Goal: Task Accomplishment & Management: Manage account settings

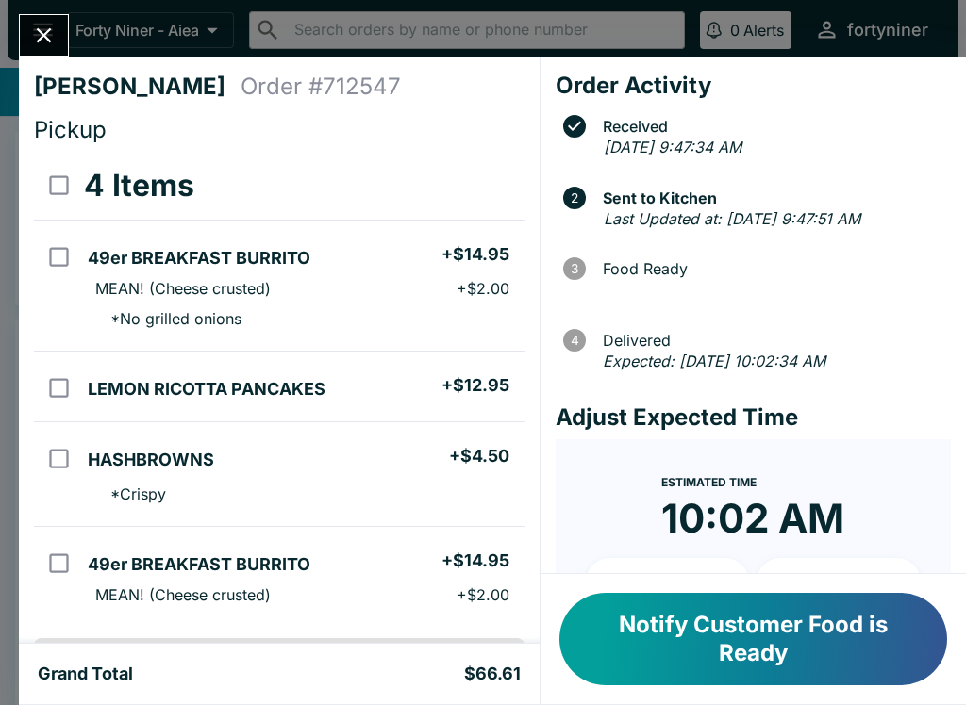
click at [41, 30] on icon "Close" at bounding box center [43, 35] width 25 height 25
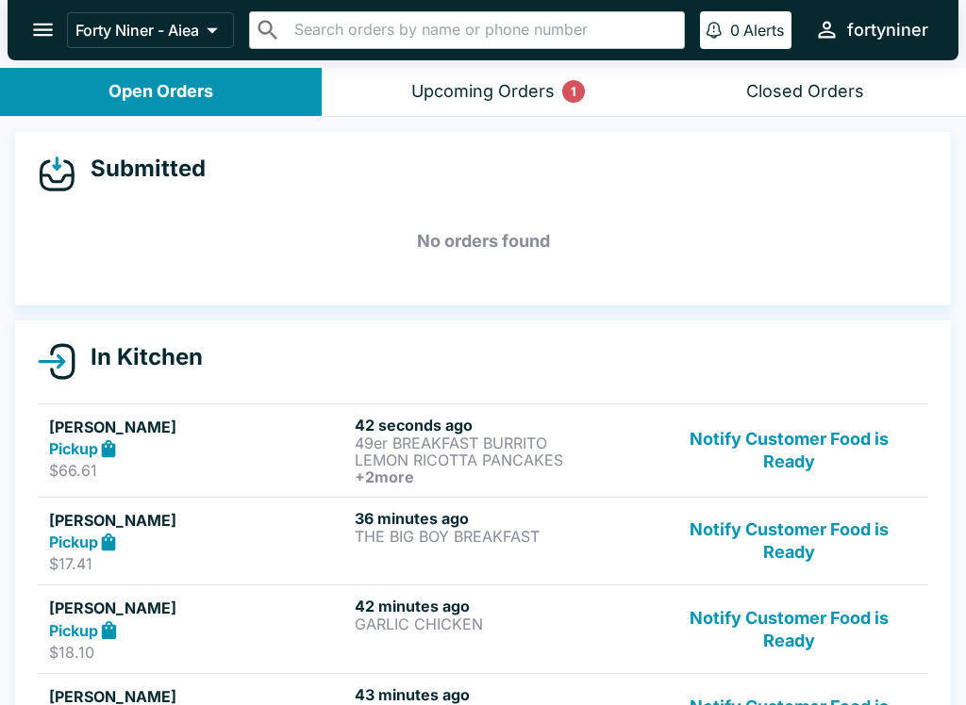
click at [512, 103] on button "Upcoming Orders 1" at bounding box center [483, 92] width 322 height 48
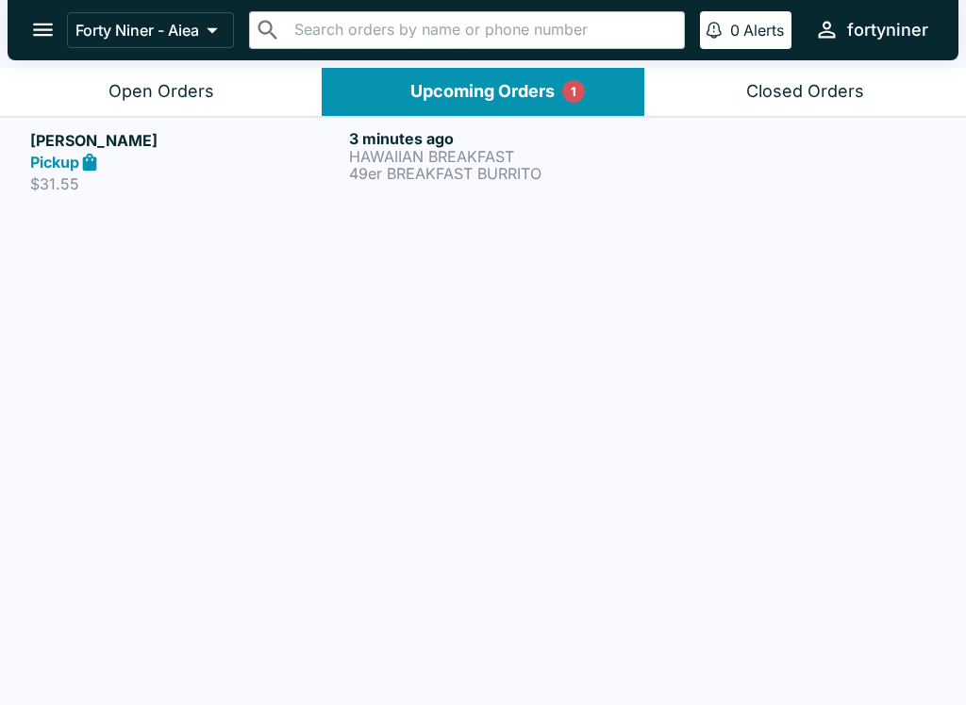
click at [512, 102] on button "Upcoming Orders 1" at bounding box center [483, 92] width 322 height 48
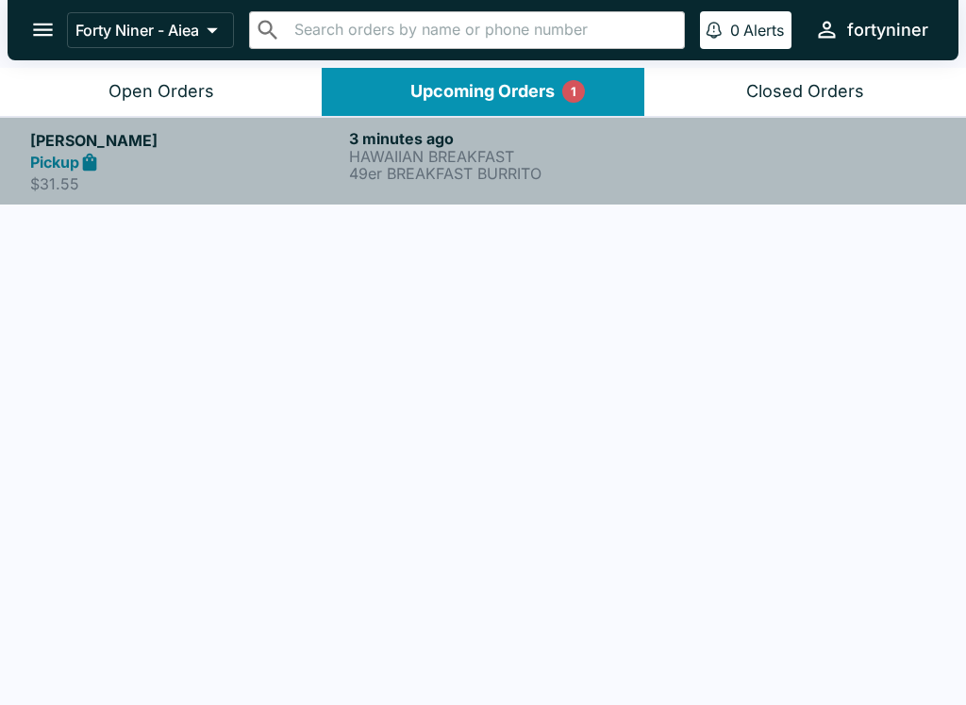
click at [237, 174] on p "$31.55" at bounding box center [185, 183] width 311 height 19
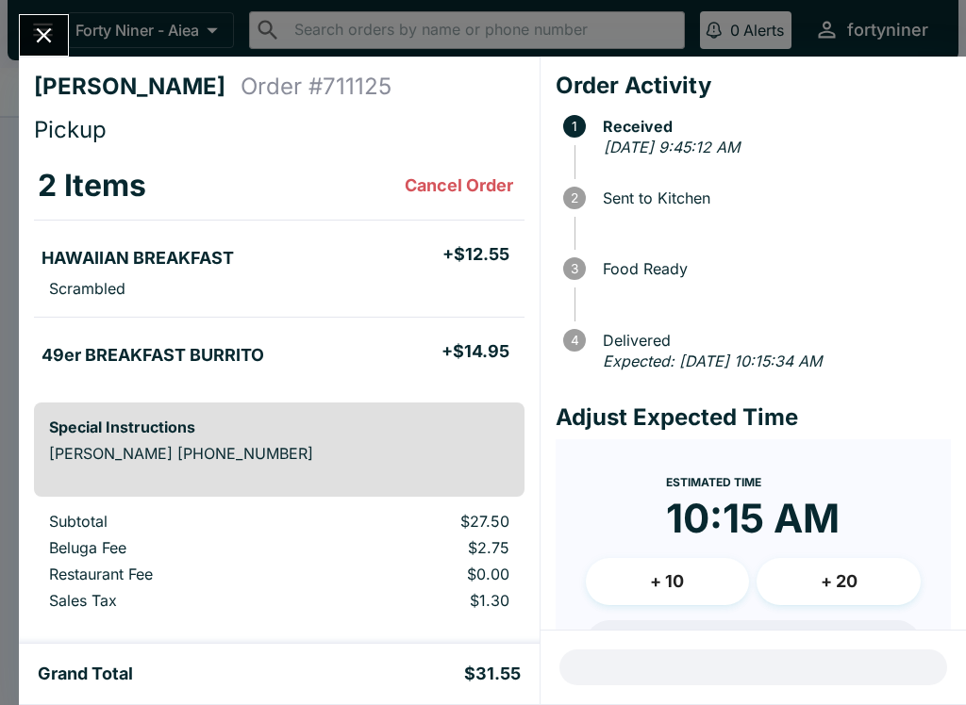
click at [43, 25] on icon "Close" at bounding box center [43, 35] width 25 height 25
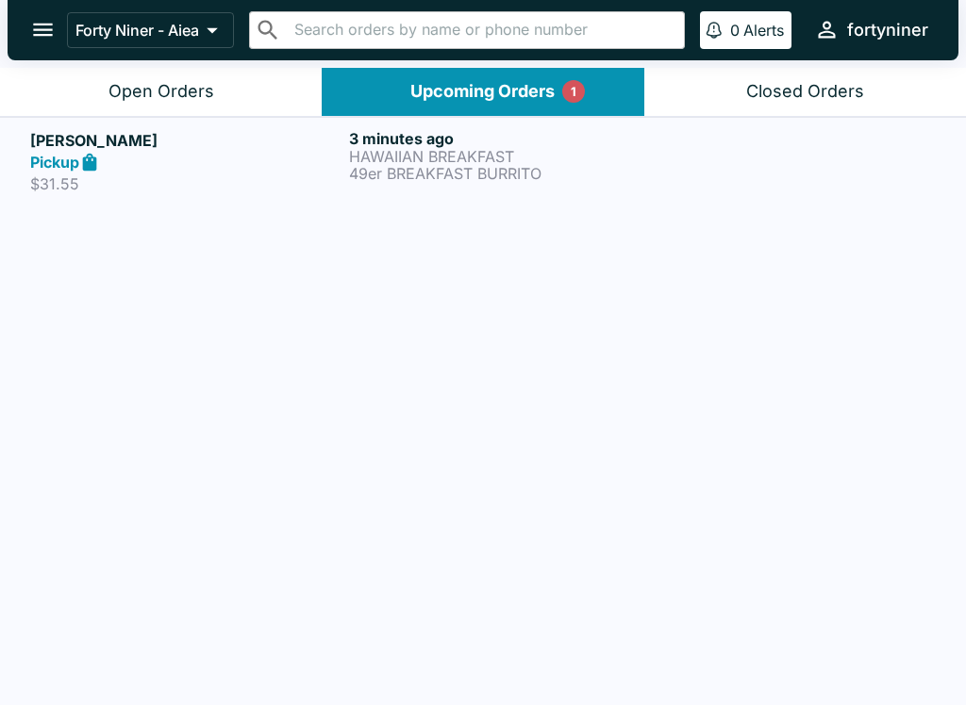
click at [136, 87] on div "Open Orders" at bounding box center [161, 92] width 106 height 22
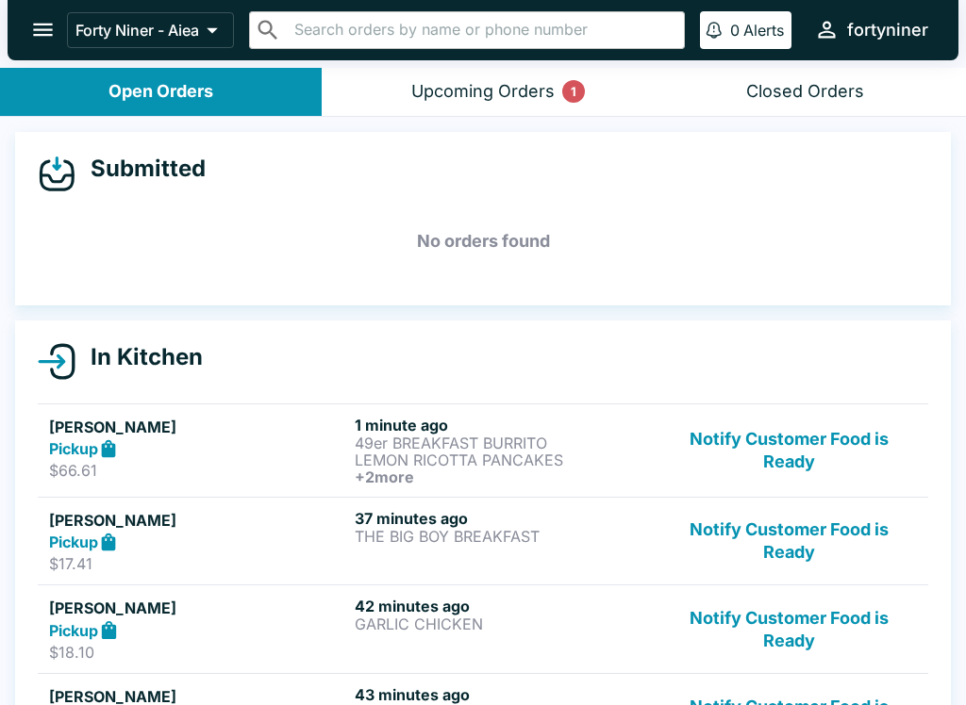
click at [758, 416] on button "Notify Customer Food is Ready" at bounding box center [789, 451] width 256 height 70
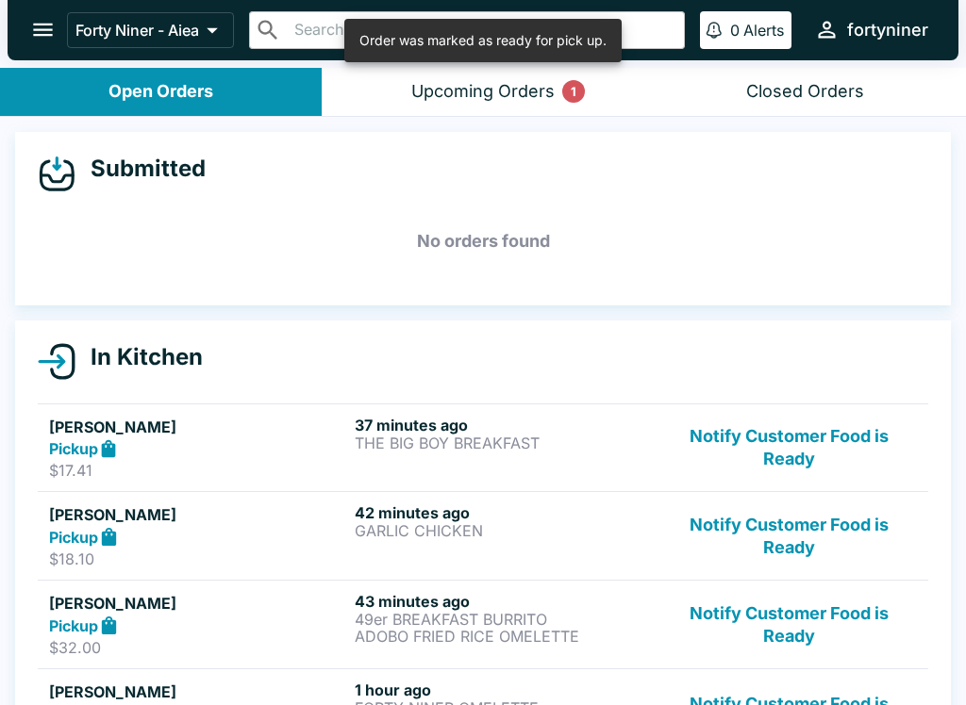
click at [766, 458] on button "Notify Customer Food is Ready" at bounding box center [789, 448] width 256 height 65
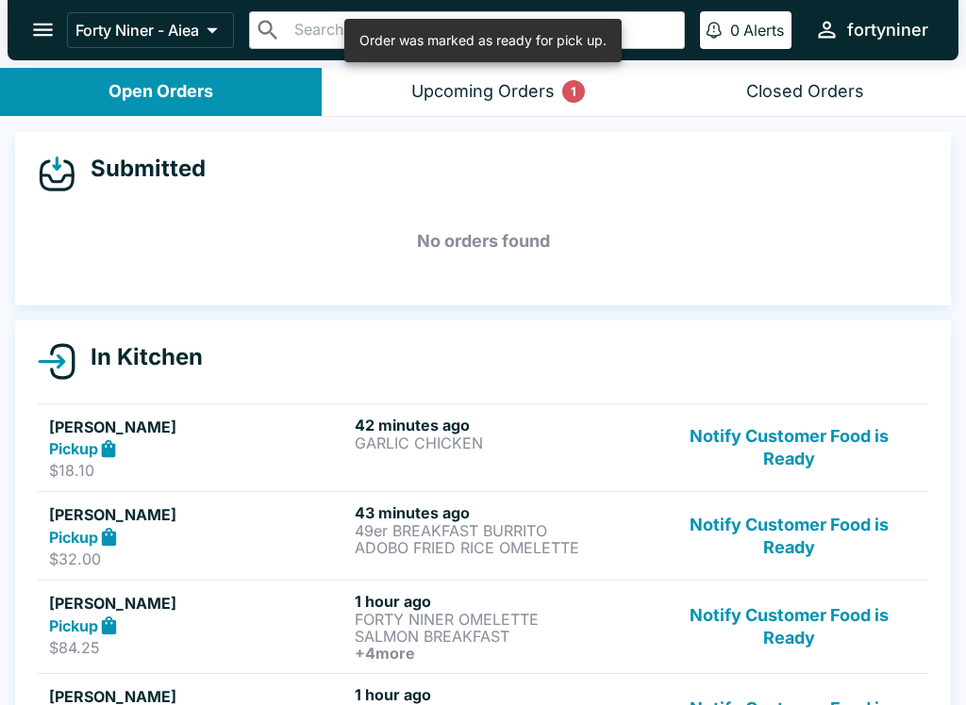
click at [773, 447] on button "Notify Customer Food is Ready" at bounding box center [789, 448] width 256 height 65
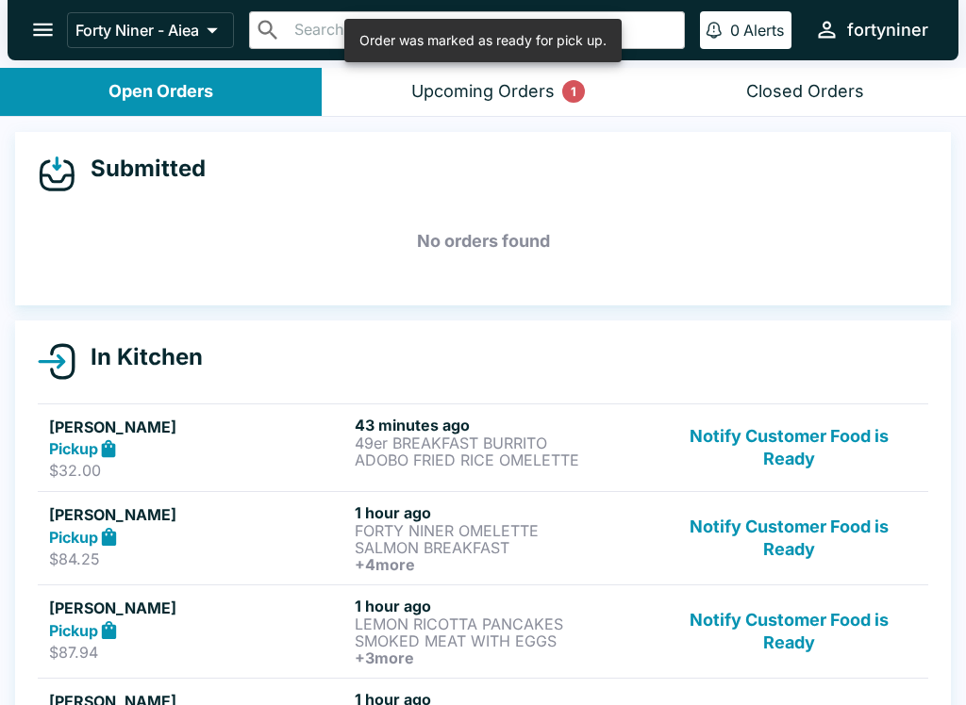
click at [768, 458] on button "Notify Customer Food is Ready" at bounding box center [789, 448] width 256 height 65
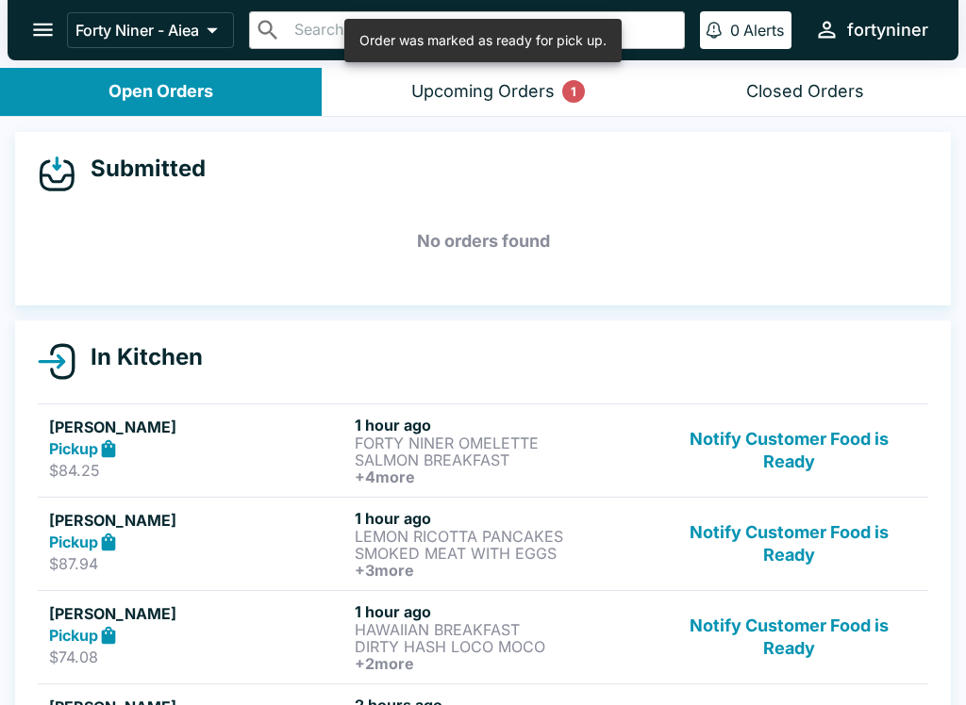
click at [760, 457] on button "Notify Customer Food is Ready" at bounding box center [789, 451] width 256 height 70
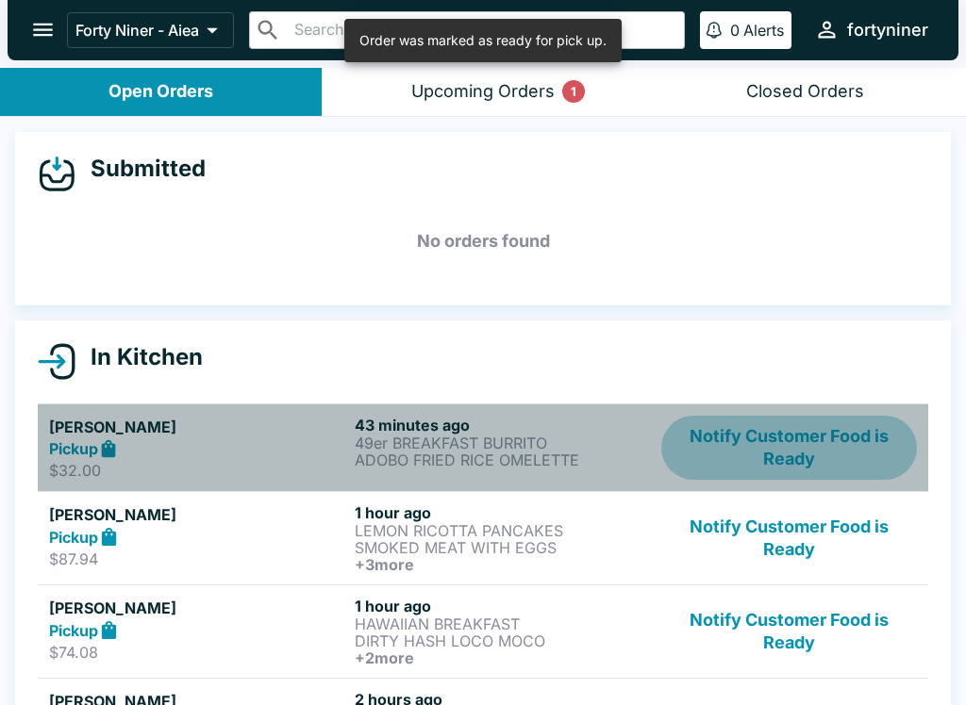
click at [771, 474] on button "Notify Customer Food is Ready" at bounding box center [789, 448] width 256 height 65
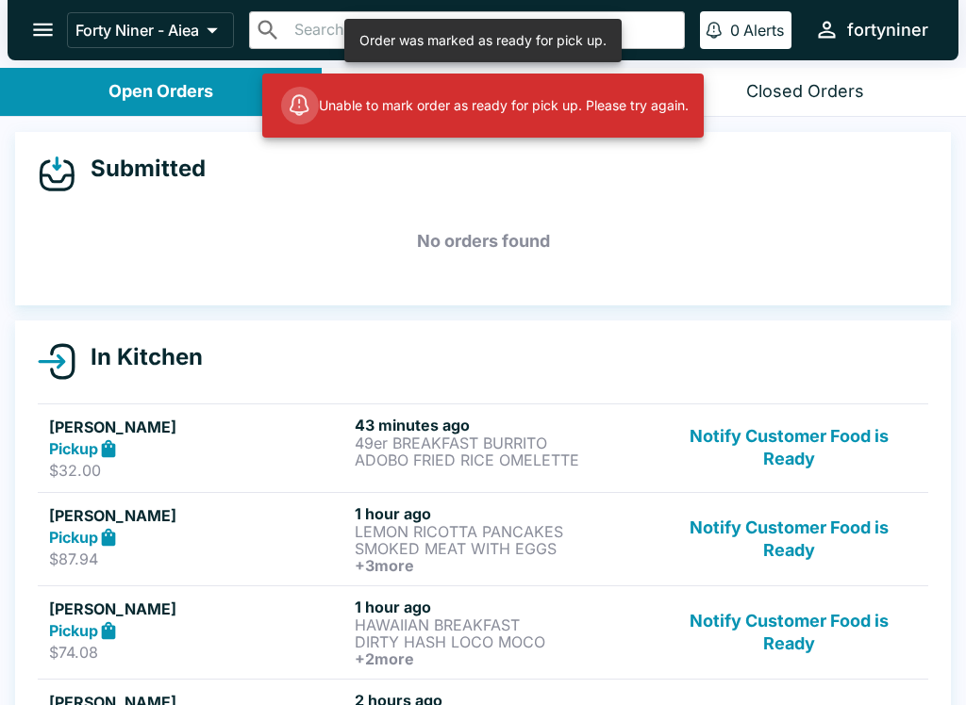
click at [758, 478] on button "Notify Customer Food is Ready" at bounding box center [789, 448] width 256 height 65
click at [771, 467] on button "Notify Customer Food is Ready" at bounding box center [789, 448] width 256 height 65
click at [773, 477] on button "Notify Customer Food is Ready" at bounding box center [789, 448] width 256 height 65
click at [784, 585] on link "[PERSON_NAME] Pickup $74.08 1 hour ago HAWAIIAN BREAKFAST DIRTY HASH LOCO MOCO …" at bounding box center [483, 631] width 890 height 93
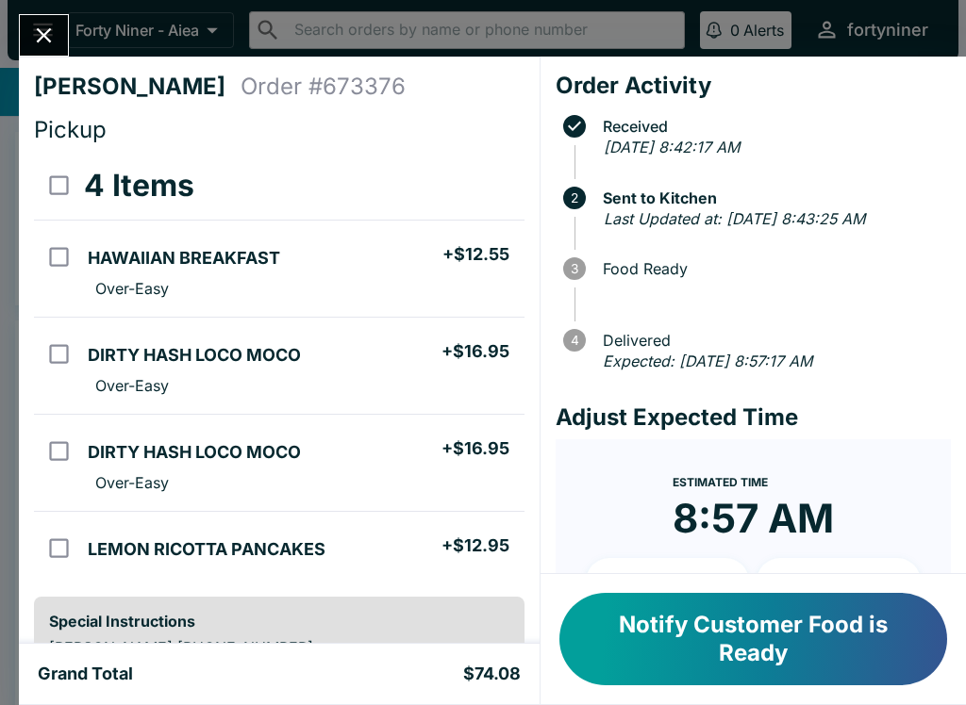
click at [48, 31] on icon "Close" at bounding box center [44, 35] width 15 height 15
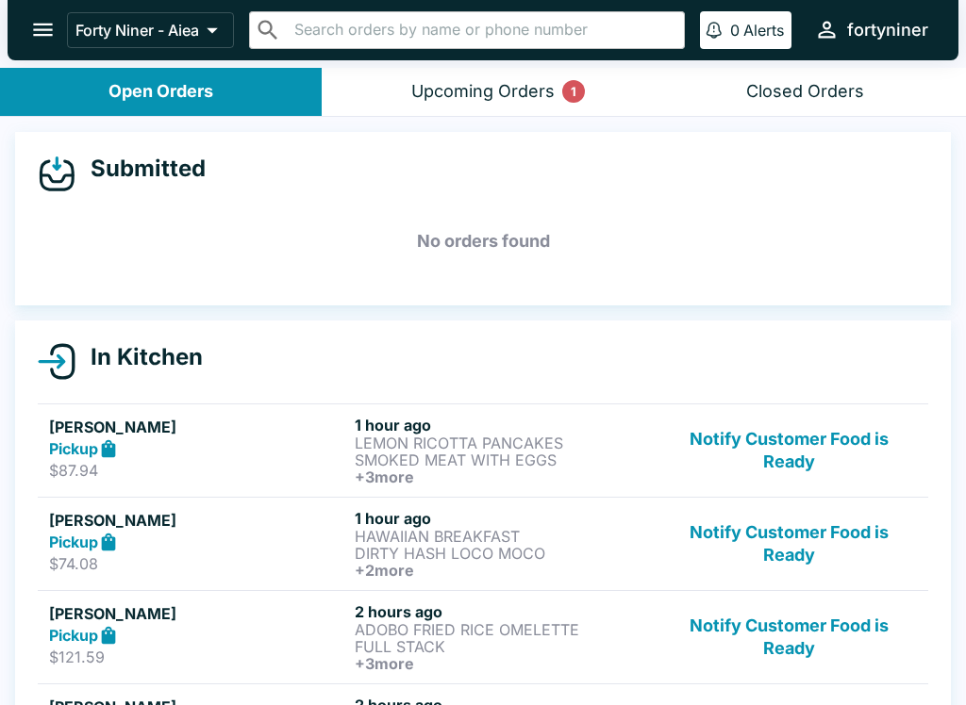
click at [768, 457] on button "Notify Customer Food is Ready" at bounding box center [789, 451] width 256 height 70
click at [767, 456] on button "Notify Customer Food is Ready" at bounding box center [789, 451] width 256 height 70
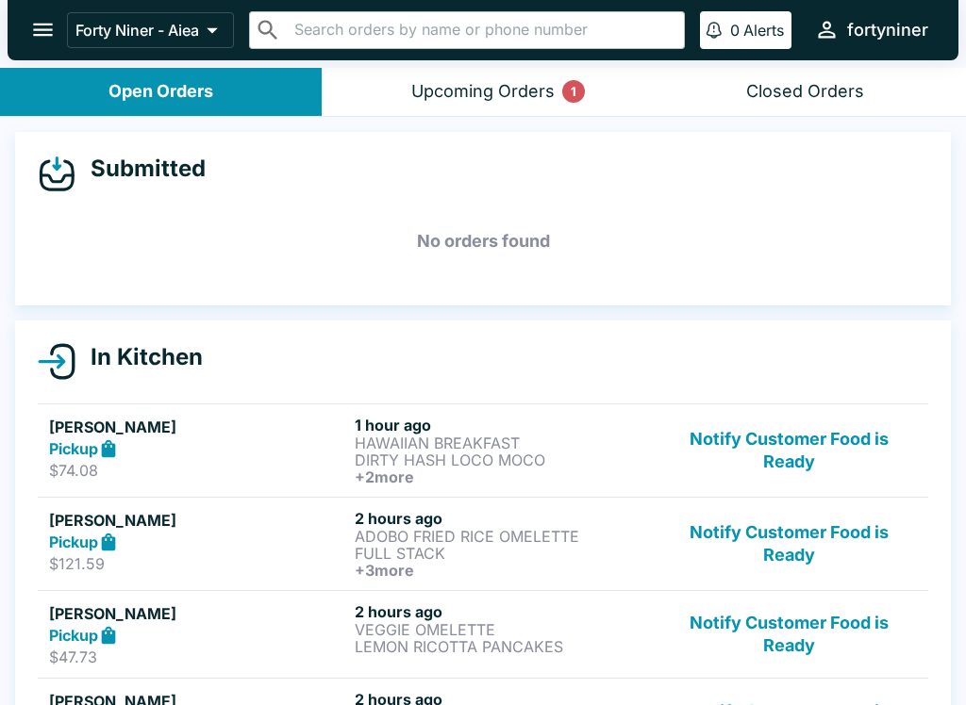
click at [777, 444] on button "Notify Customer Food is Ready" at bounding box center [789, 451] width 256 height 70
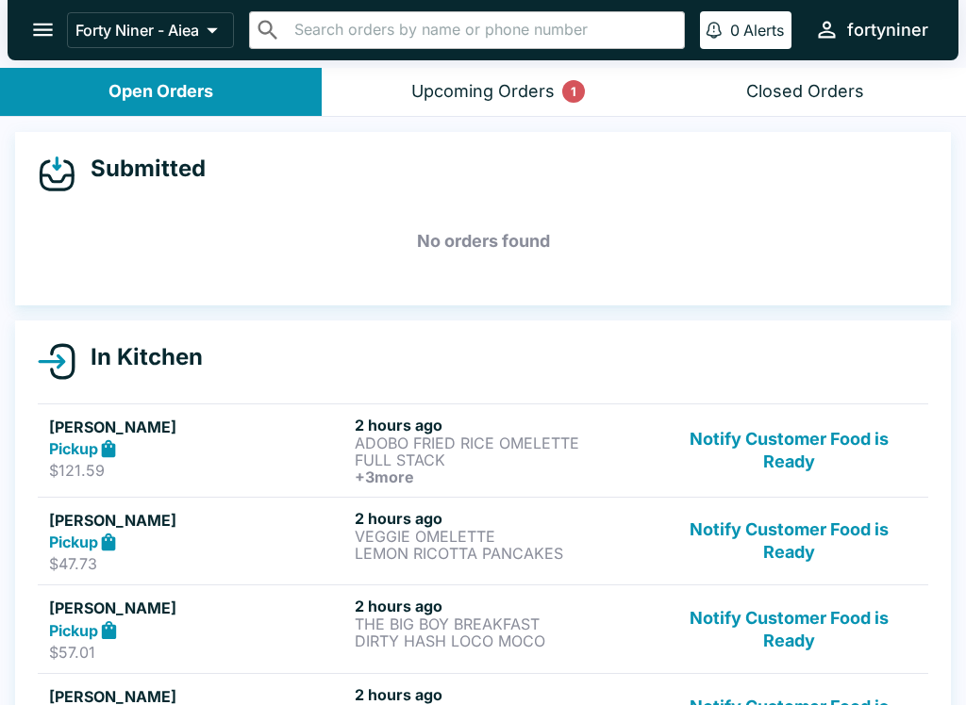
click at [776, 444] on button "Notify Customer Food is Ready" at bounding box center [789, 451] width 256 height 70
click at [789, 447] on button "Notify Customer Food is Ready" at bounding box center [789, 451] width 256 height 70
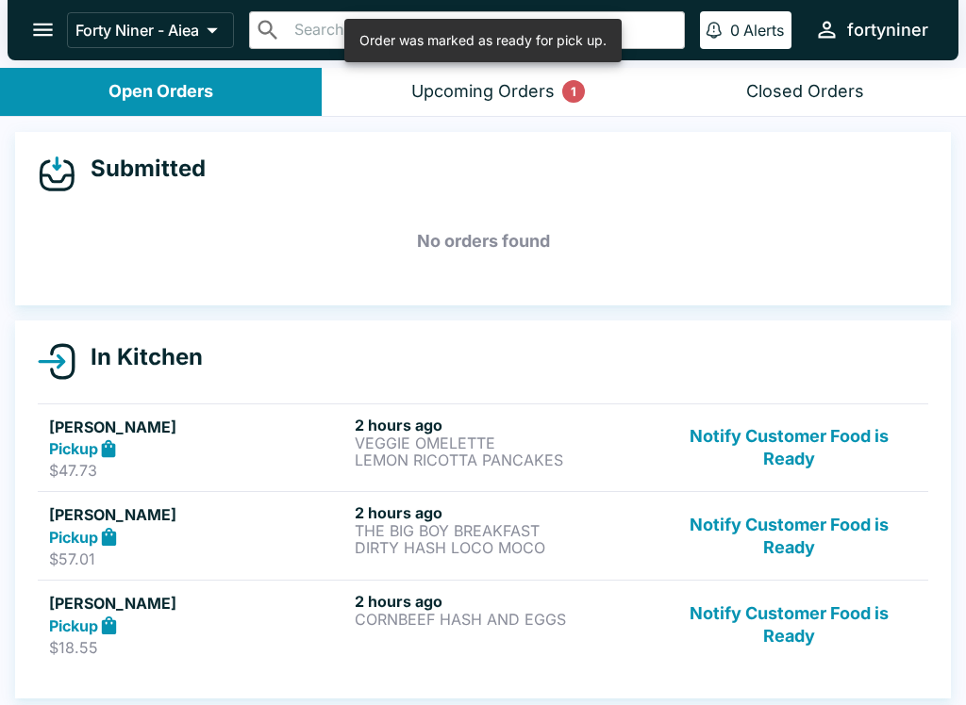
click at [788, 446] on button "Notify Customer Food is Ready" at bounding box center [789, 451] width 256 height 70
click at [800, 447] on button "Notify Customer Food is Ready" at bounding box center [789, 448] width 256 height 65
click at [799, 447] on button "Notify Customer Food is Ready" at bounding box center [789, 448] width 256 height 65
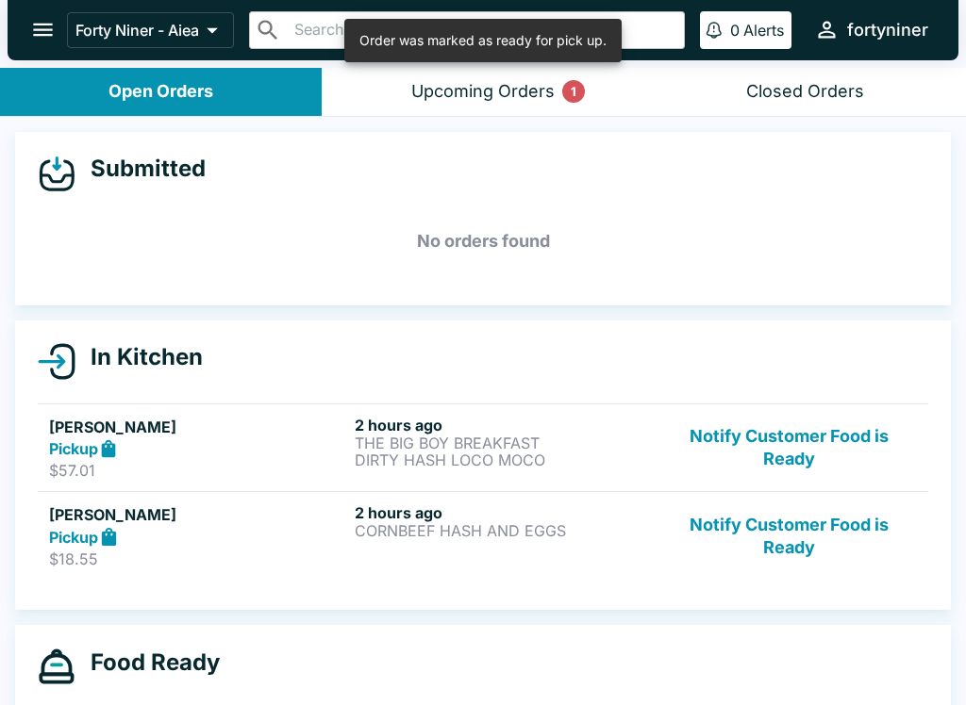
click at [795, 439] on button "Notify Customer Food is Ready" at bounding box center [789, 448] width 256 height 65
click at [795, 438] on button "Notify Customer Food is Ready" at bounding box center [789, 448] width 256 height 65
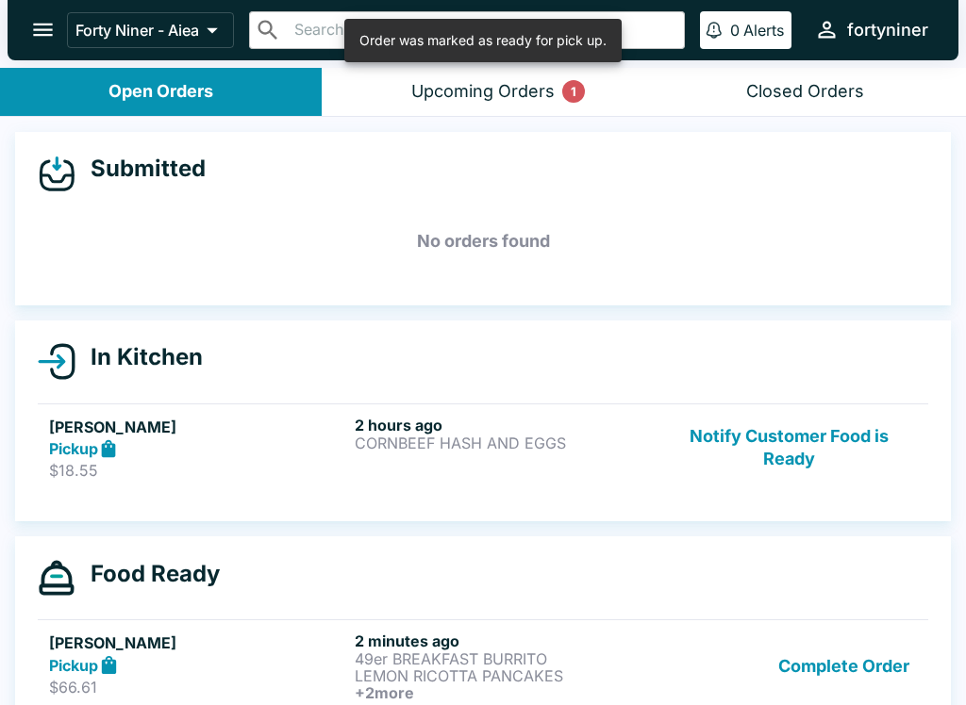
click at [803, 444] on button "Notify Customer Food is Ready" at bounding box center [789, 448] width 256 height 65
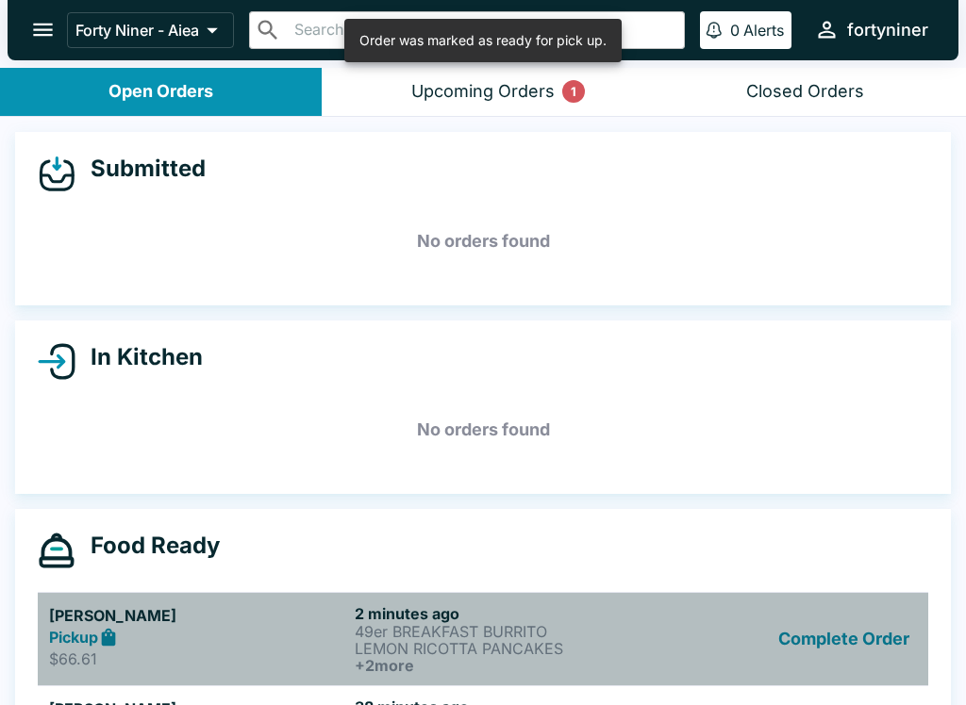
click at [859, 672] on button "Complete Order" at bounding box center [844, 640] width 146 height 70
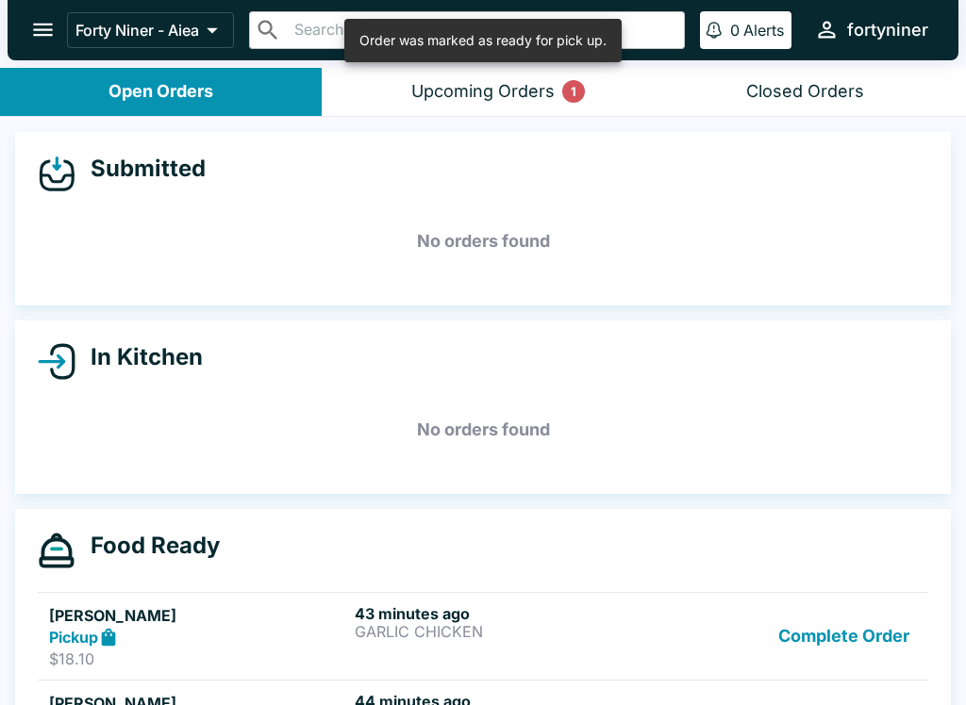
click at [866, 640] on button "Complete Order" at bounding box center [844, 637] width 146 height 65
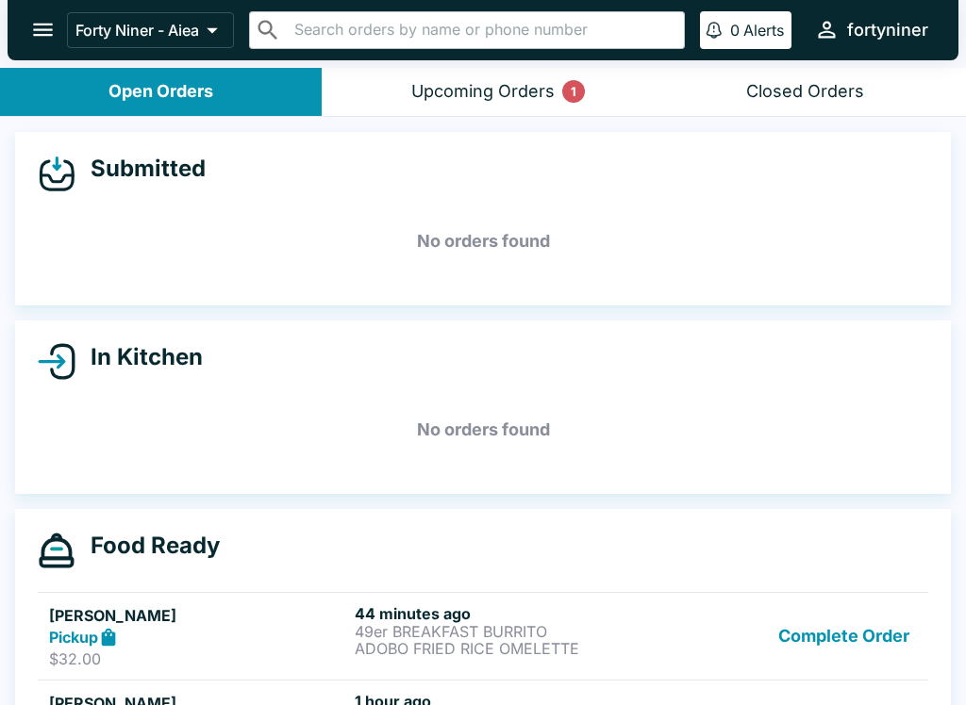
click at [812, 642] on button "Complete Order" at bounding box center [844, 637] width 146 height 65
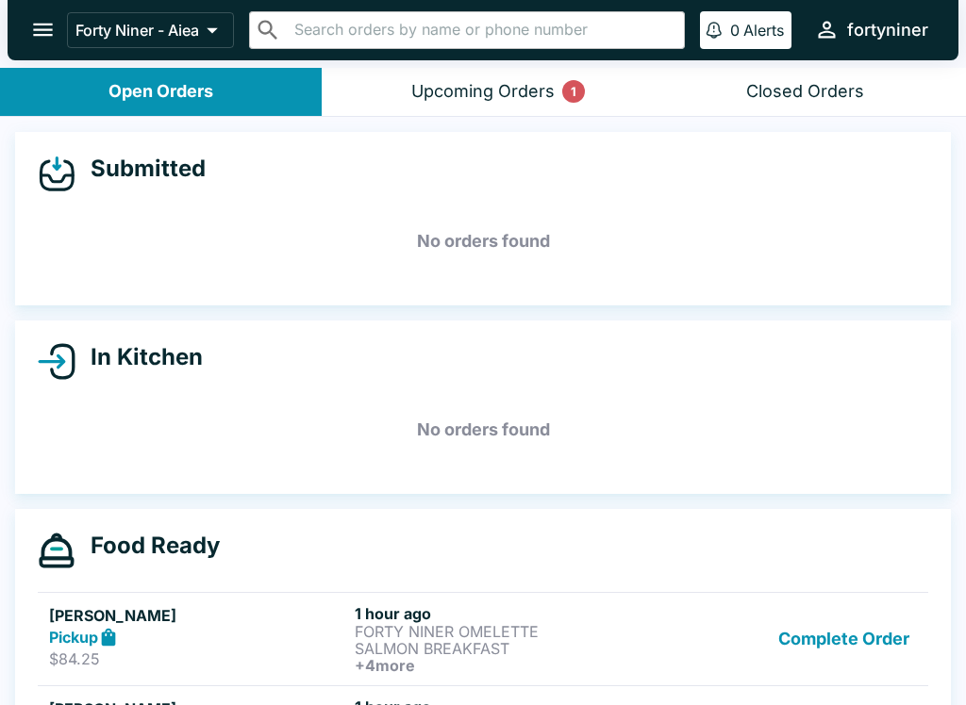
click at [811, 641] on button "Complete Order" at bounding box center [844, 637] width 146 height 65
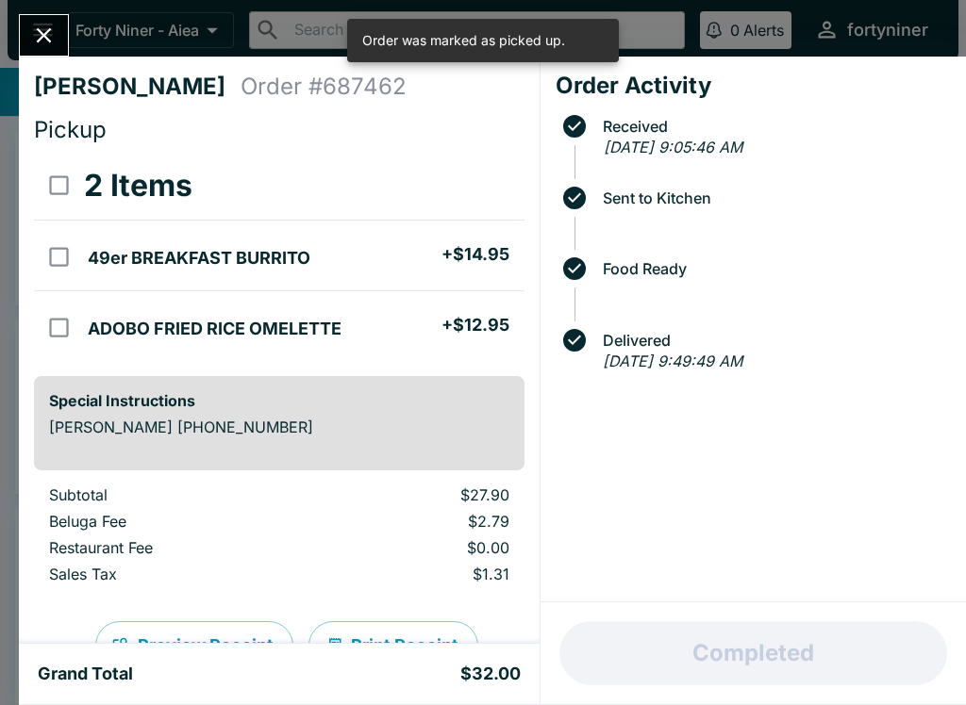
click at [837, 638] on div "Completed" at bounding box center [752, 654] width 425 height 102
click at [12, 21] on div "[PERSON_NAME] Order # 687462 Pickup 2 Items 49er BREAKFAST BURRITO + $14.95 ADO…" at bounding box center [483, 352] width 966 height 705
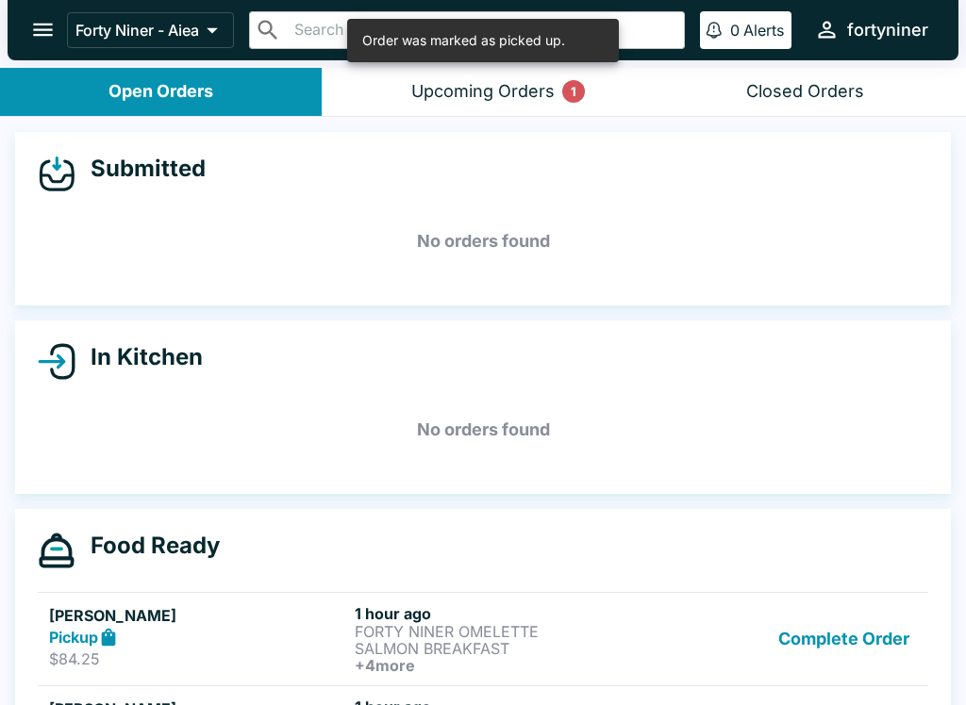
click at [819, 637] on button "Complete Order" at bounding box center [844, 640] width 146 height 70
click at [818, 636] on button "Complete Order" at bounding box center [844, 640] width 146 height 70
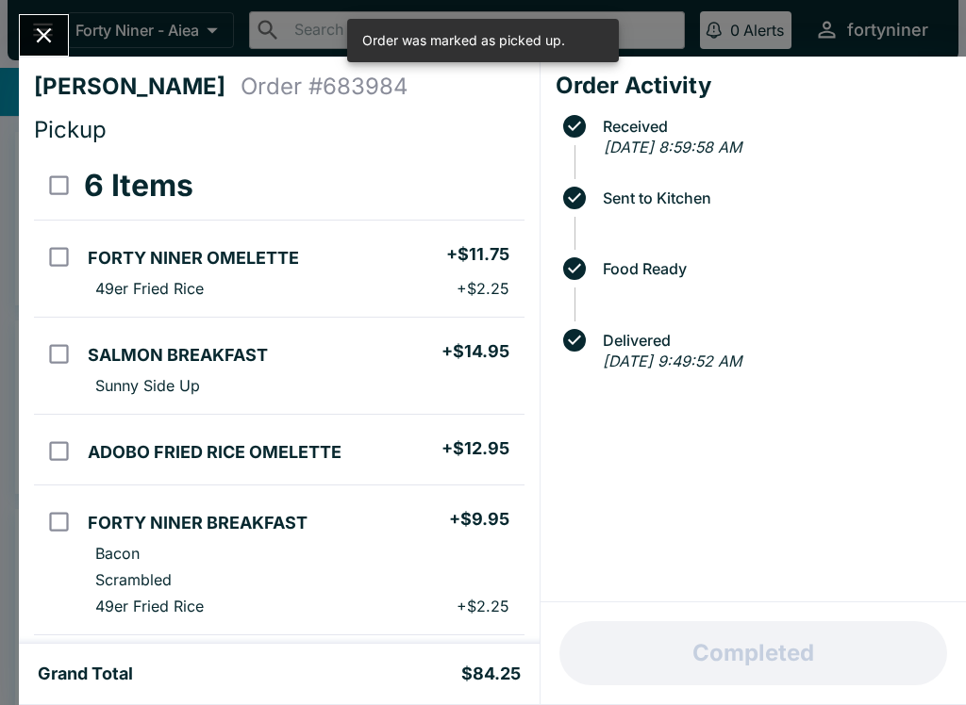
click at [41, 35] on icon "Close" at bounding box center [43, 35] width 25 height 25
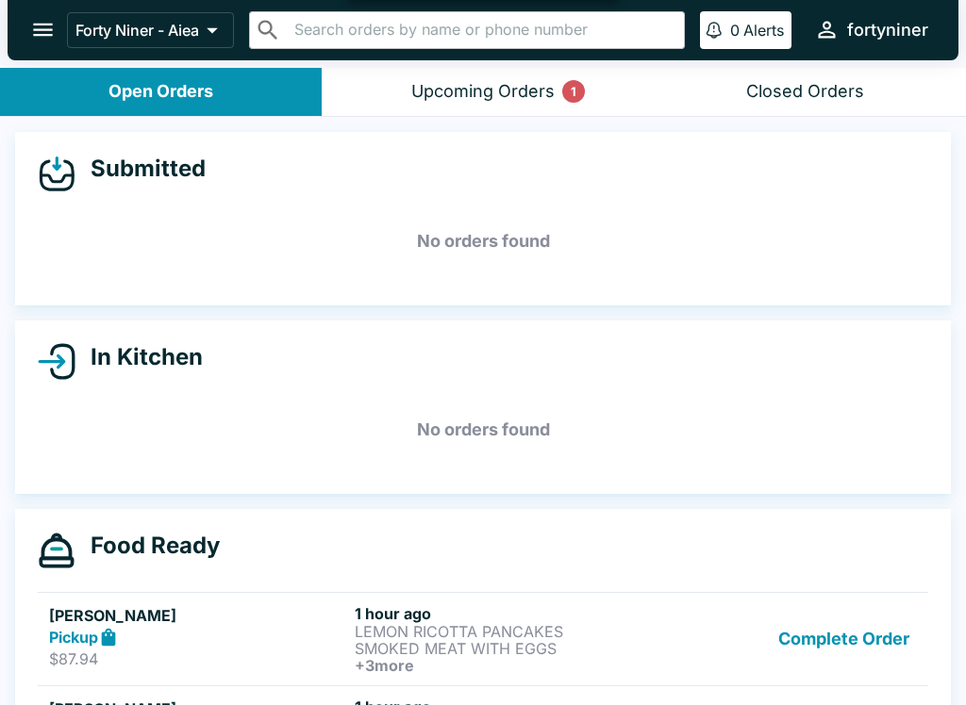
click at [788, 655] on button "Complete Order" at bounding box center [844, 640] width 146 height 70
click at [788, 655] on link "[PERSON_NAME] Pickup $74.08 1 hour ago HAWAIIAN BREAKFAST DIRTY HASH LOCO MOCO …" at bounding box center [483, 638] width 890 height 93
click at [798, 641] on button "Complete Order" at bounding box center [844, 640] width 146 height 70
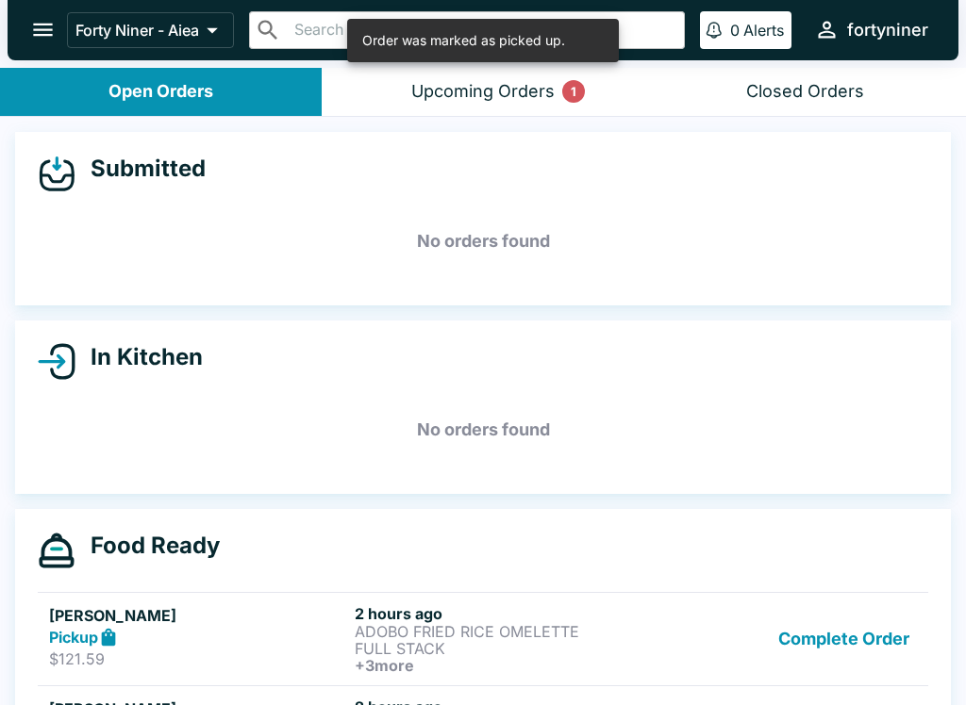
click at [802, 655] on button "Complete Order" at bounding box center [844, 640] width 146 height 70
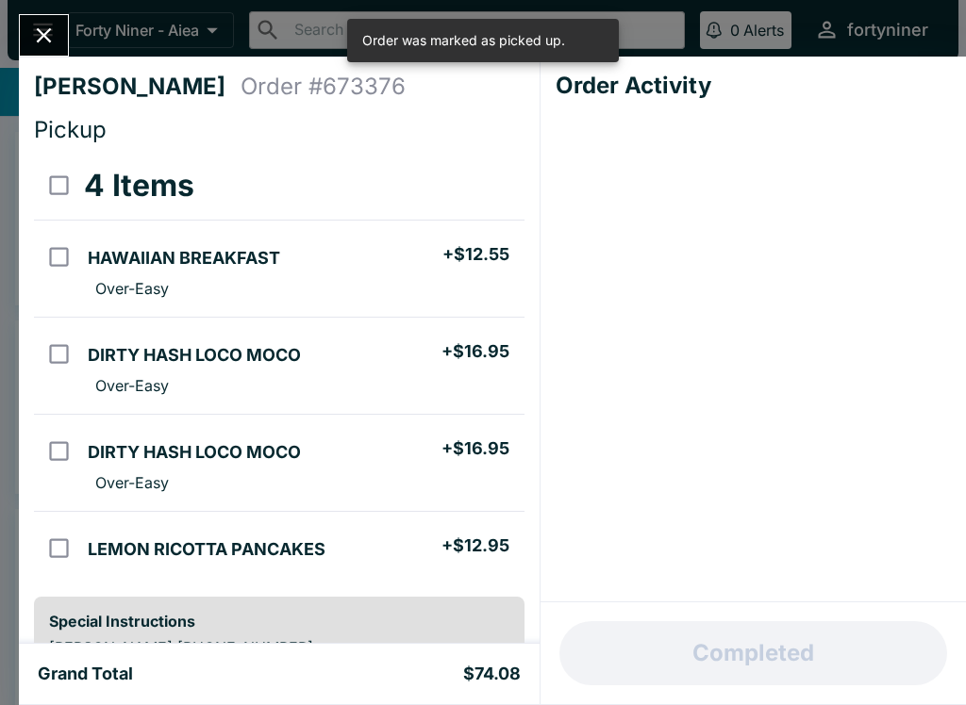
click at [802, 655] on div "Completed" at bounding box center [752, 654] width 425 height 102
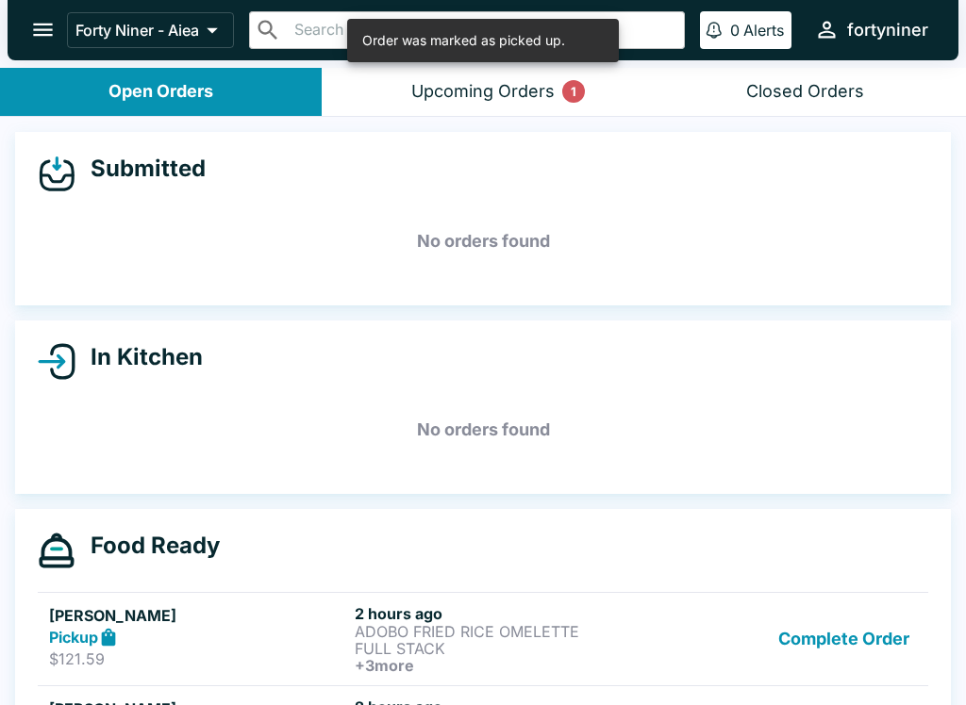
click at [814, 651] on button "Complete Order" at bounding box center [844, 640] width 146 height 70
click at [816, 641] on button "Complete Order" at bounding box center [844, 637] width 146 height 65
click at [815, 640] on button "Complete Order" at bounding box center [844, 637] width 146 height 65
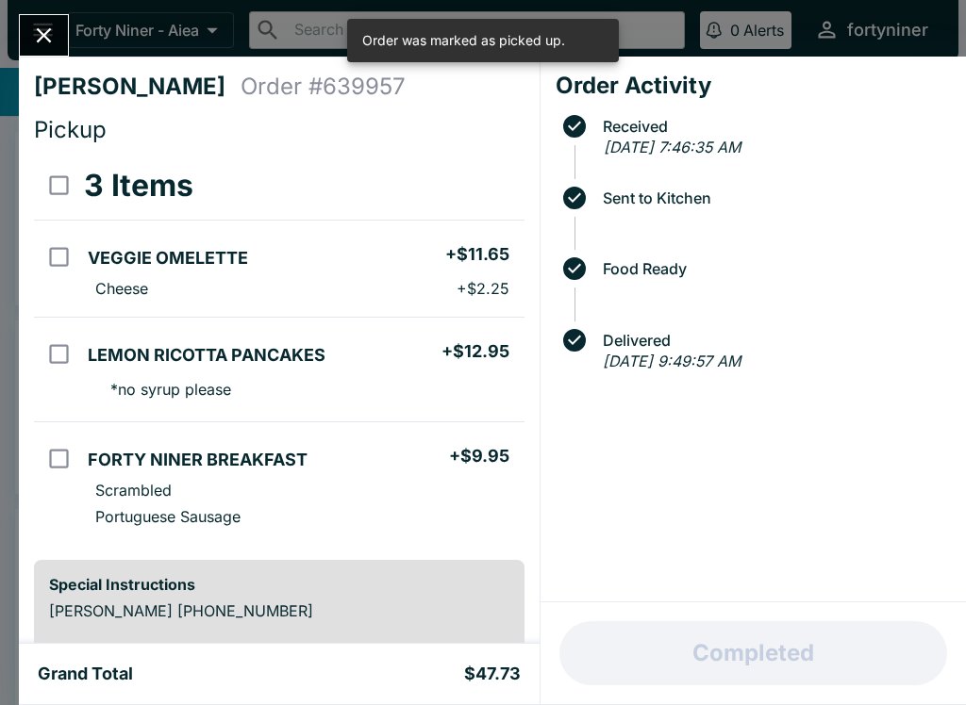
click at [824, 651] on div "Completed" at bounding box center [752, 654] width 425 height 102
click at [55, 41] on icon "Close" at bounding box center [43, 35] width 25 height 25
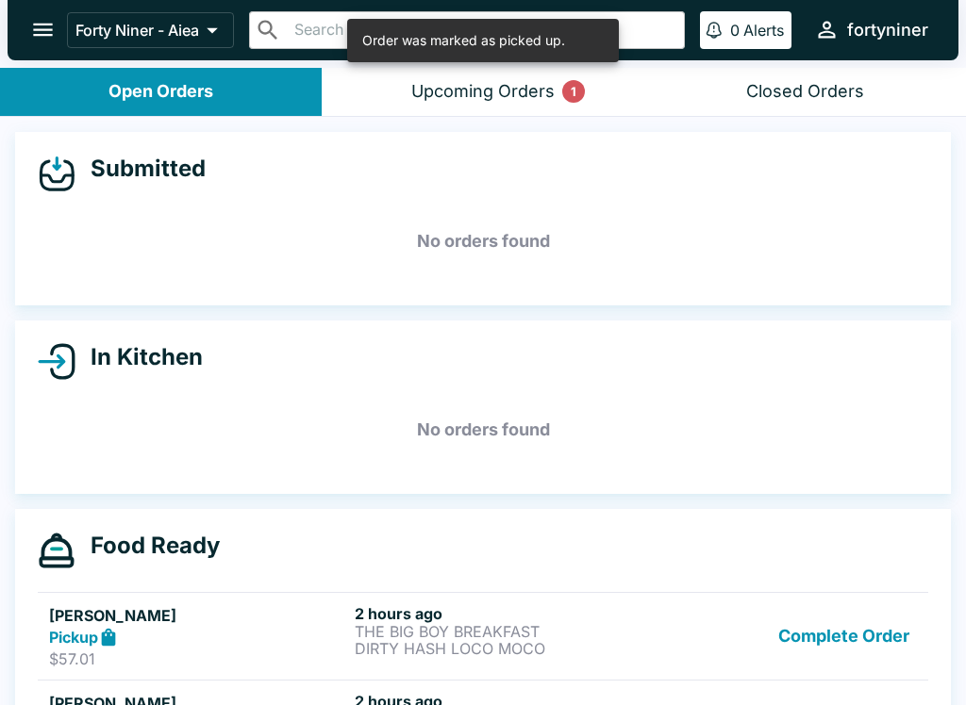
click at [798, 646] on button "Complete Order" at bounding box center [844, 637] width 146 height 65
click at [798, 645] on button "Complete Order" at bounding box center [844, 637] width 146 height 65
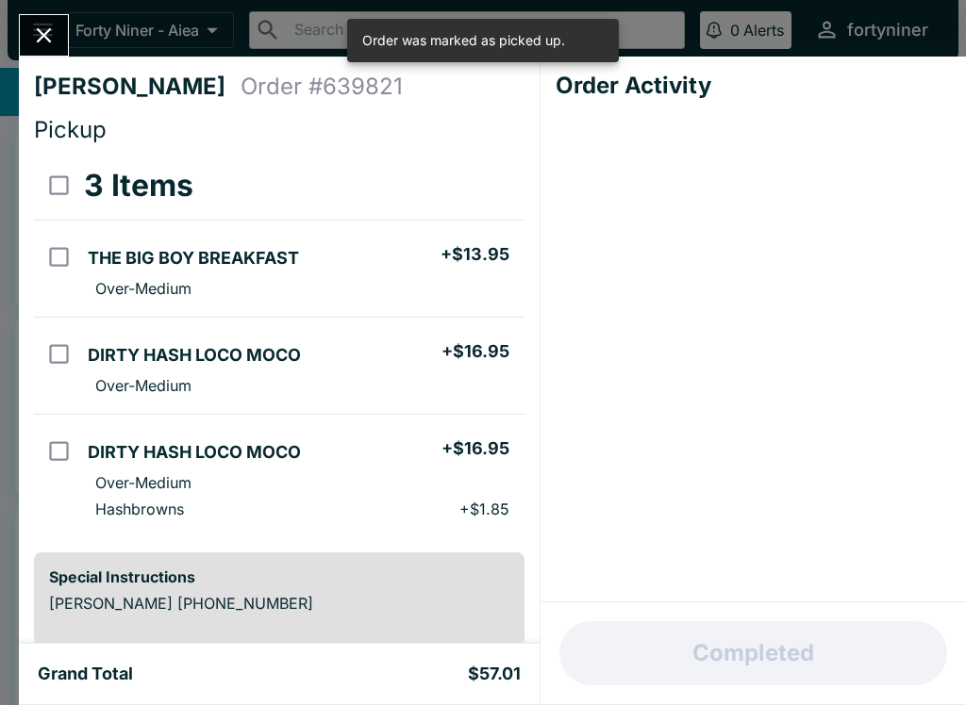
click at [804, 634] on div "Completed" at bounding box center [752, 654] width 425 height 102
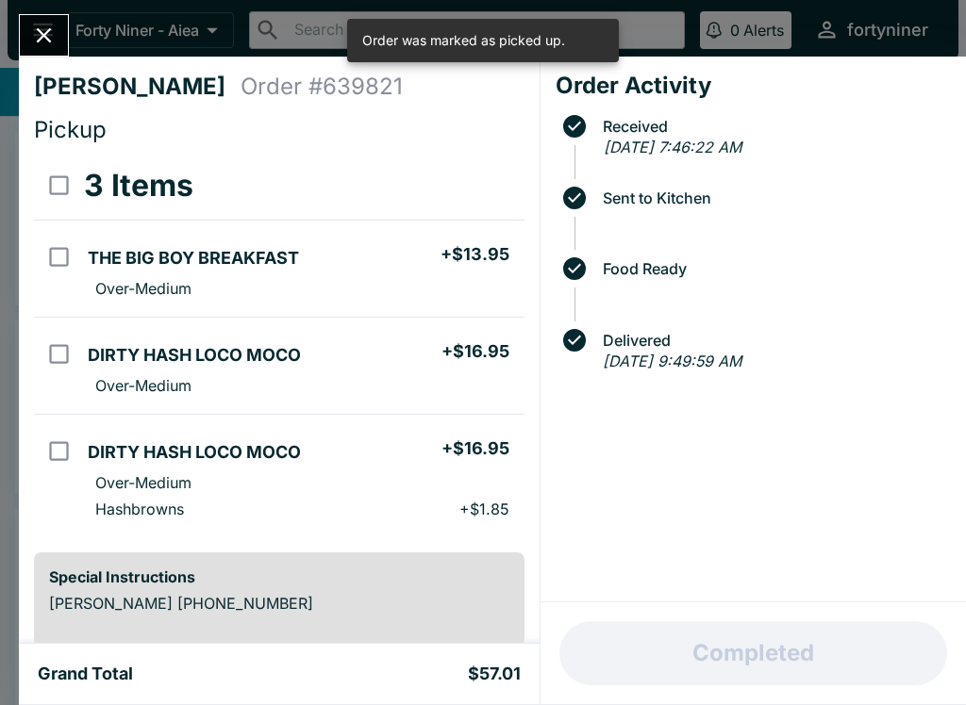
click at [803, 632] on div "Completed" at bounding box center [752, 654] width 425 height 102
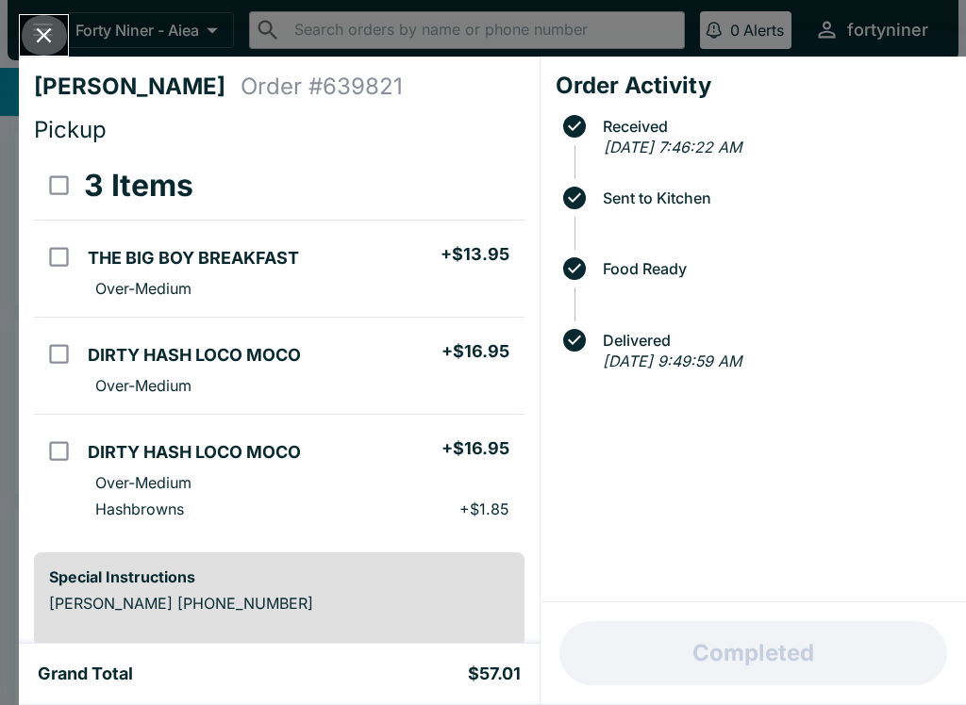
click at [41, 29] on icon "Close" at bounding box center [43, 35] width 25 height 25
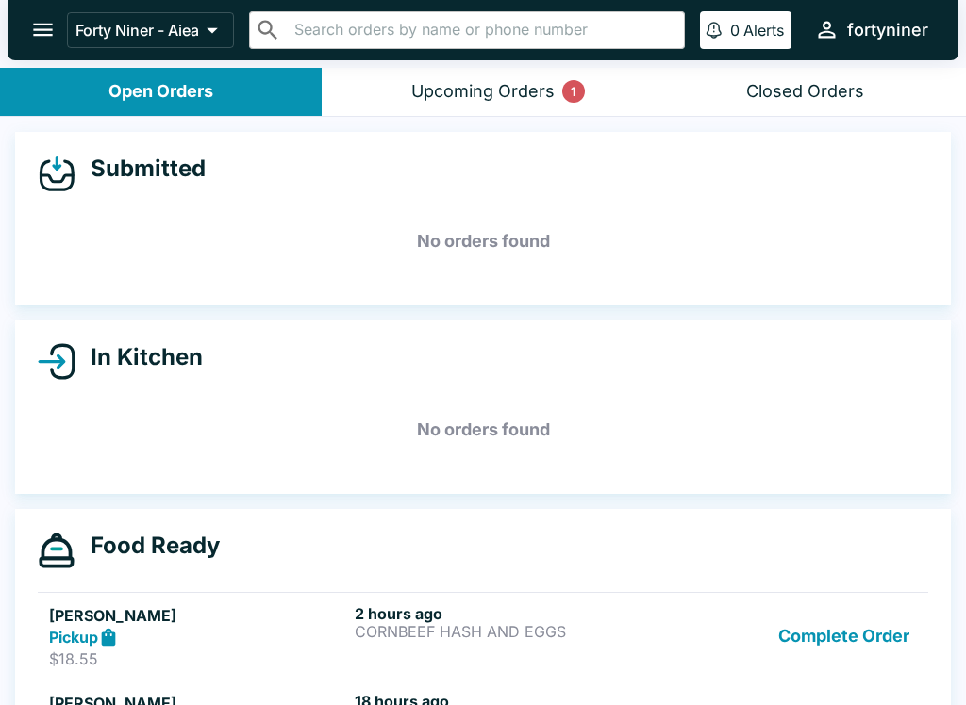
click at [804, 646] on button "Complete Order" at bounding box center [844, 637] width 146 height 65
click at [803, 645] on button "Complete Order" at bounding box center [844, 637] width 146 height 65
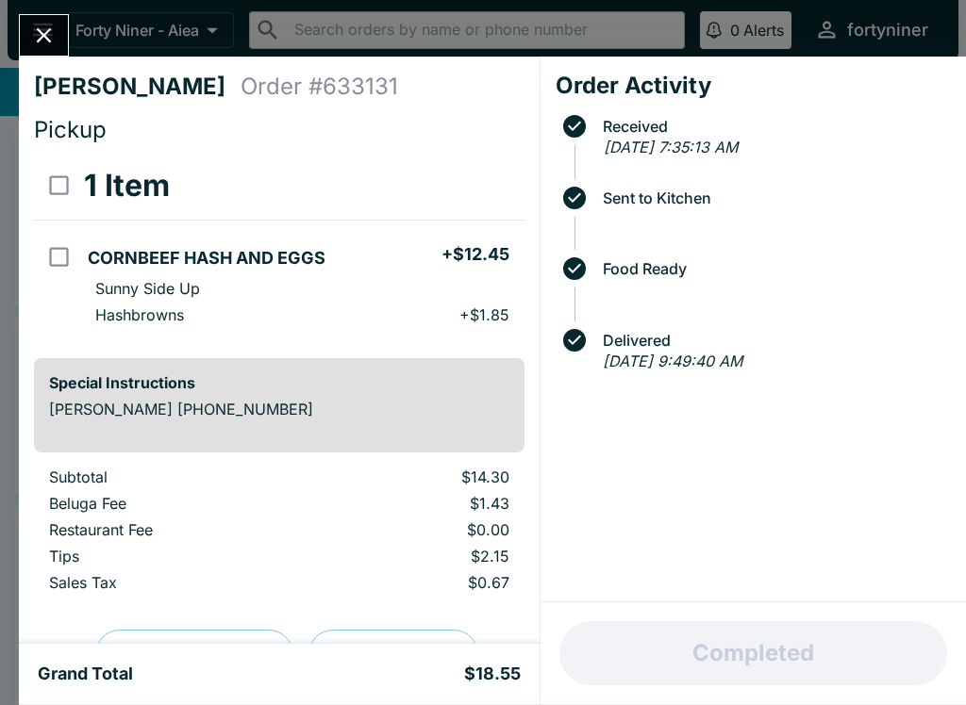
click at [804, 634] on div "Completed" at bounding box center [752, 654] width 425 height 102
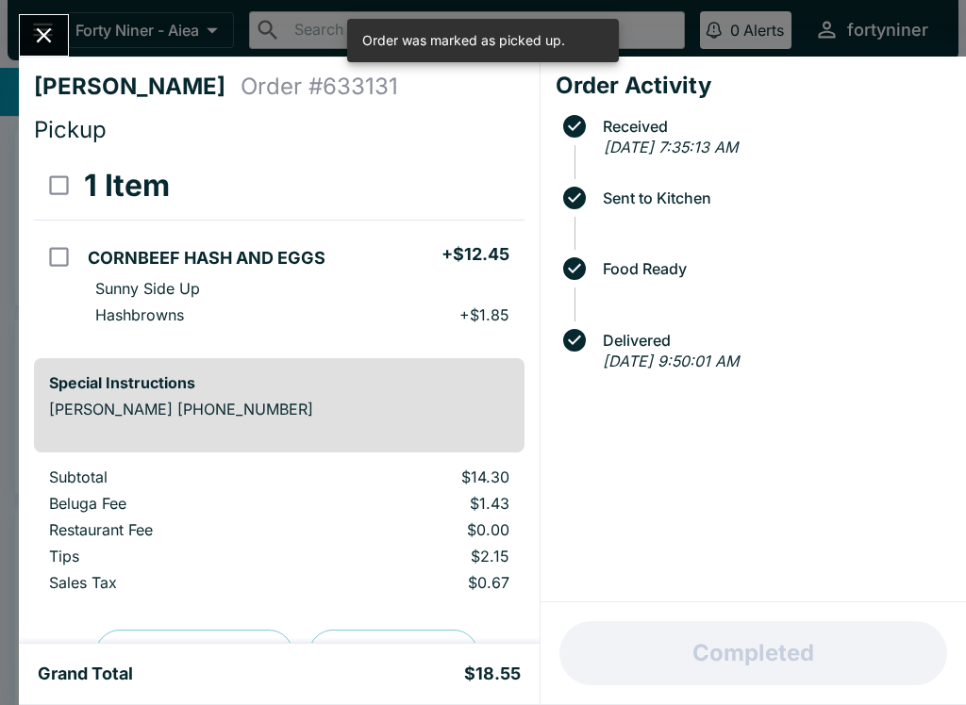
click at [28, 27] on button "Close" at bounding box center [44, 35] width 48 height 41
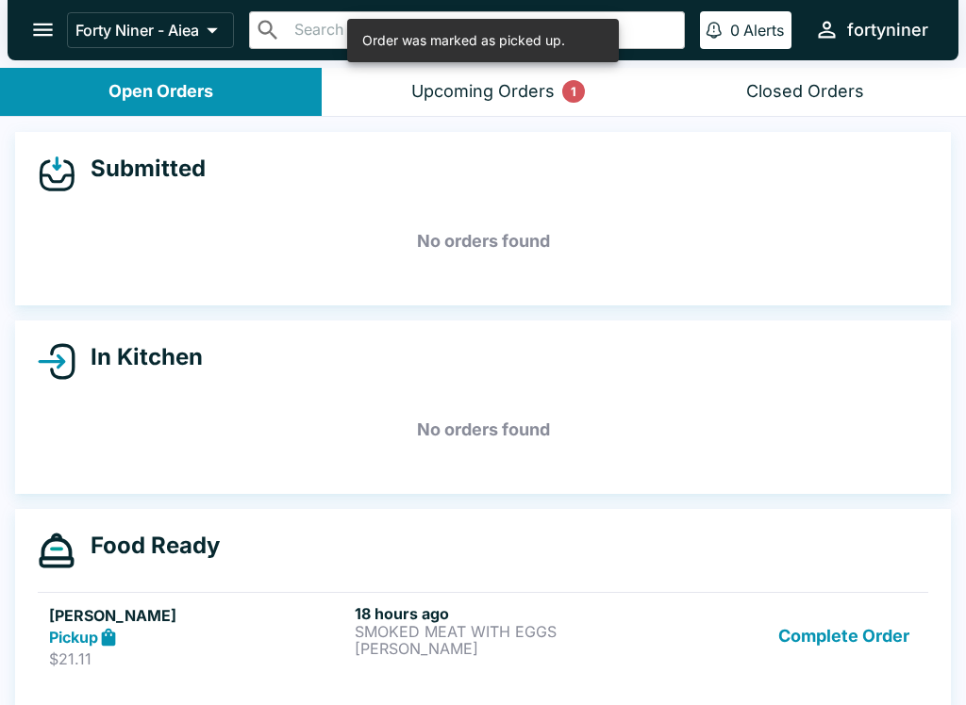
click at [820, 655] on button "Complete Order" at bounding box center [844, 637] width 146 height 65
click at [819, 655] on div "Food Ready [PERSON_NAME] Pickup $21.11 18 hours ago SMOKED MEAT WITH EGGS [PERS…" at bounding box center [483, 610] width 936 height 202
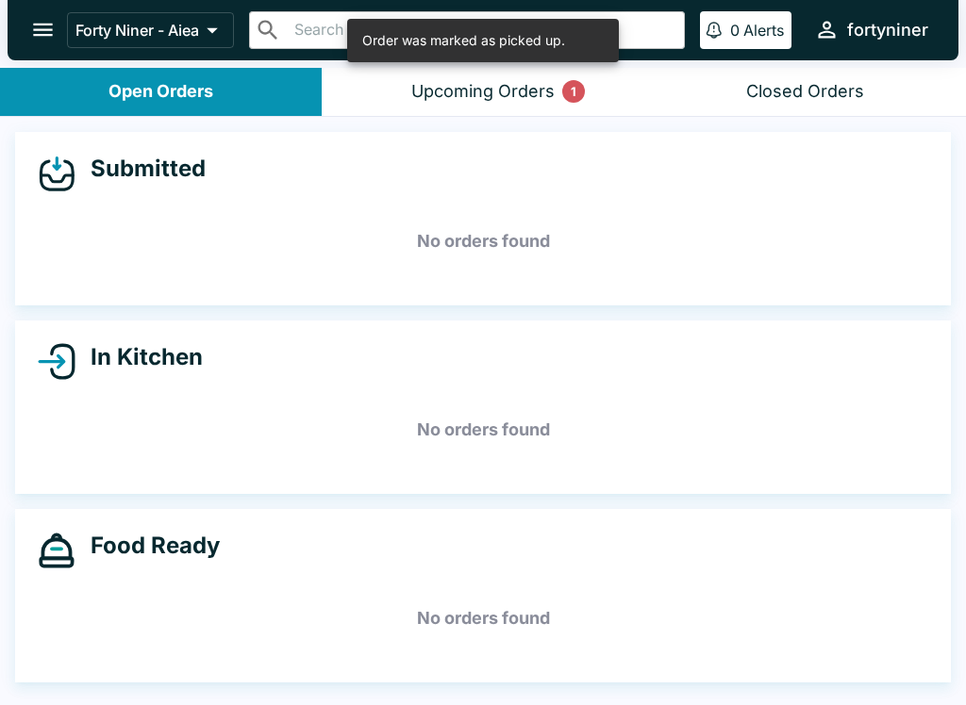
click at [805, 632] on h5 "No orders found" at bounding box center [483, 619] width 890 height 68
click at [800, 635] on h5 "No orders found" at bounding box center [483, 619] width 890 height 68
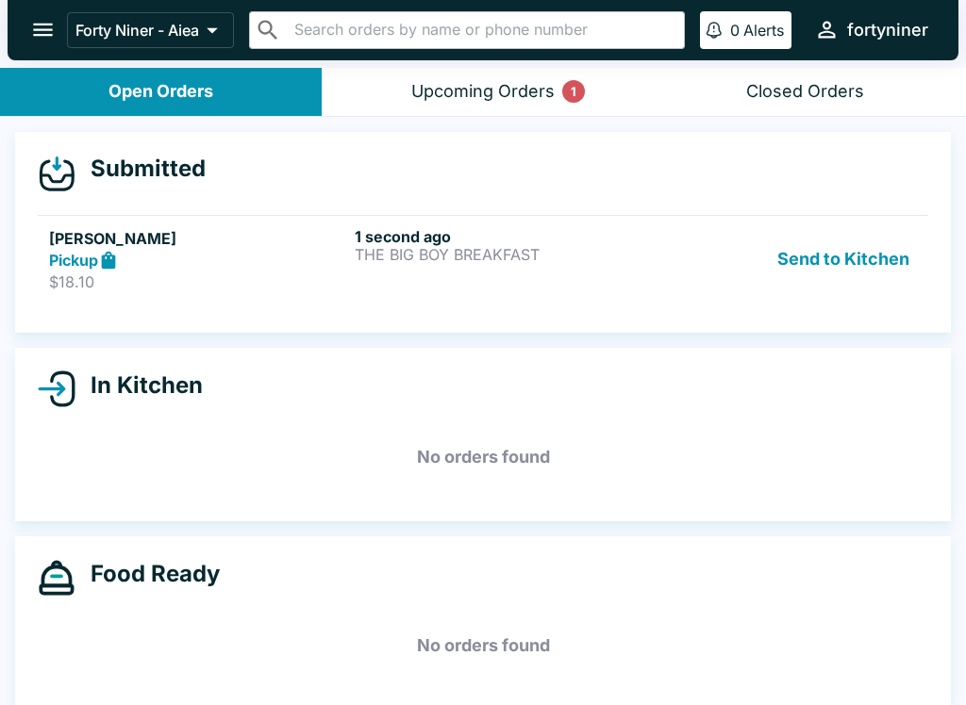
click at [300, 267] on div "Pickup" at bounding box center [198, 261] width 298 height 22
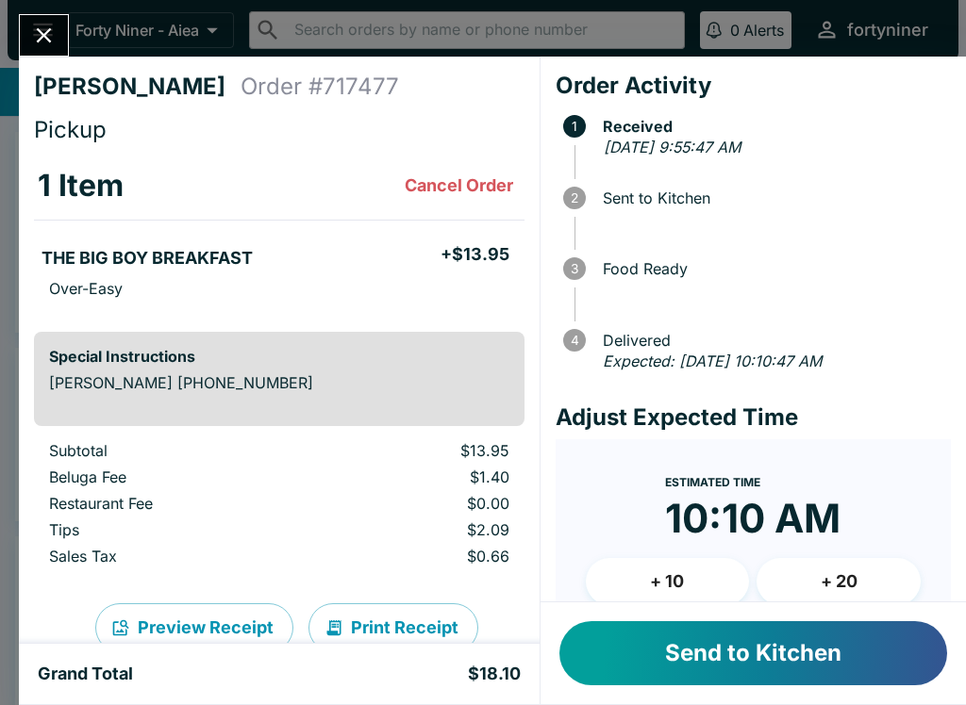
click at [671, 624] on button "Send to Kitchen" at bounding box center [753, 654] width 388 height 64
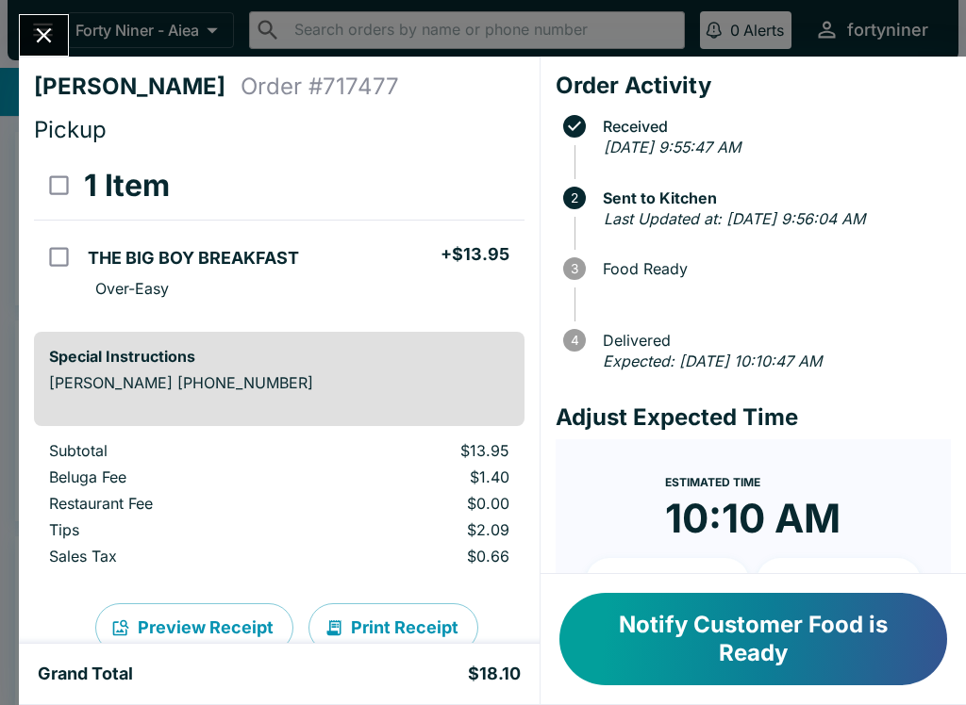
click at [30, 19] on button "Close" at bounding box center [44, 35] width 48 height 41
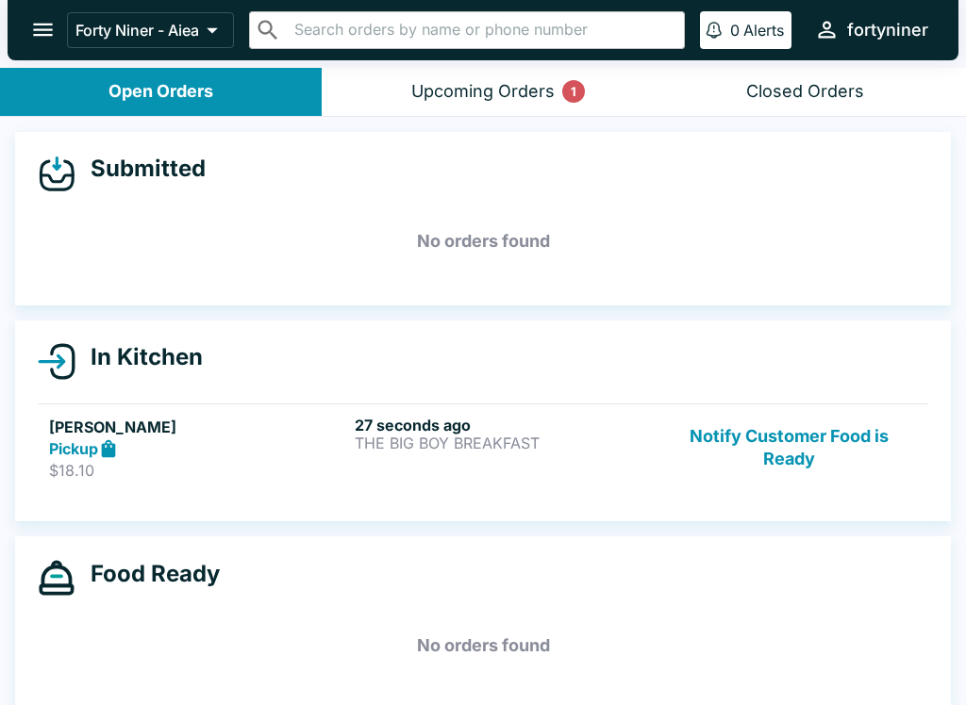
click at [438, 86] on div "Upcoming Orders 1" at bounding box center [482, 92] width 143 height 22
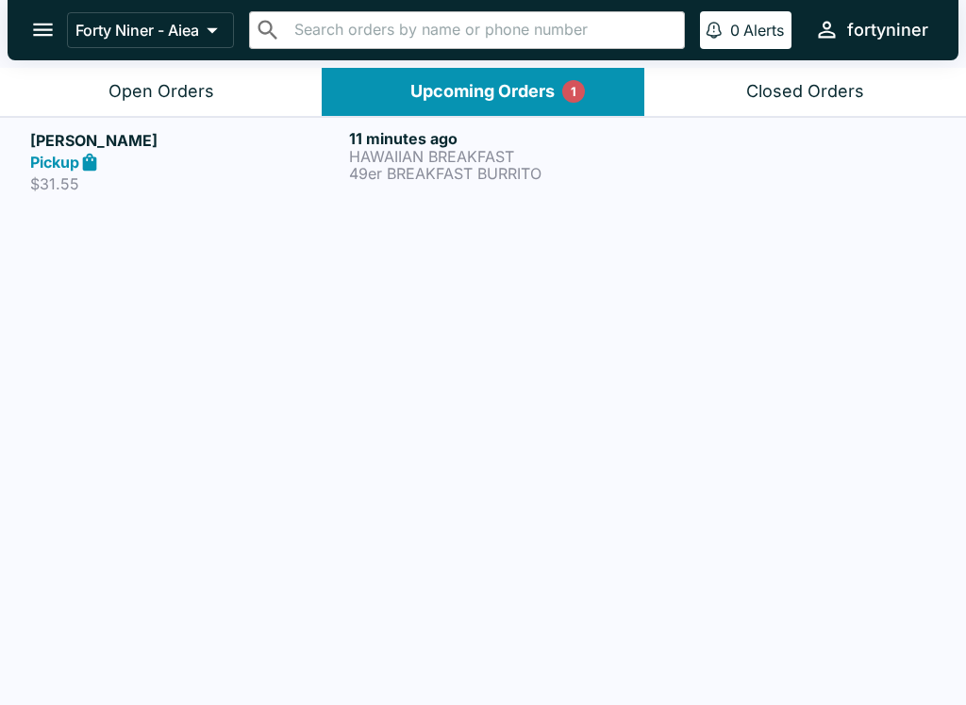
click at [75, 78] on button "Open Orders" at bounding box center [161, 92] width 322 height 48
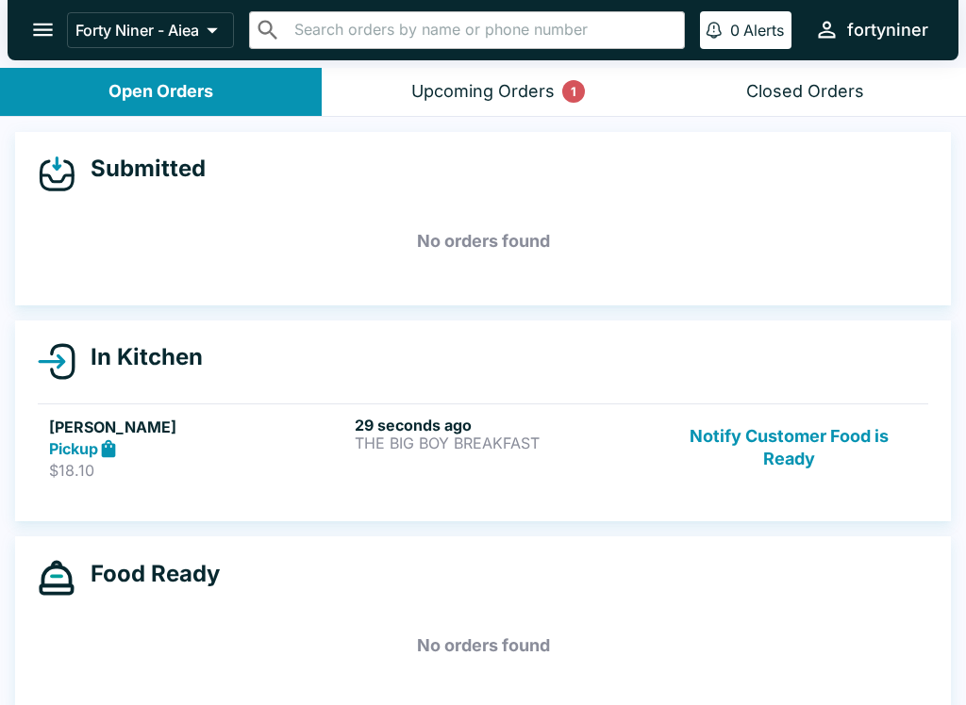
click at [475, 91] on div "Upcoming Orders 1" at bounding box center [482, 92] width 143 height 22
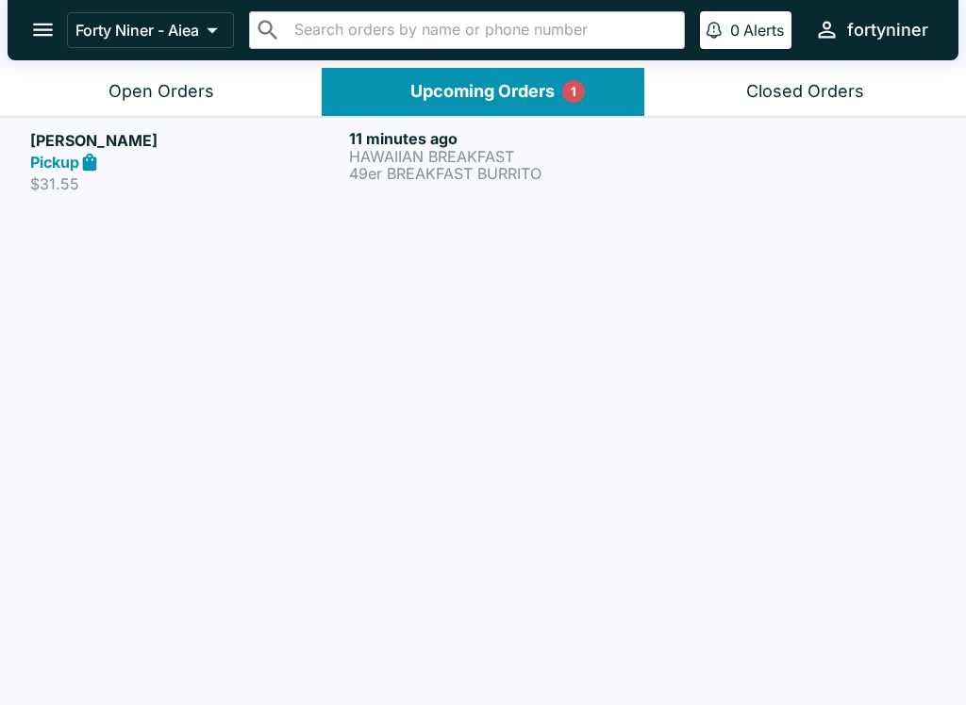
click at [271, 185] on p "$31.55" at bounding box center [185, 183] width 311 height 19
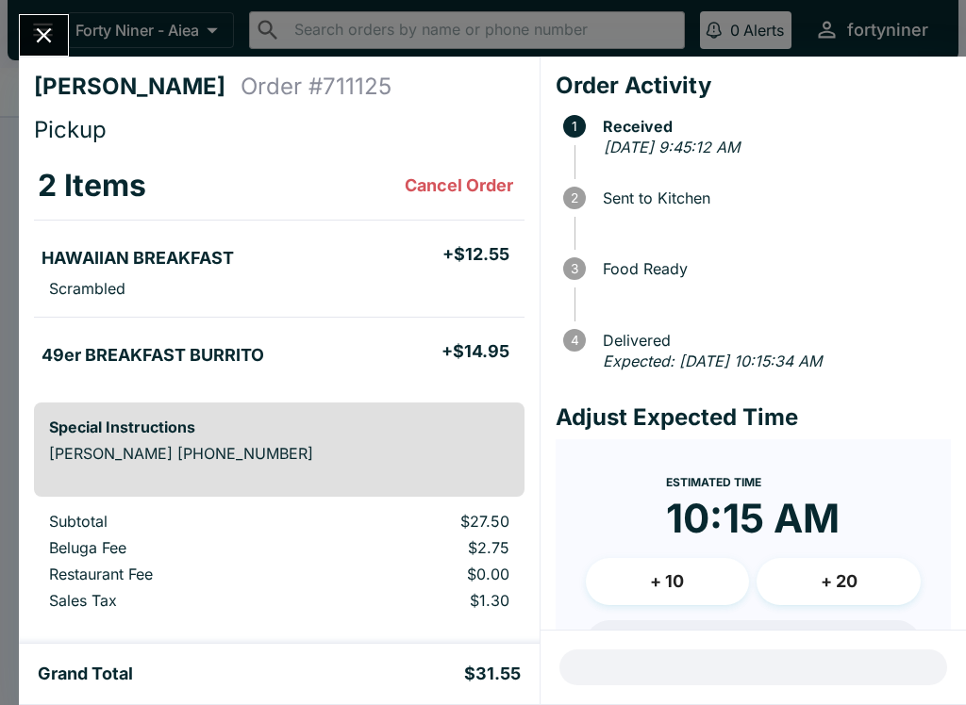
click at [56, 2] on div "[PERSON_NAME] Order # 711125 Pickup 2 Items Cancel Order HAWAIIAN BREAKFAST + $…" at bounding box center [483, 352] width 966 height 705
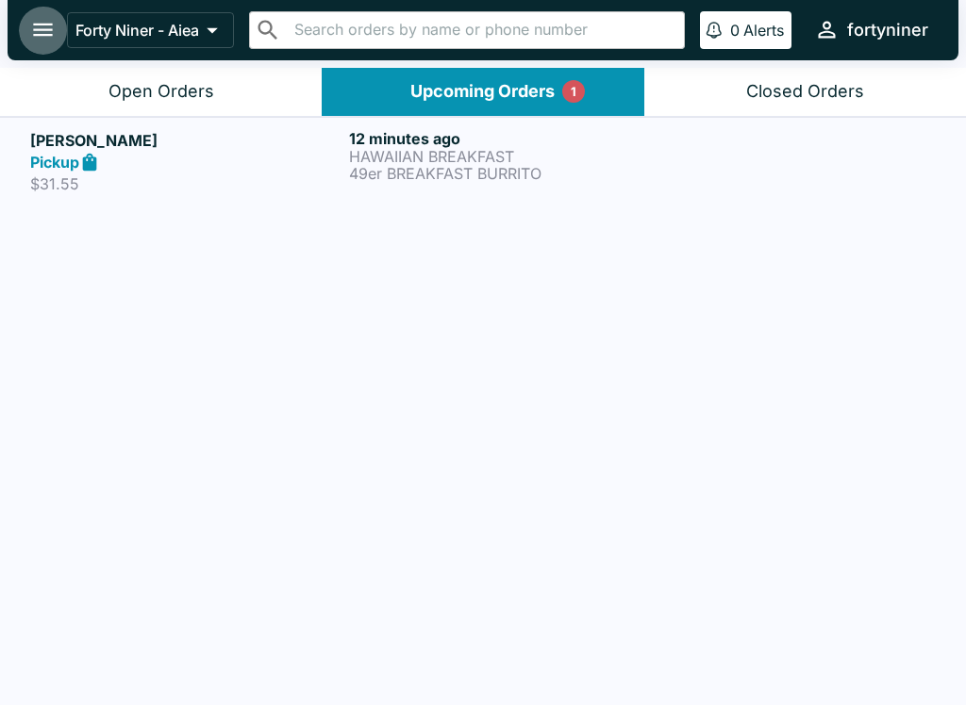
click at [28, 31] on button "open drawer" at bounding box center [43, 30] width 48 height 48
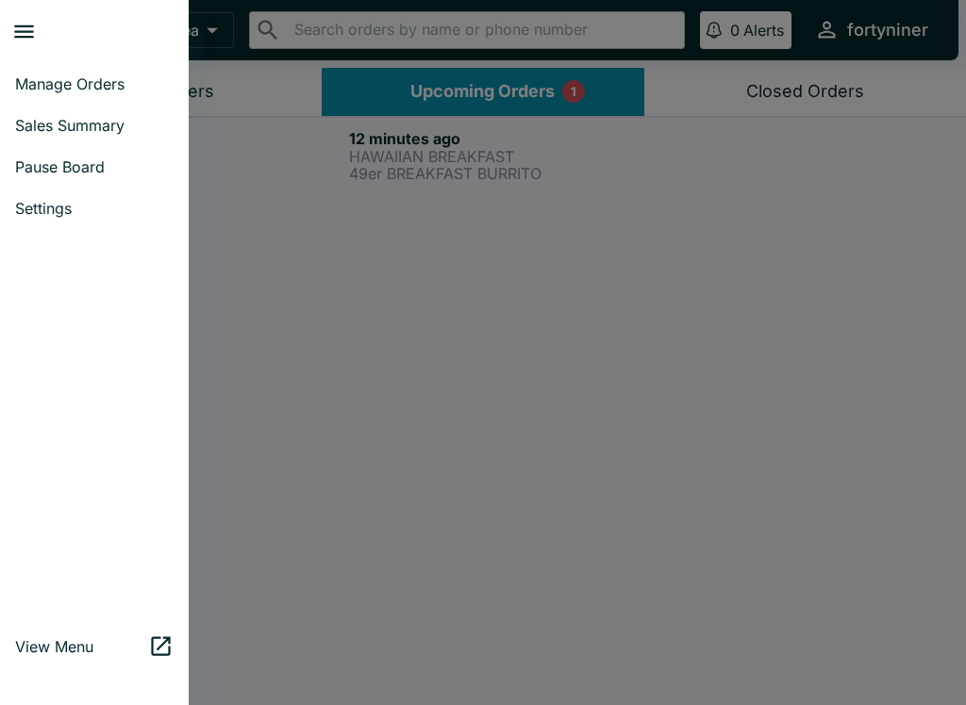
click at [274, 126] on div at bounding box center [483, 352] width 966 height 705
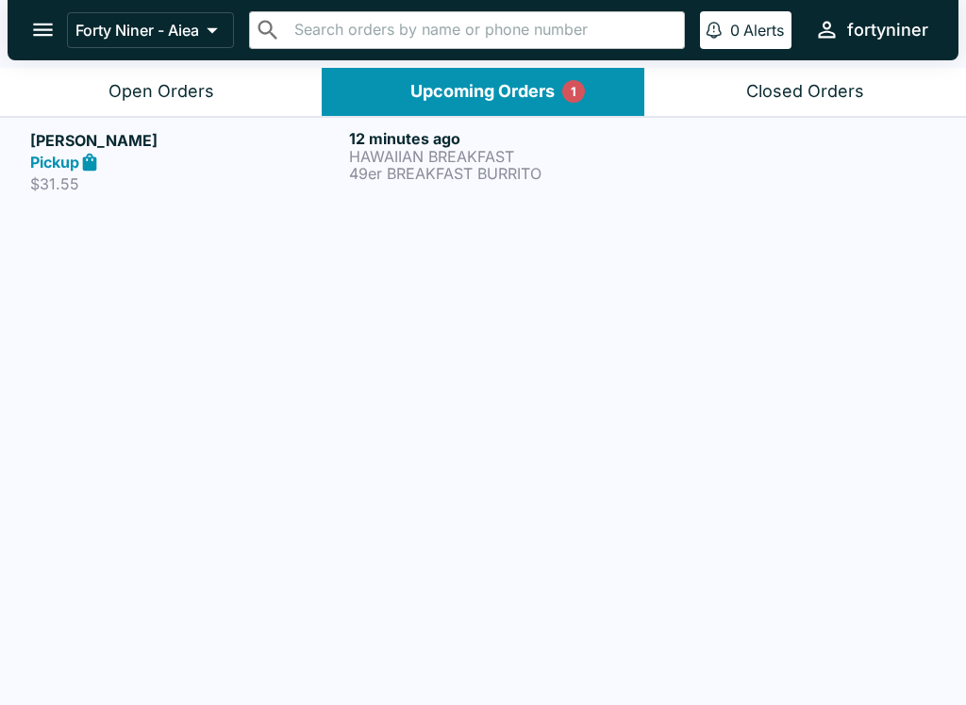
click at [231, 90] on button "Open Orders" at bounding box center [161, 92] width 322 height 48
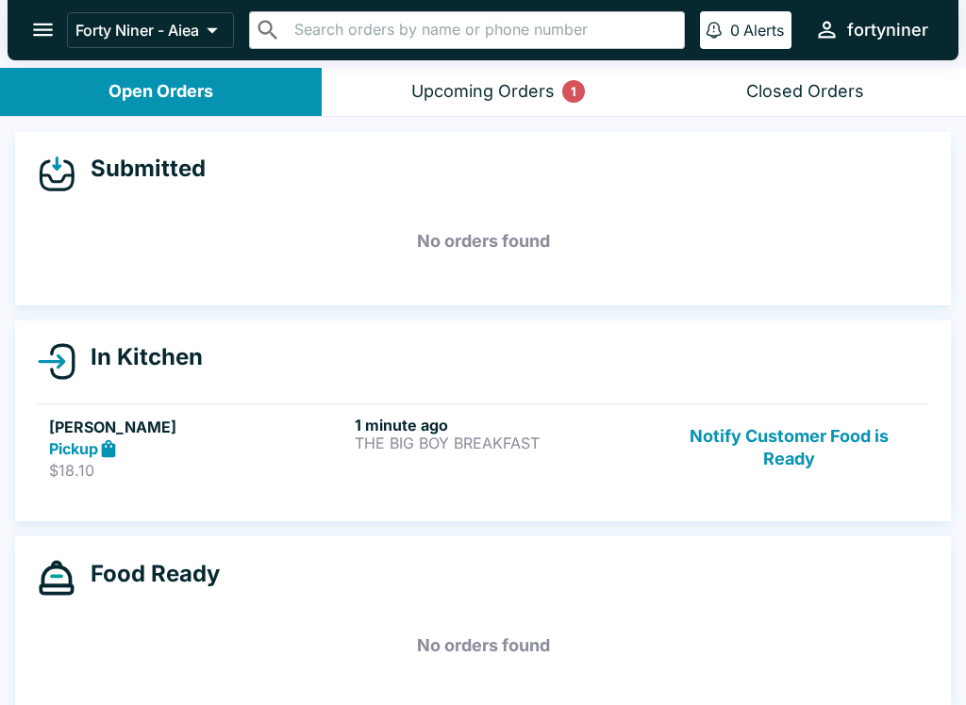
click at [798, 112] on button "Closed Orders" at bounding box center [805, 92] width 322 height 48
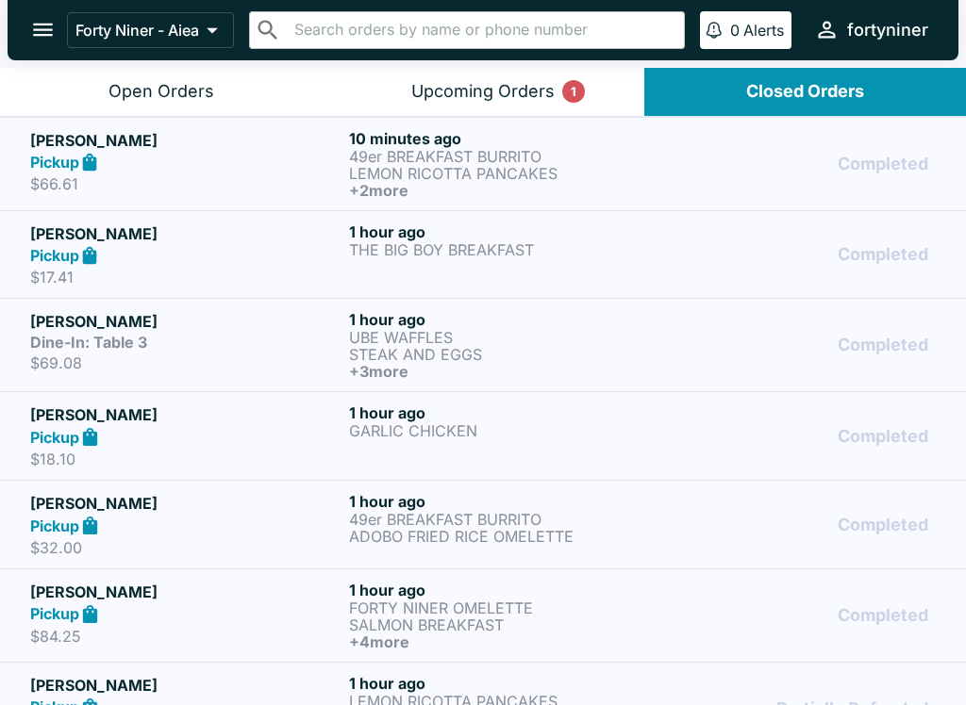
click at [807, 122] on link "[PERSON_NAME] Pickup $66.61 10 minutes ago 49er BREAKFAST [PERSON_NAME] LEMON R…" at bounding box center [483, 163] width 966 height 93
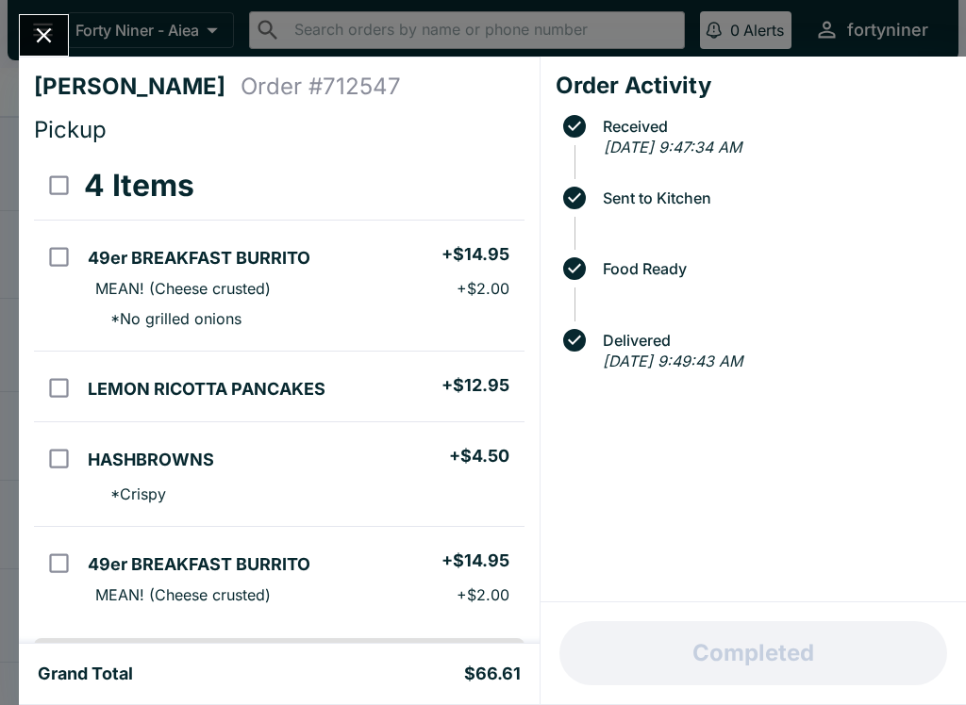
click at [61, 23] on button "Close" at bounding box center [44, 35] width 48 height 41
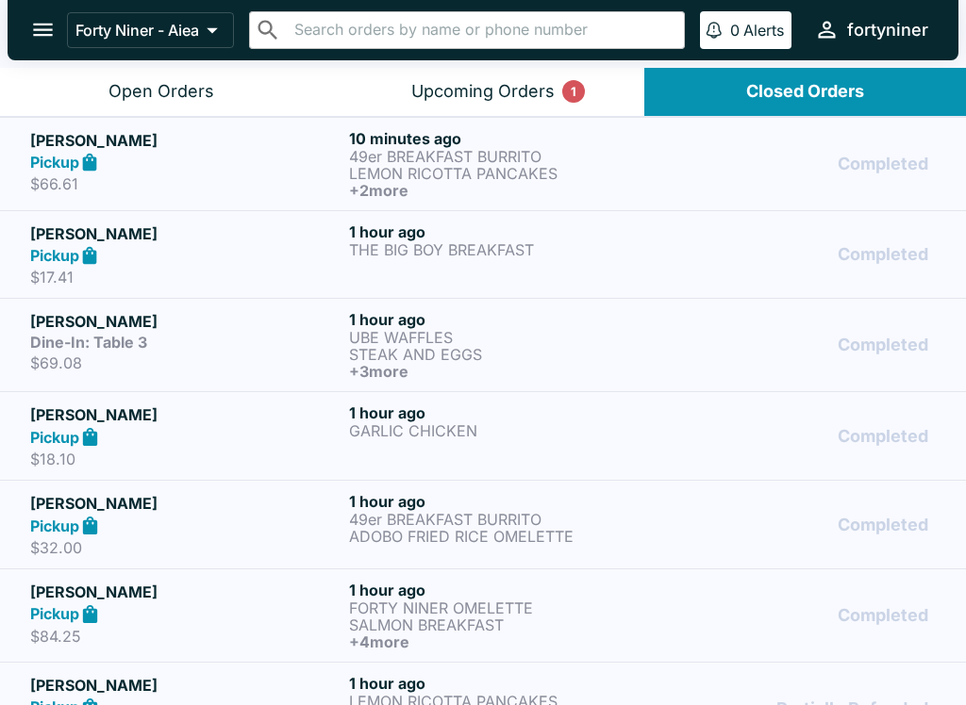
click at [448, 110] on button "Upcoming Orders 1" at bounding box center [483, 92] width 322 height 48
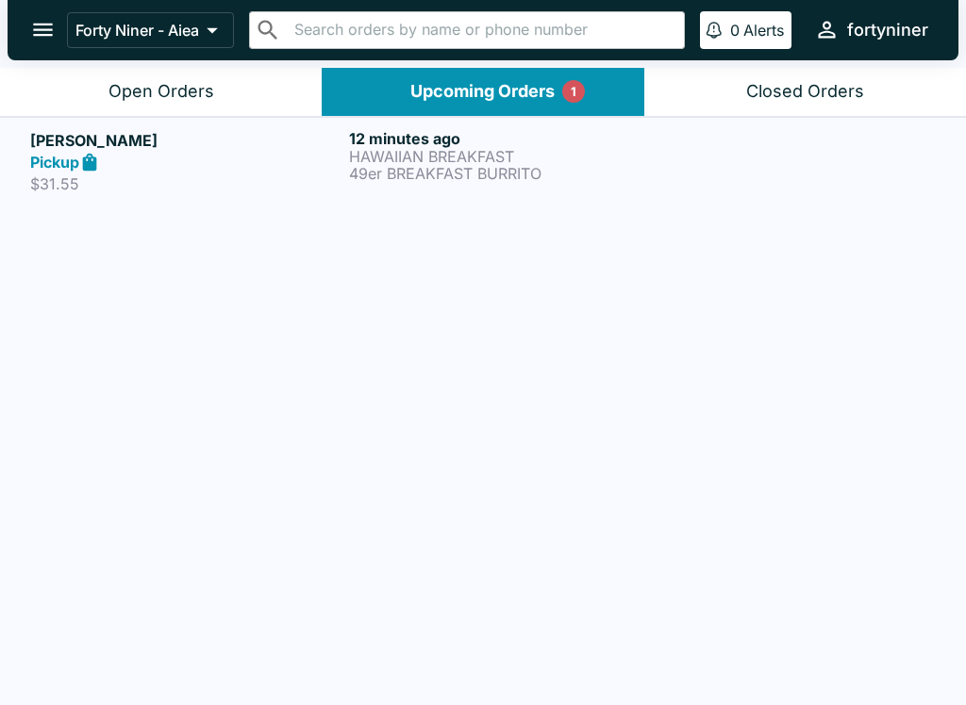
click at [171, 77] on button "Open Orders" at bounding box center [161, 92] width 322 height 48
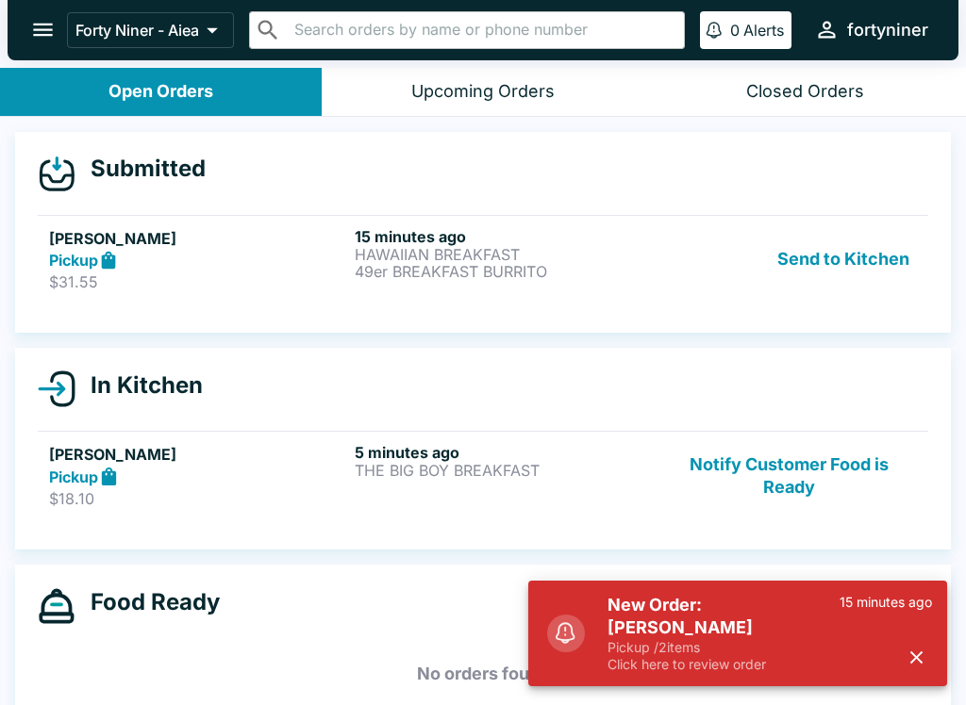
click at [256, 259] on div "Pickup" at bounding box center [198, 261] width 298 height 22
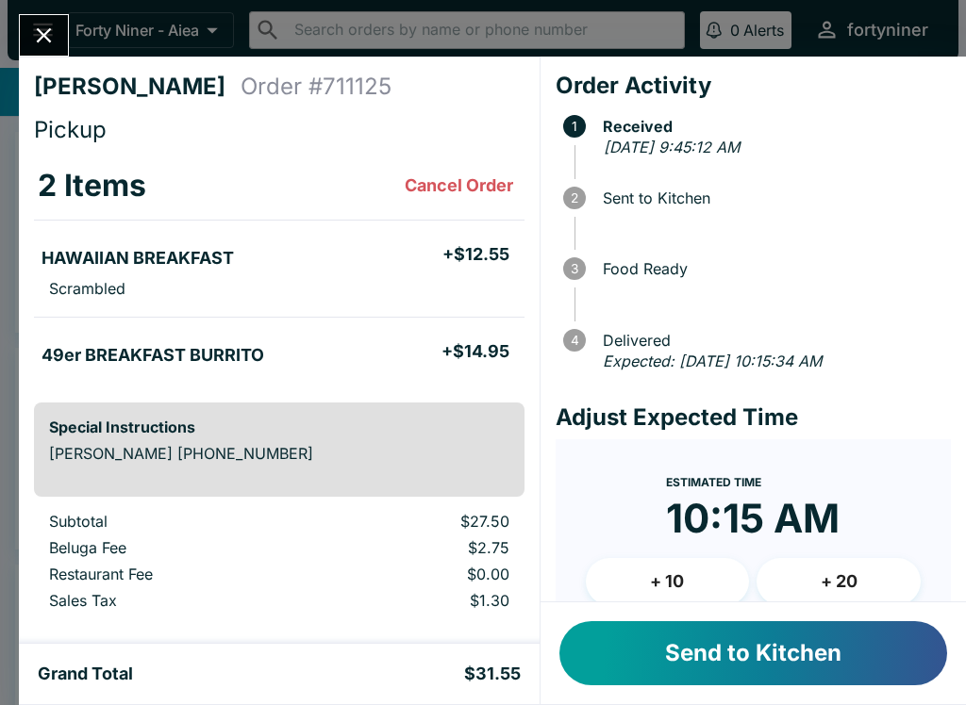
click at [794, 648] on button "Send to Kitchen" at bounding box center [753, 654] width 388 height 64
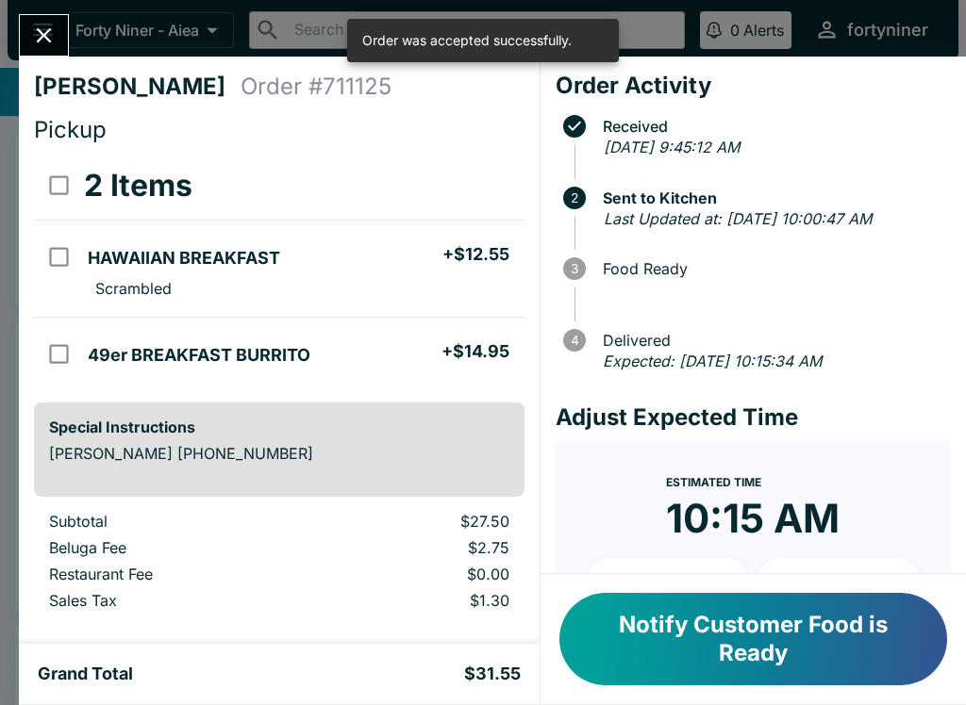
click at [35, 26] on icon "Close" at bounding box center [43, 35] width 25 height 25
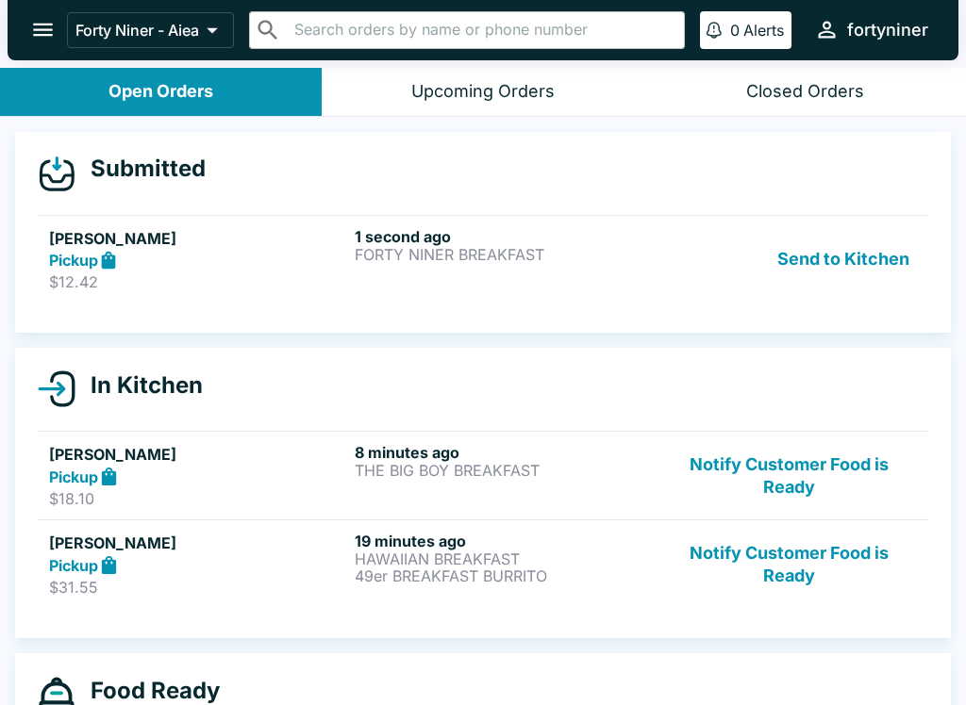
click at [192, 247] on h5 "[PERSON_NAME]" at bounding box center [198, 238] width 298 height 23
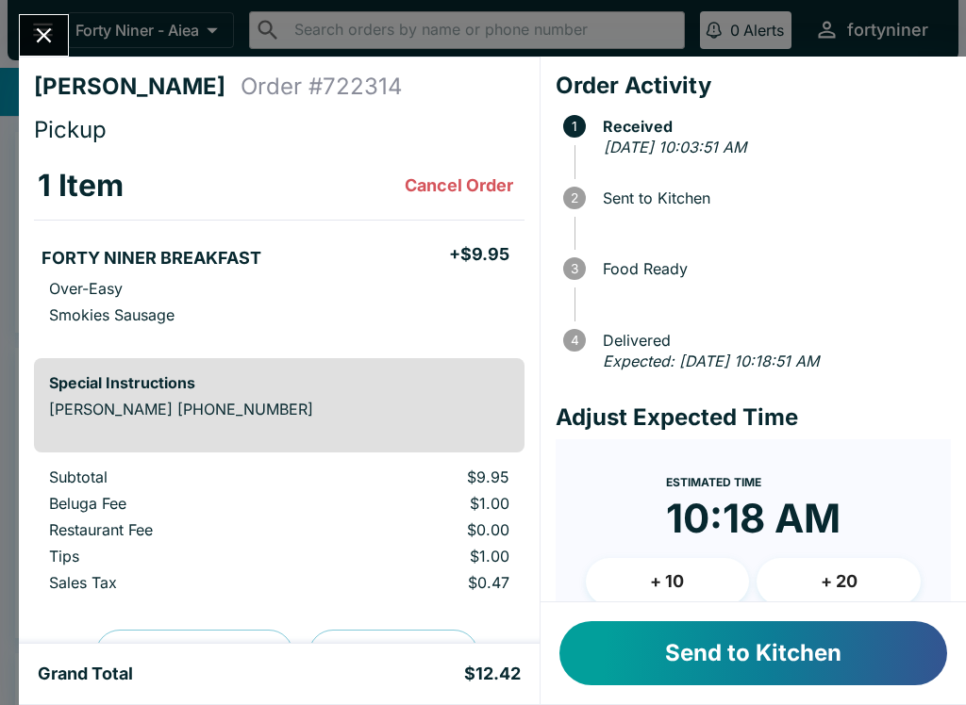
click at [660, 672] on button "Send to Kitchen" at bounding box center [753, 654] width 388 height 64
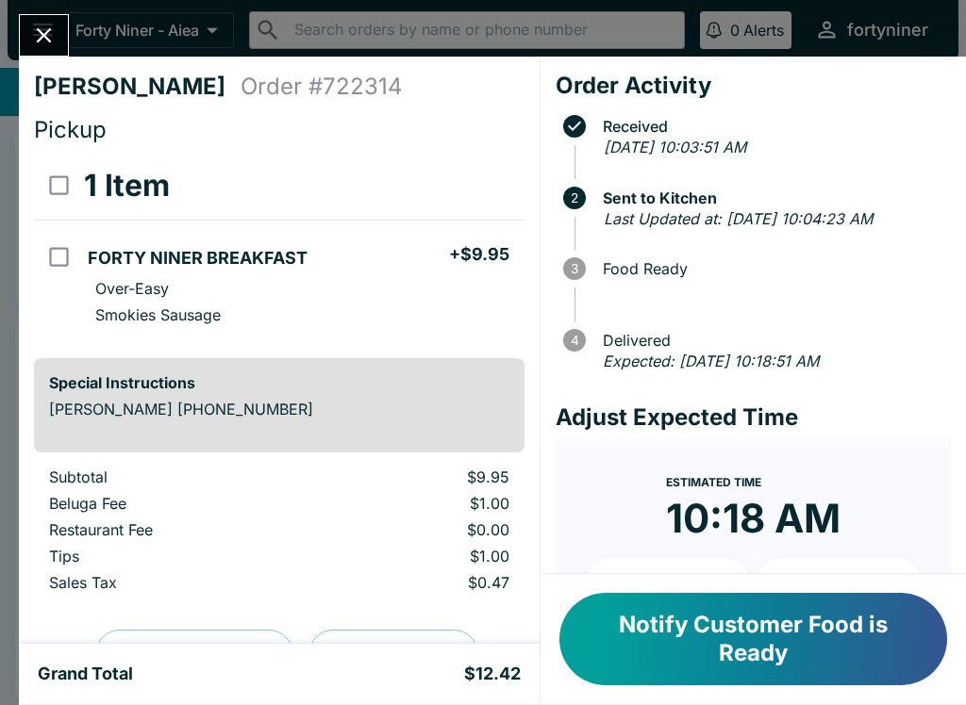
click at [46, 37] on icon "Close" at bounding box center [44, 35] width 15 height 15
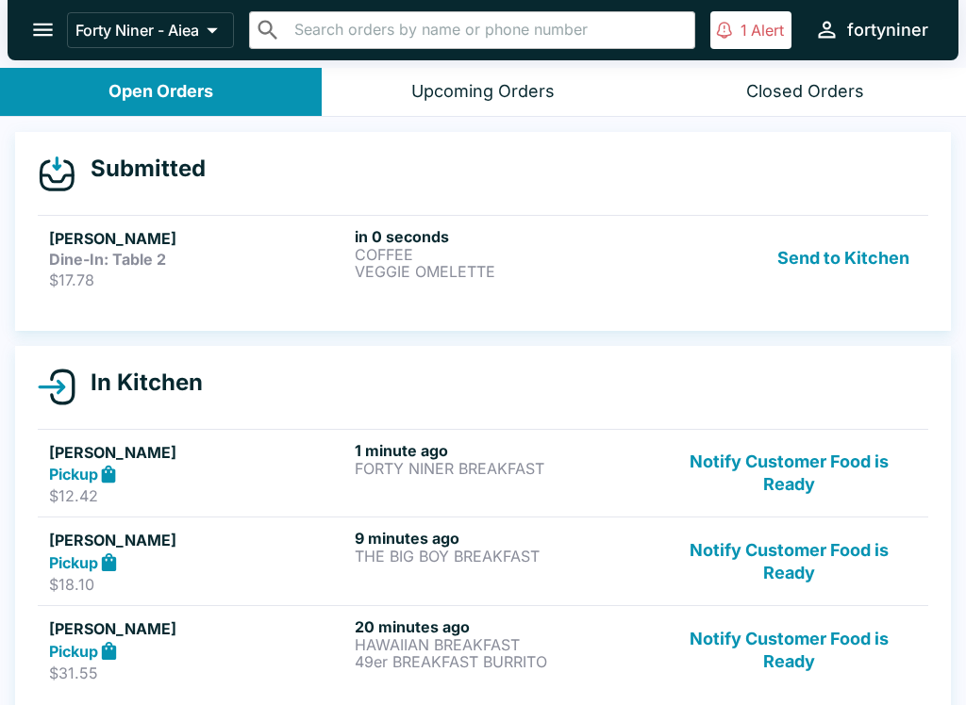
click at [122, 265] on strong "Dine-In: Table 2" at bounding box center [107, 259] width 117 height 19
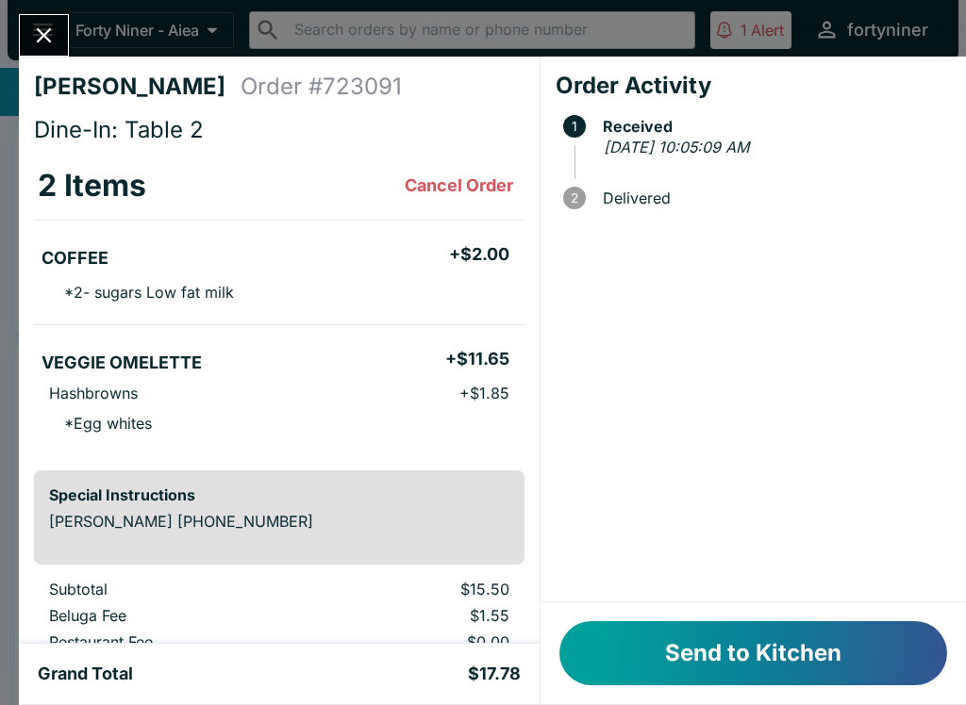
click at [663, 660] on button "Send to Kitchen" at bounding box center [753, 654] width 388 height 64
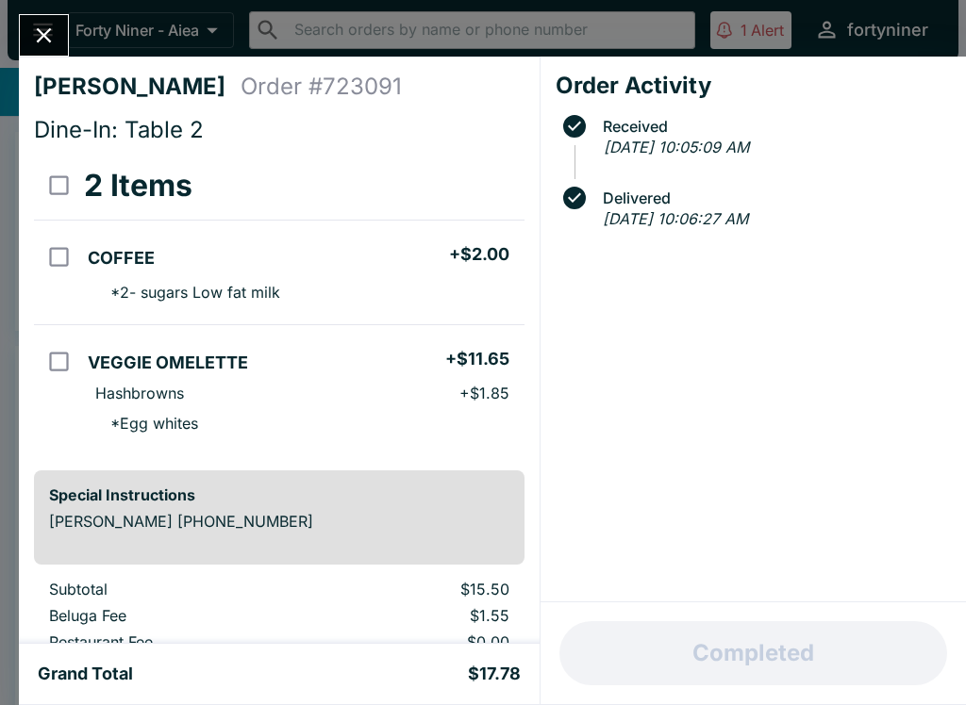
click at [33, 35] on icon "Close" at bounding box center [43, 35] width 25 height 25
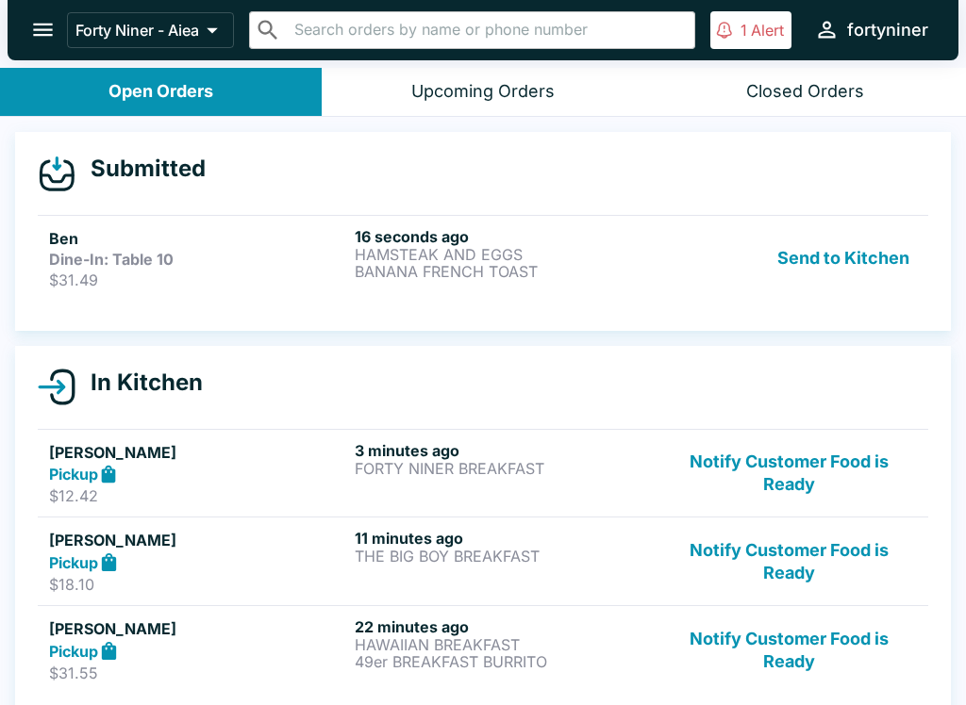
click at [134, 255] on strong "Dine-In: Table 10" at bounding box center [111, 259] width 124 height 19
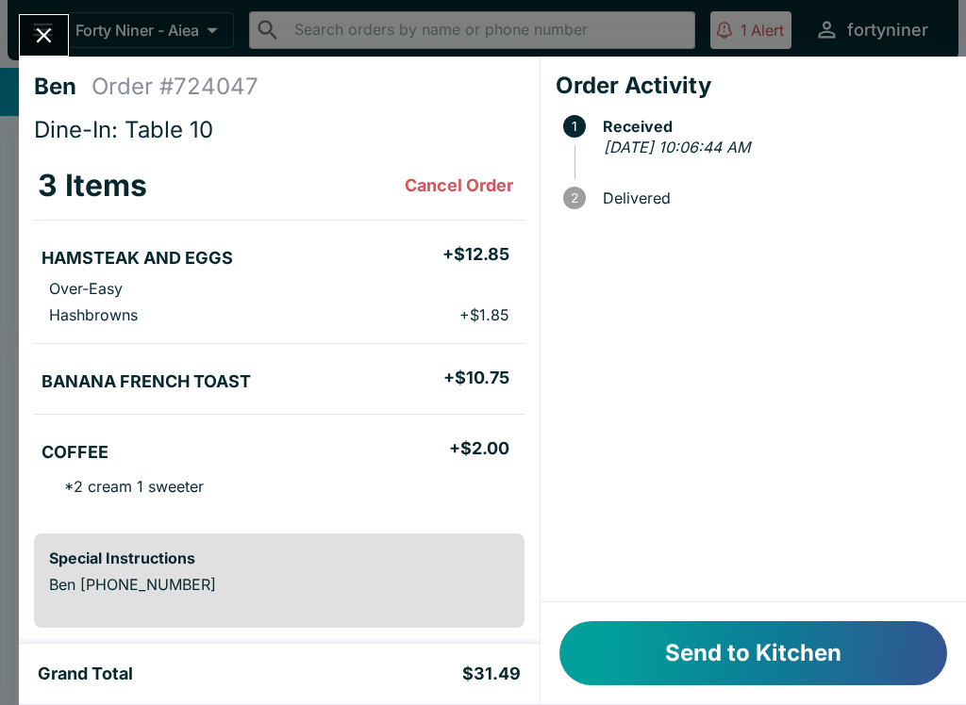
click at [705, 626] on button "Send to Kitchen" at bounding box center [753, 654] width 388 height 64
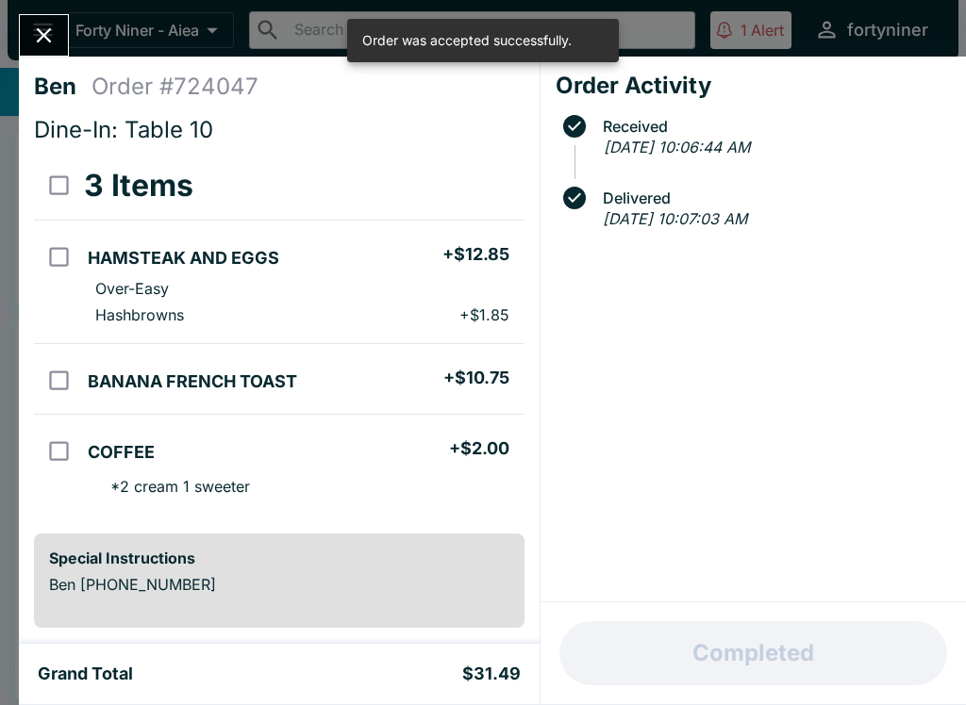
click at [61, 261] on input "orders table" at bounding box center [59, 257] width 42 height 42
click at [64, 255] on input "orders table" at bounding box center [59, 257] width 42 height 42
checkbox input "false"
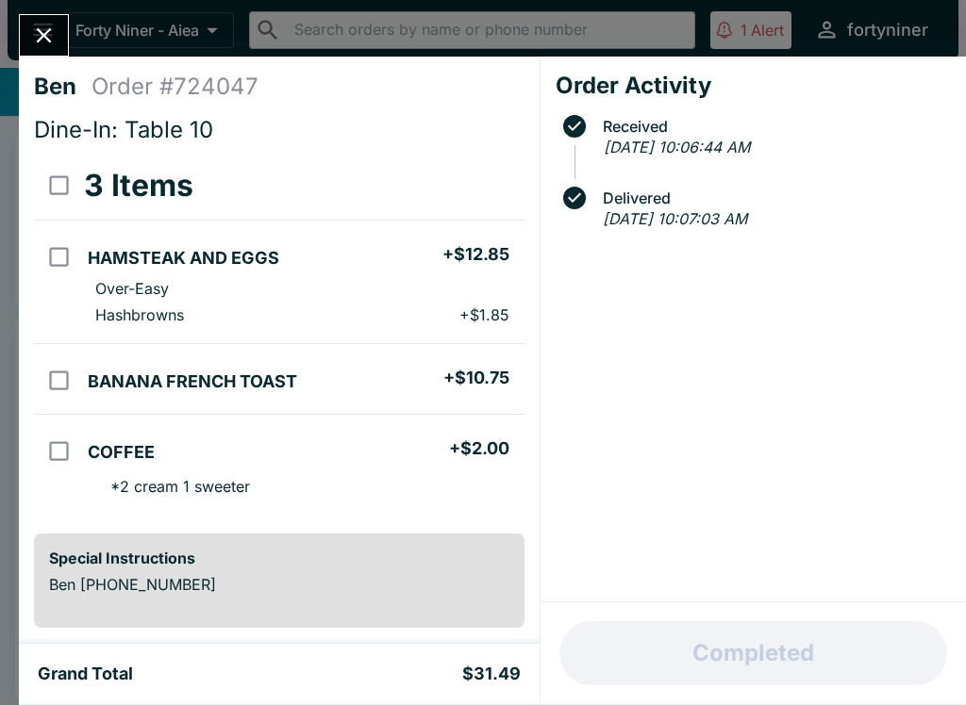
click at [41, 41] on icon "Close" at bounding box center [44, 35] width 15 height 15
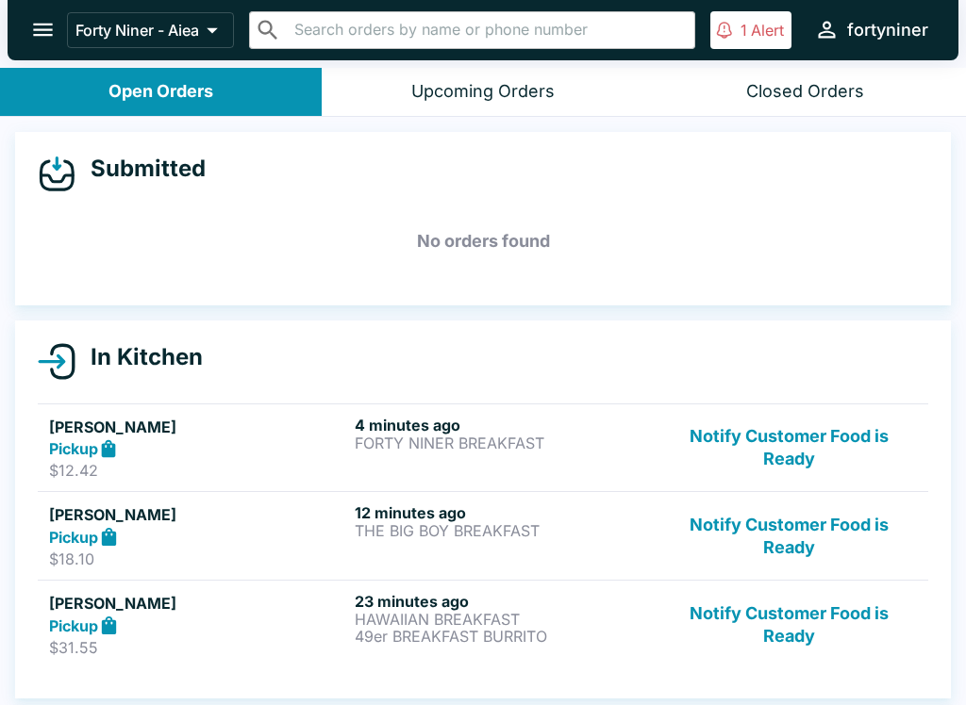
click at [753, 27] on p "Alert" at bounding box center [767, 30] width 33 height 19
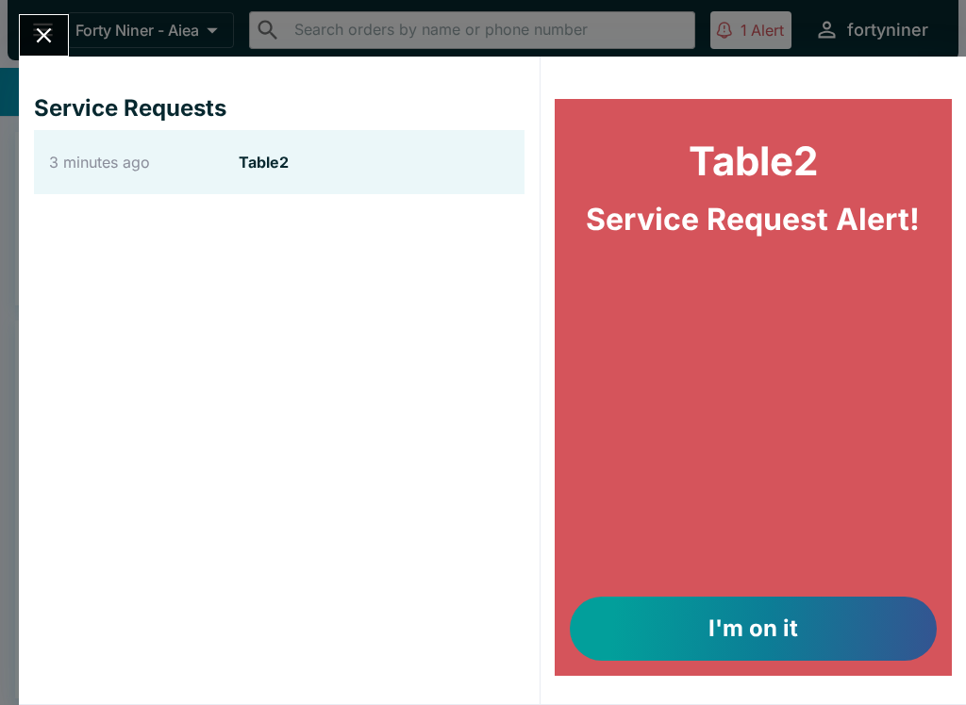
click at [674, 615] on button "I'm on it" at bounding box center [753, 629] width 367 height 64
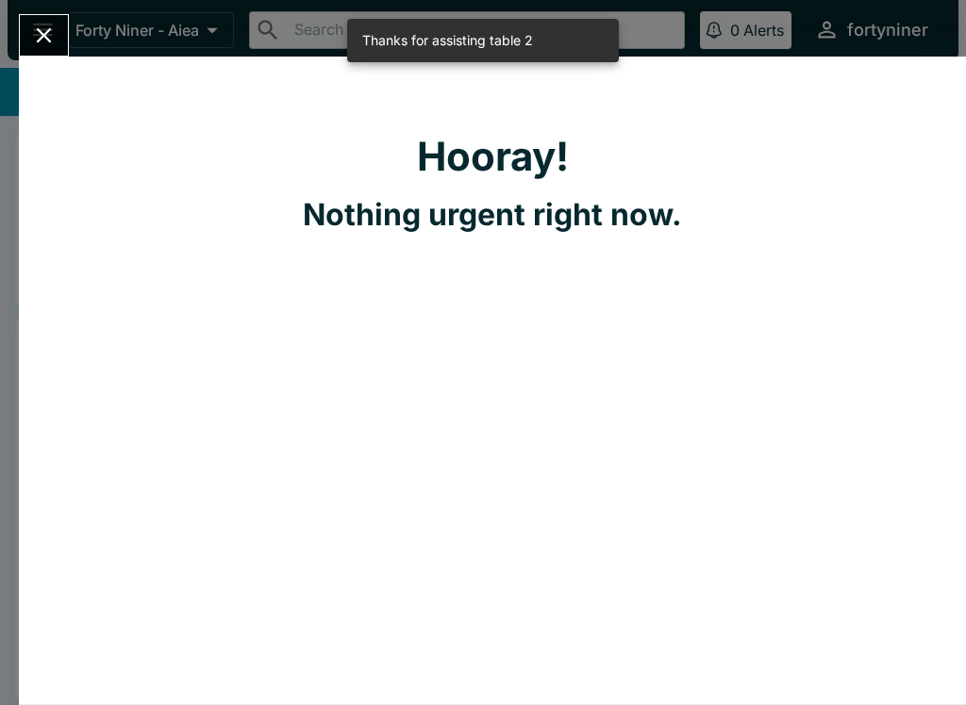
click at [46, 28] on icon "Close" at bounding box center [43, 35] width 25 height 25
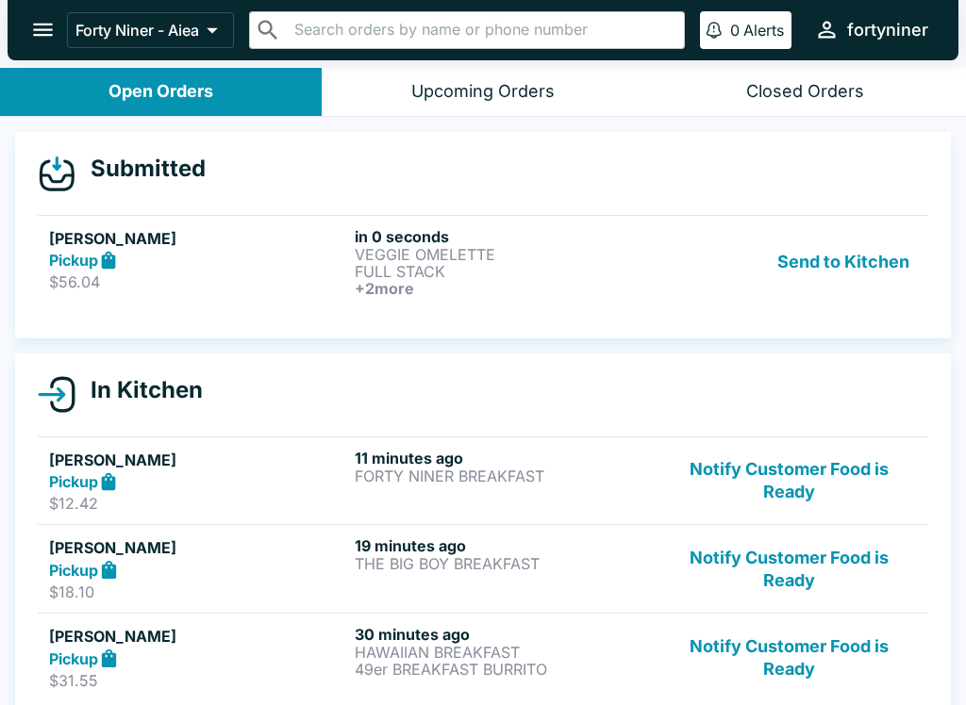
click at [578, 250] on p "VEGGIE OMELETTE" at bounding box center [504, 254] width 298 height 17
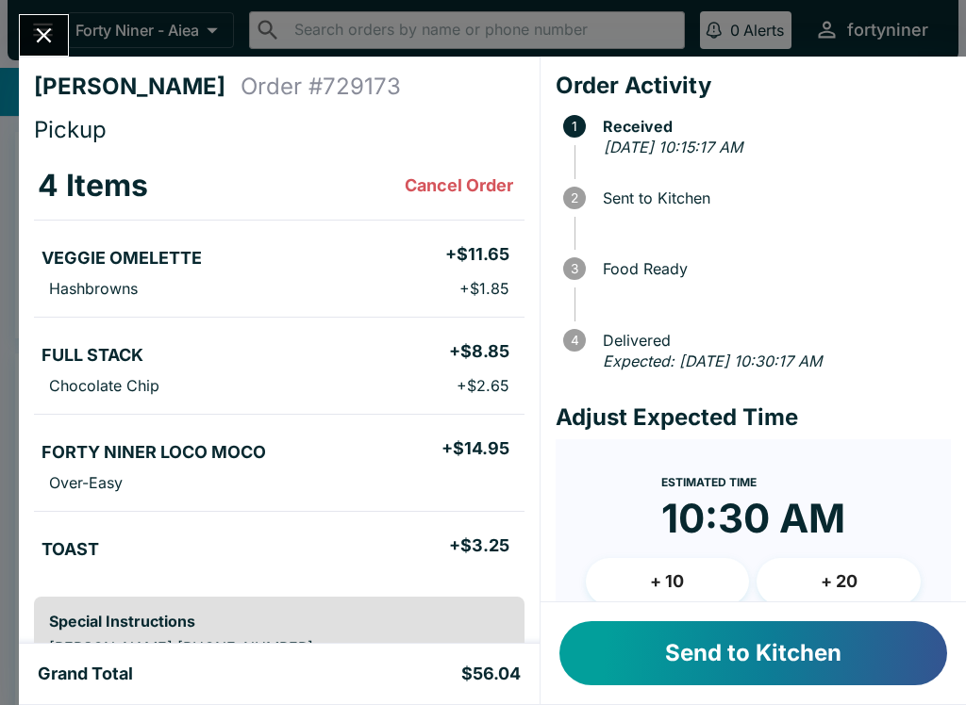
click at [721, 676] on button "Send to Kitchen" at bounding box center [753, 654] width 388 height 64
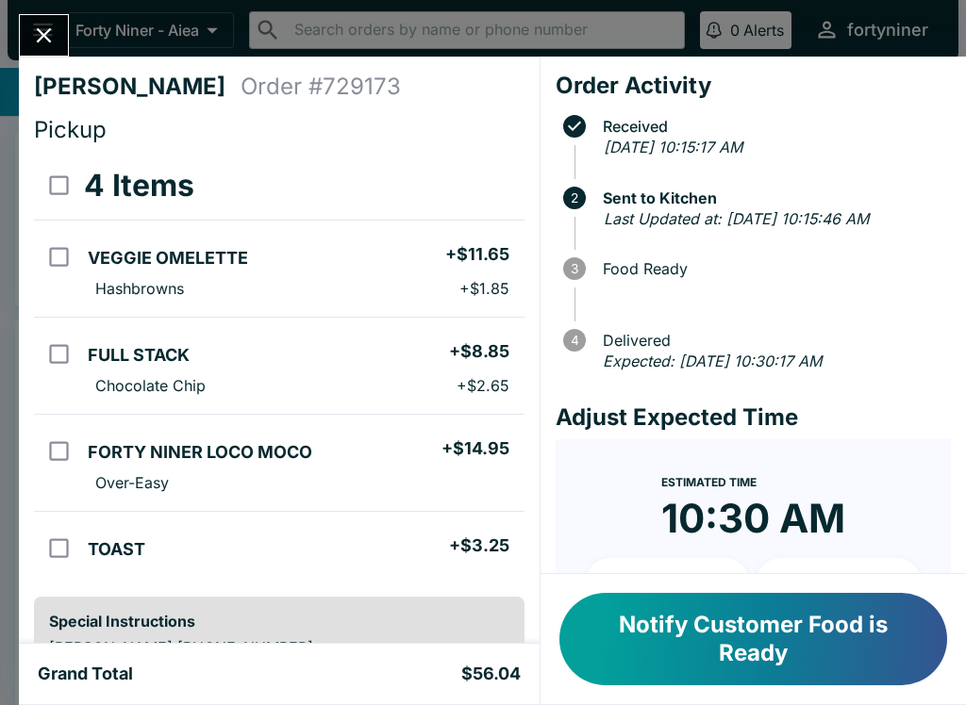
scroll to position [-4, 0]
click at [42, 44] on icon "Close" at bounding box center [43, 35] width 25 height 25
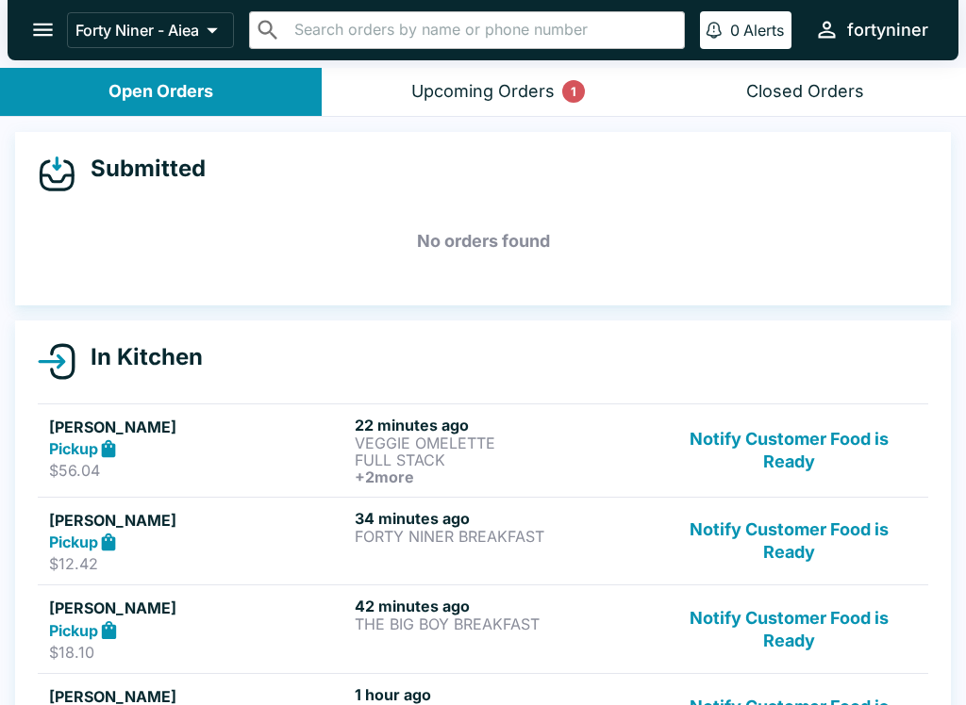
click at [780, 447] on button "Notify Customer Food is Ready" at bounding box center [789, 451] width 256 height 70
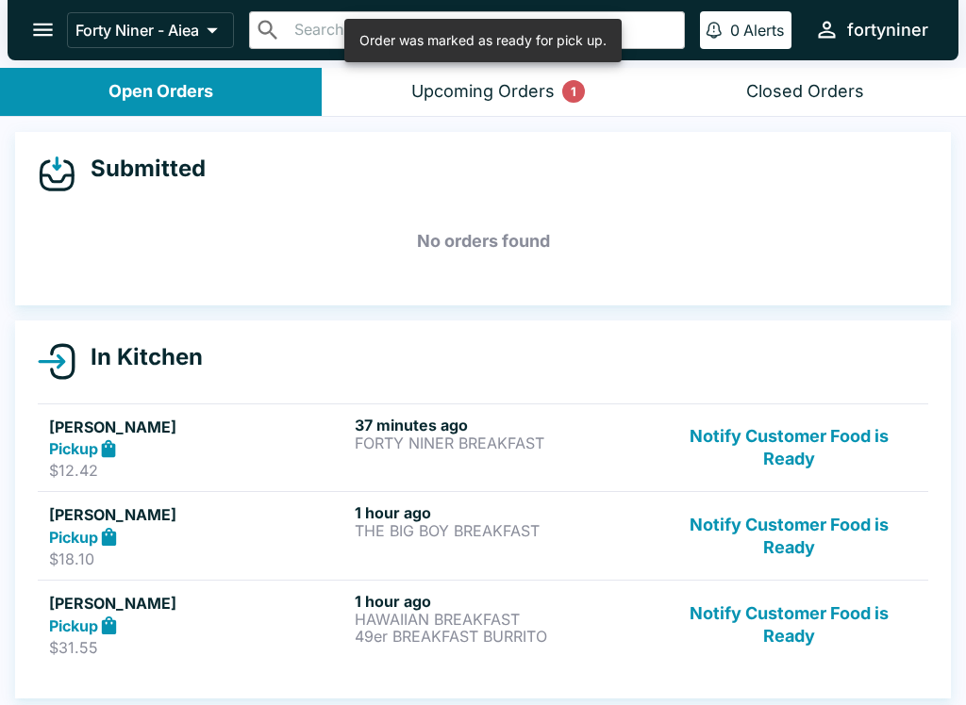
click at [766, 461] on button "Notify Customer Food is Ready" at bounding box center [789, 448] width 256 height 65
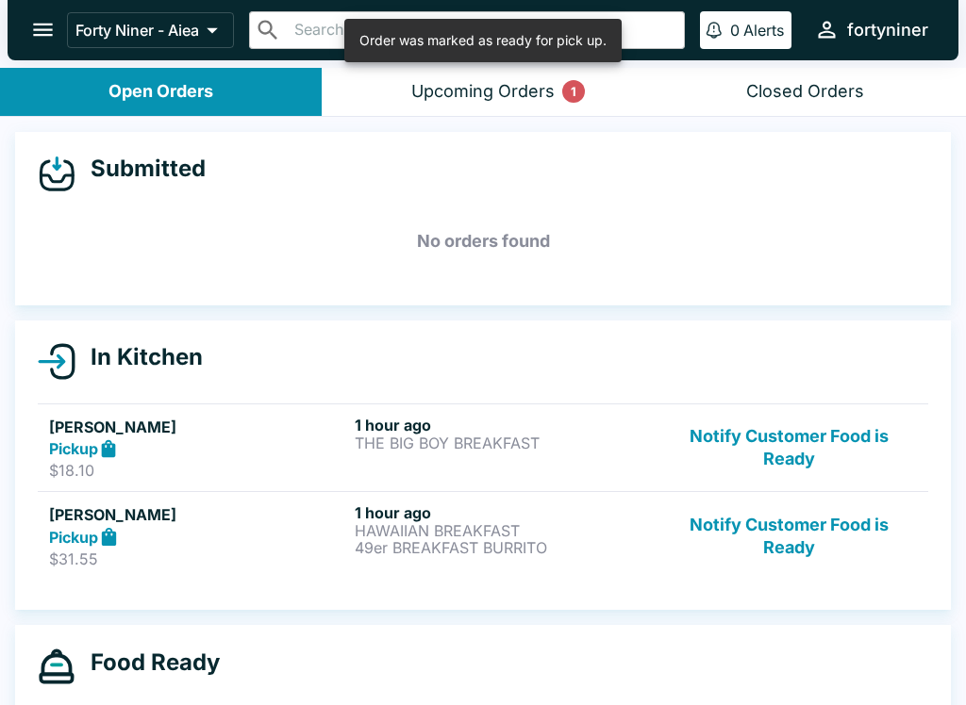
click at [773, 446] on button "Notify Customer Food is Ready" at bounding box center [789, 448] width 256 height 65
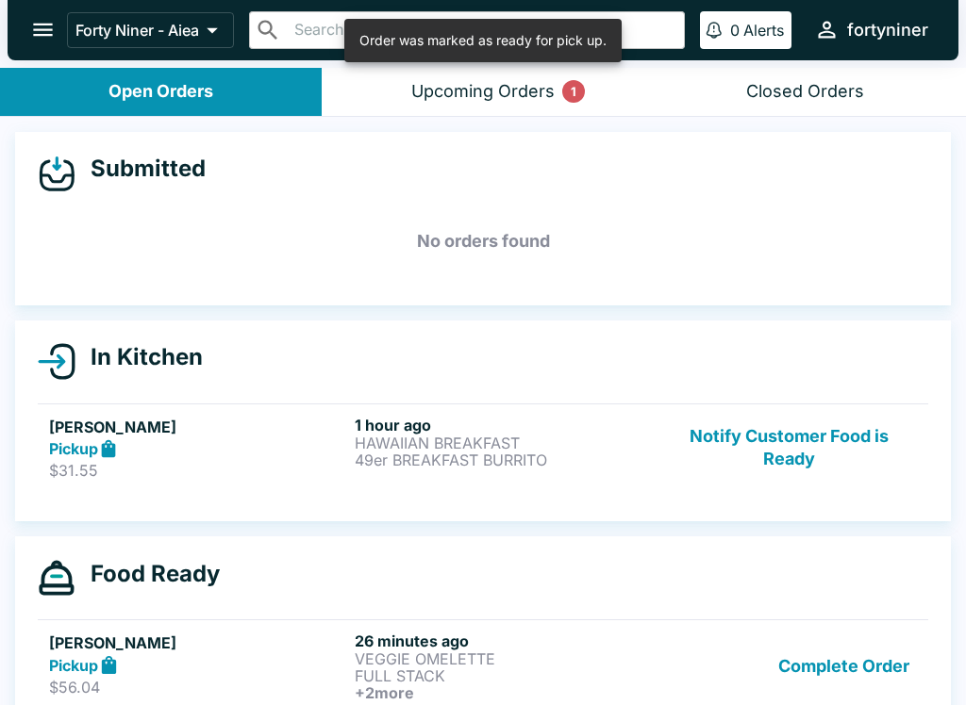
click at [772, 446] on button "Notify Customer Food is Ready" at bounding box center [789, 448] width 256 height 65
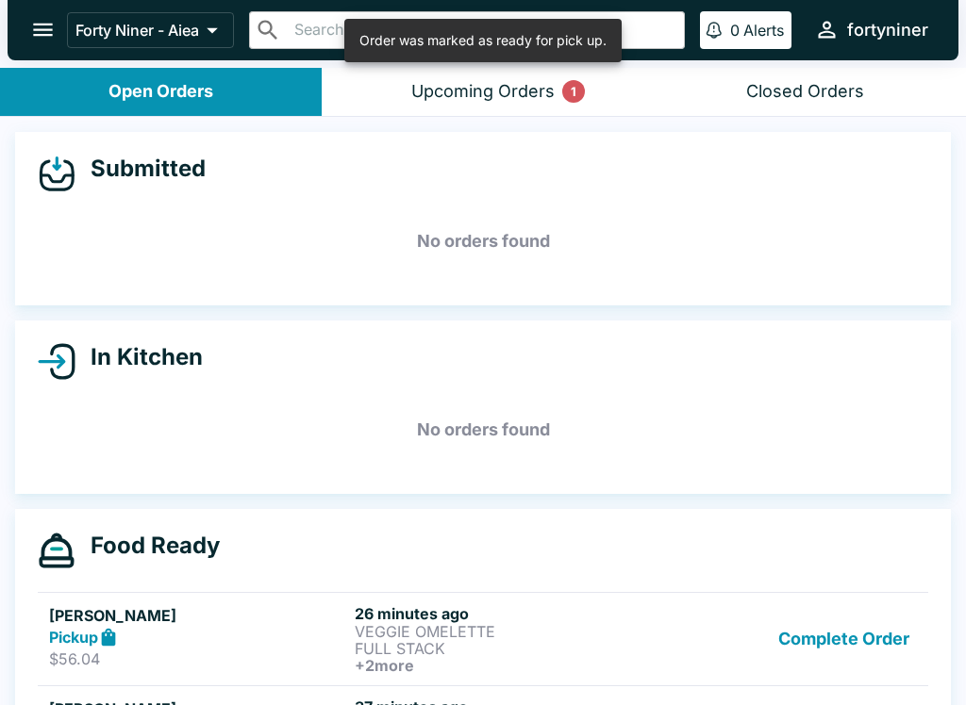
click at [524, 95] on div "Upcoming Orders 1" at bounding box center [482, 92] width 143 height 22
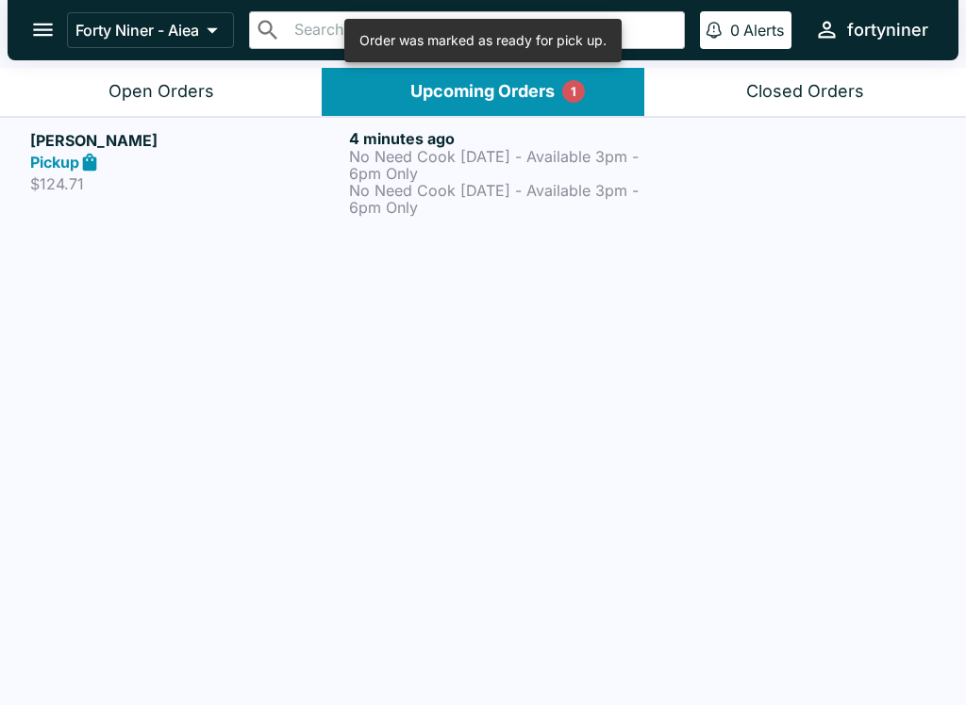
click at [252, 159] on div "Pickup" at bounding box center [185, 163] width 311 height 22
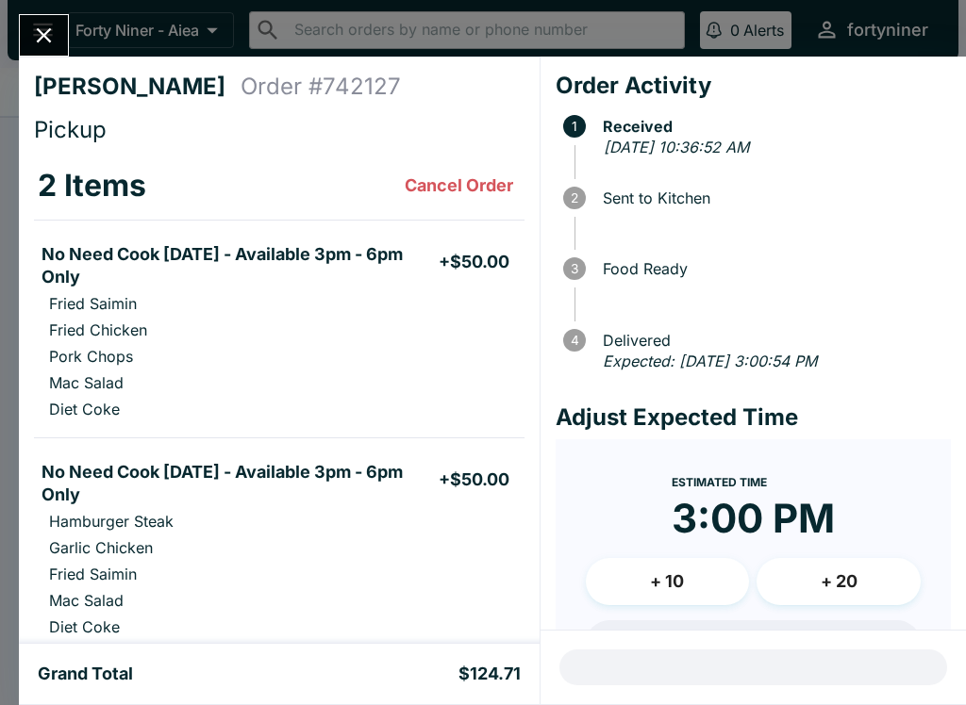
click at [47, 19] on button "Close" at bounding box center [44, 35] width 48 height 41
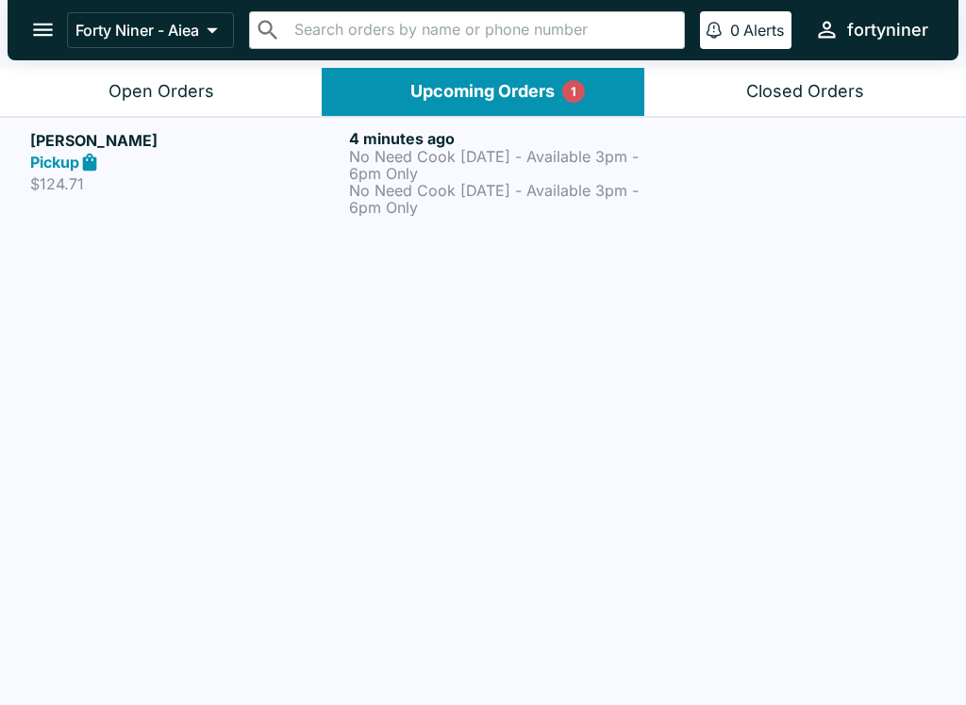
click at [208, 87] on div "Open Orders" at bounding box center [161, 92] width 106 height 22
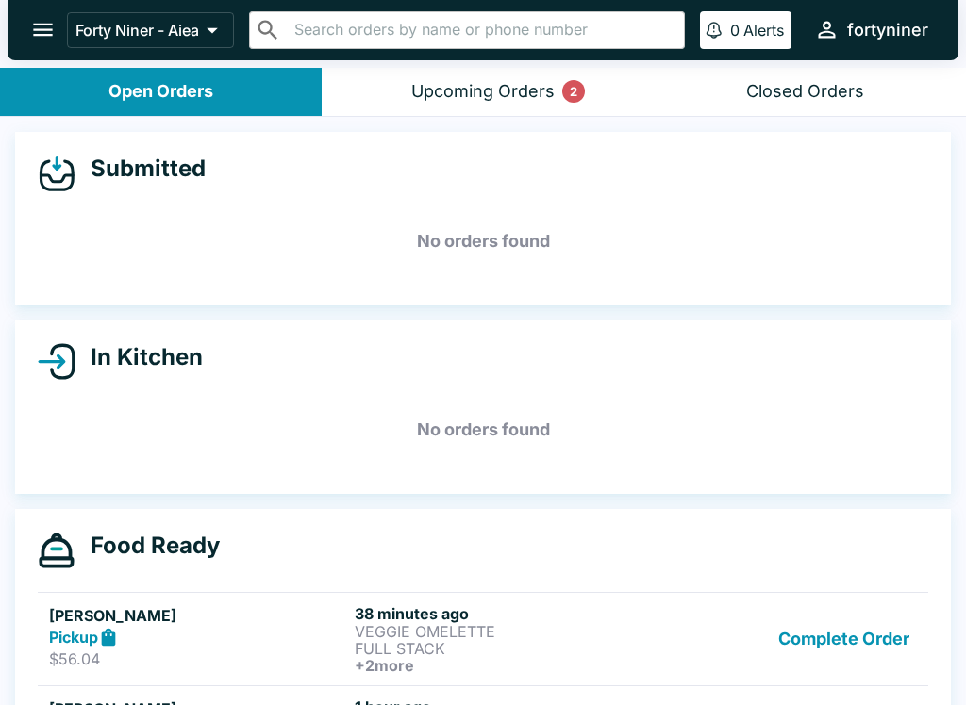
click at [466, 108] on button "Upcoming Orders 2" at bounding box center [483, 92] width 322 height 48
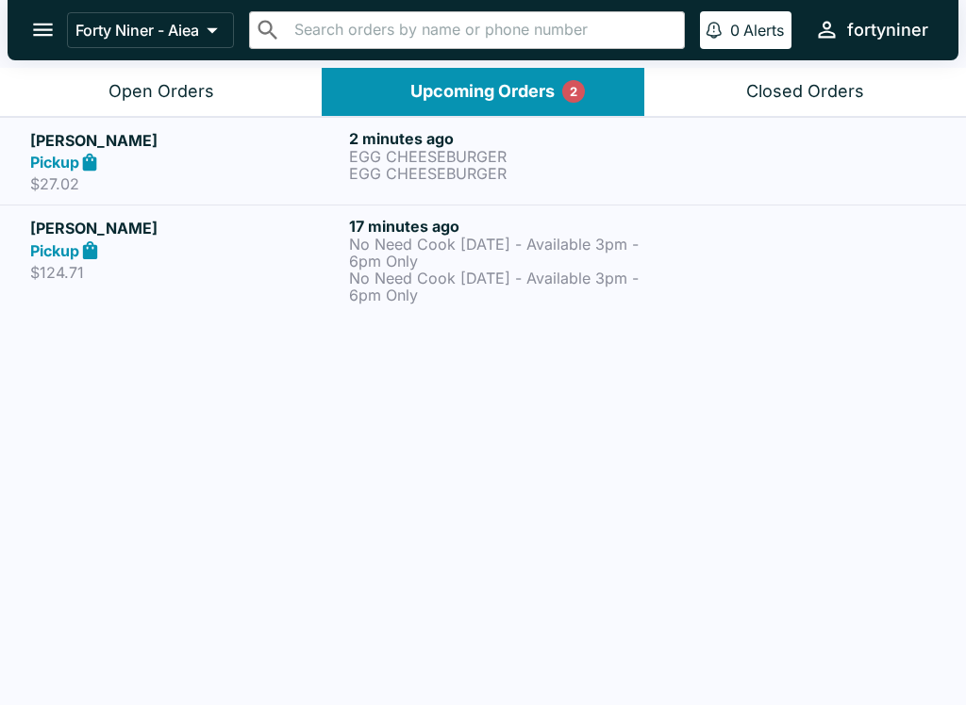
click at [586, 153] on p "EGG CHEESEBURGER" at bounding box center [504, 156] width 311 height 17
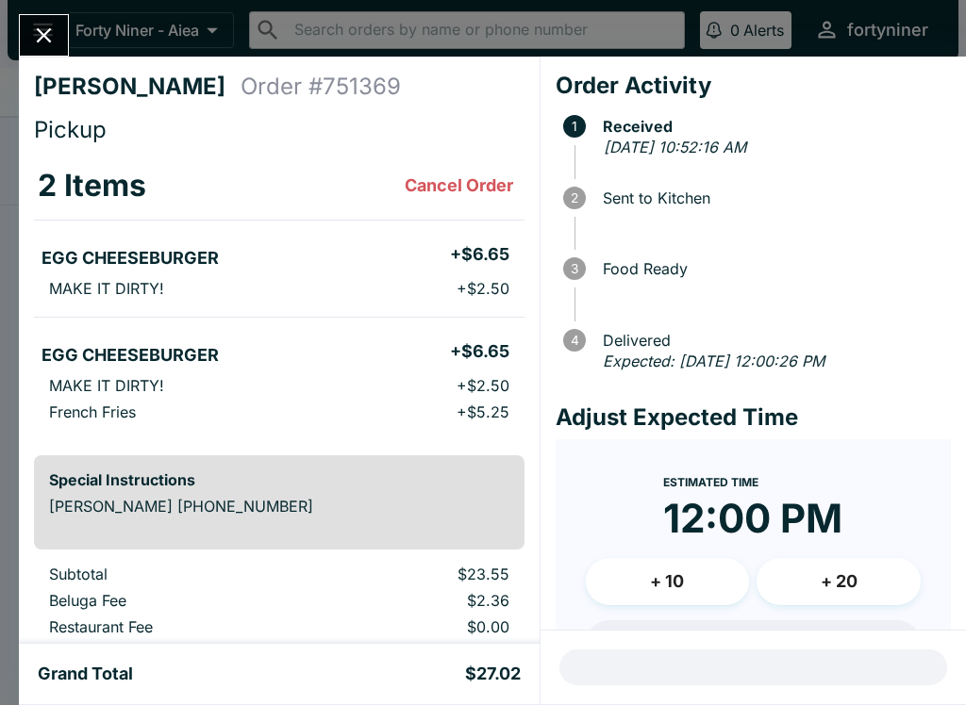
click at [28, 13] on div "[PERSON_NAME] Order # 751369 Pickup 2 Items Cancel Order EGG CHEESEBURGER + $6.…" at bounding box center [483, 352] width 966 height 705
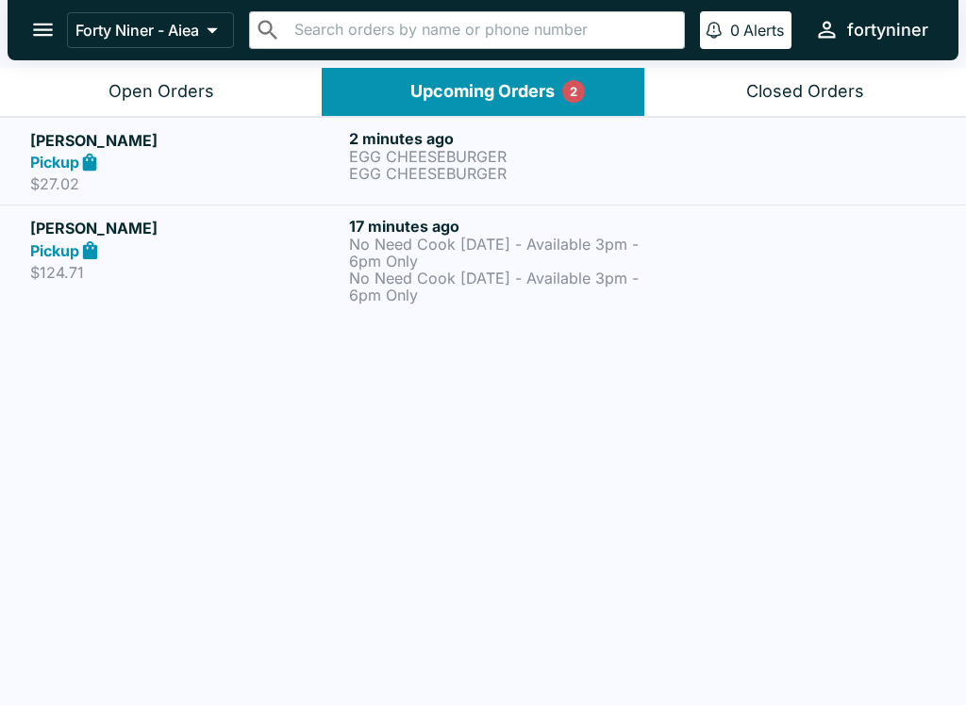
click at [132, 76] on button "Open Orders" at bounding box center [161, 92] width 322 height 48
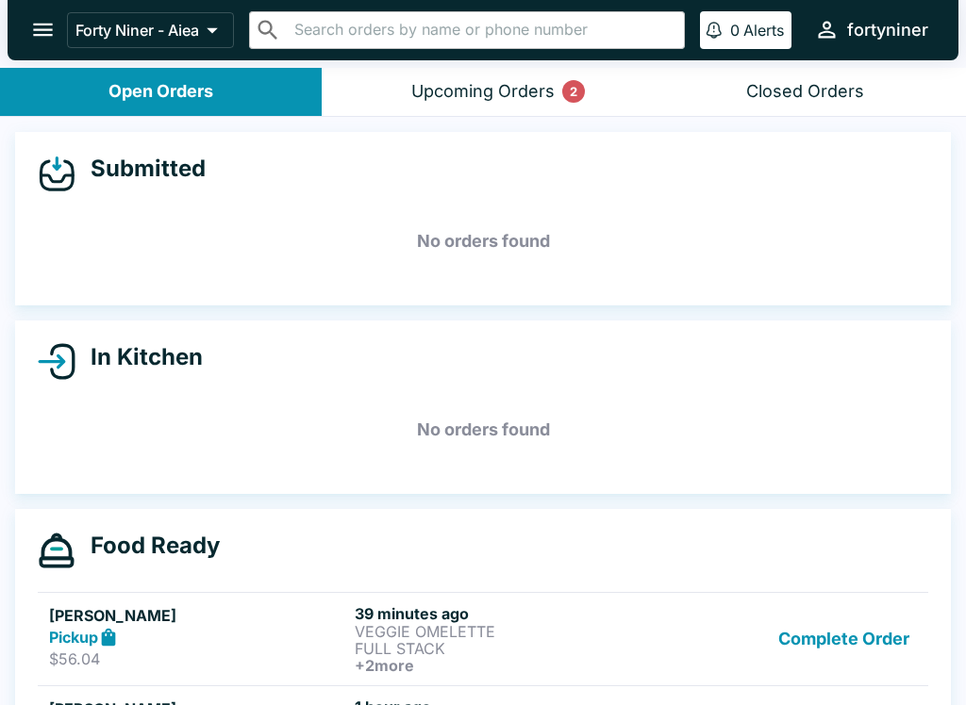
click at [418, 83] on div "Upcoming Orders 2" at bounding box center [482, 92] width 143 height 22
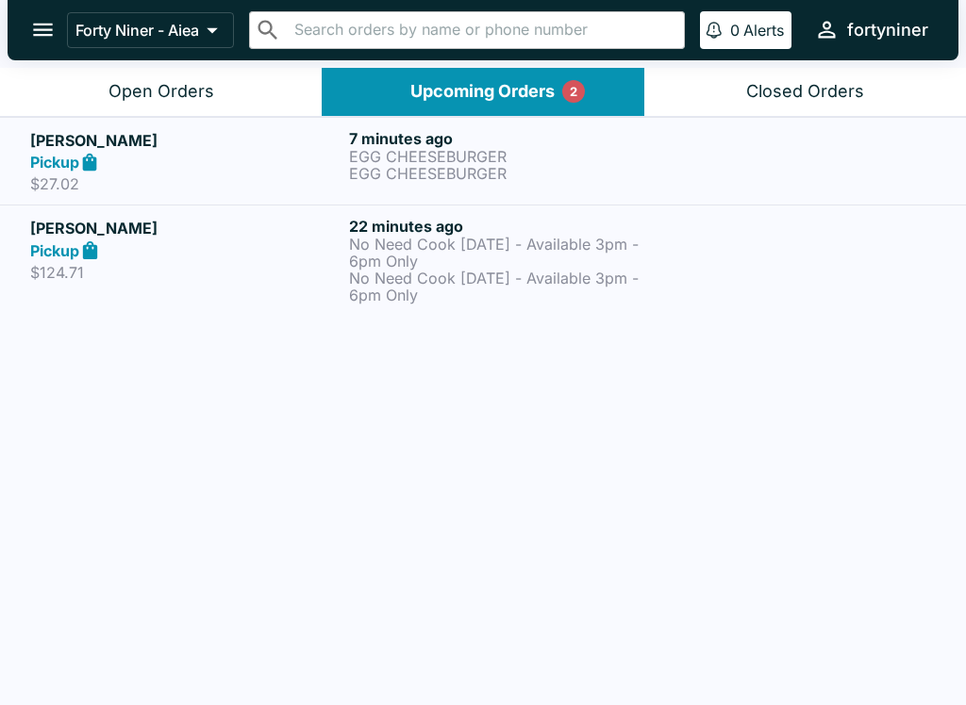
click at [124, 87] on div "Open Orders" at bounding box center [161, 92] width 106 height 22
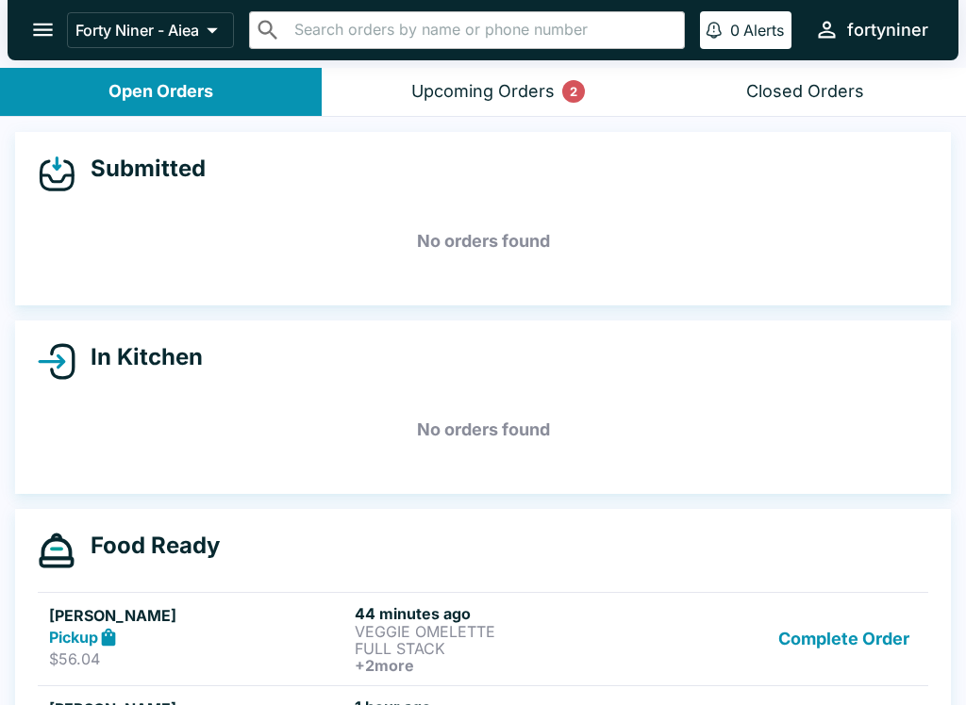
click at [832, 653] on button "Complete Order" at bounding box center [844, 640] width 146 height 70
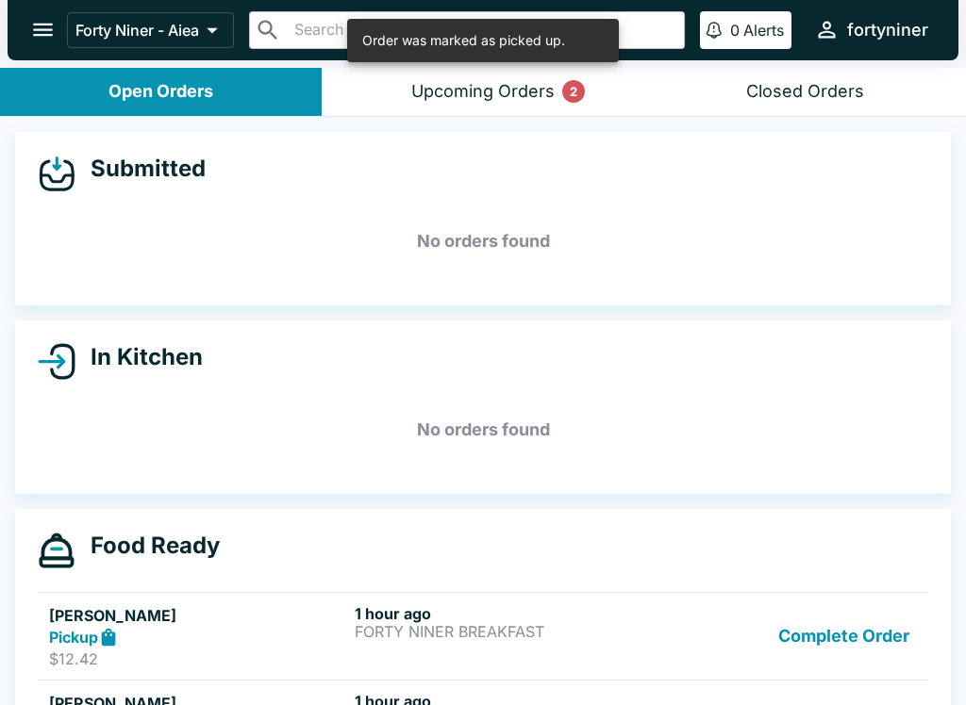
click at [822, 636] on button "Complete Order" at bounding box center [844, 637] width 146 height 65
click at [812, 637] on button "Complete Order" at bounding box center [844, 637] width 146 height 65
click at [790, 635] on button "Complete Order" at bounding box center [844, 637] width 146 height 65
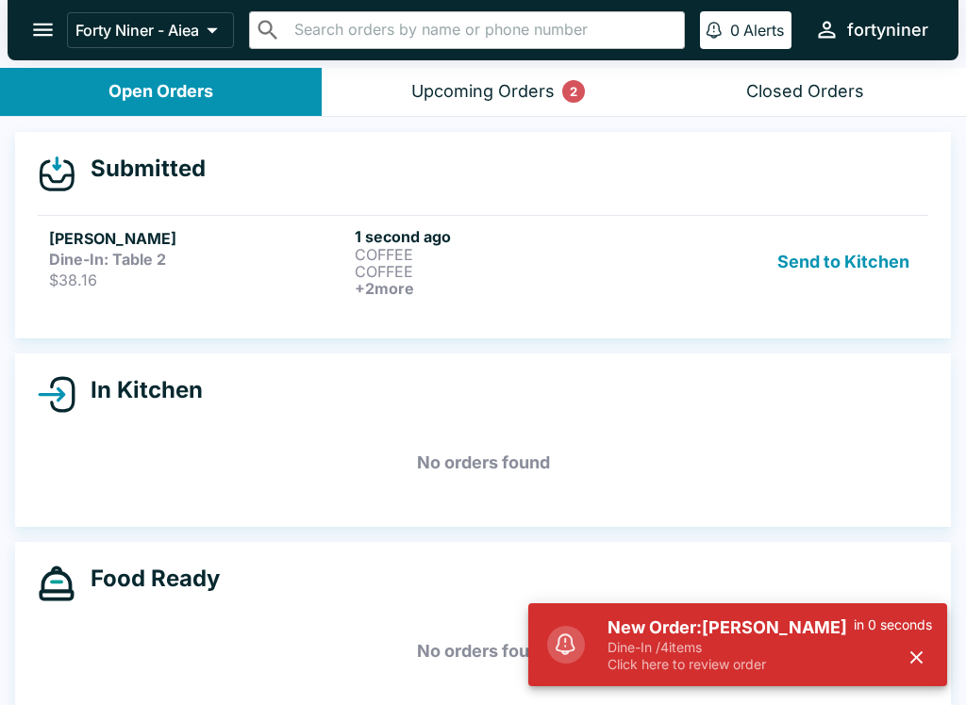
click at [203, 302] on link "[PERSON_NAME] Dine-In: Table 2 $38.16 1 second ago COFFEE COFFEE + 2 more Send …" at bounding box center [483, 261] width 890 height 93
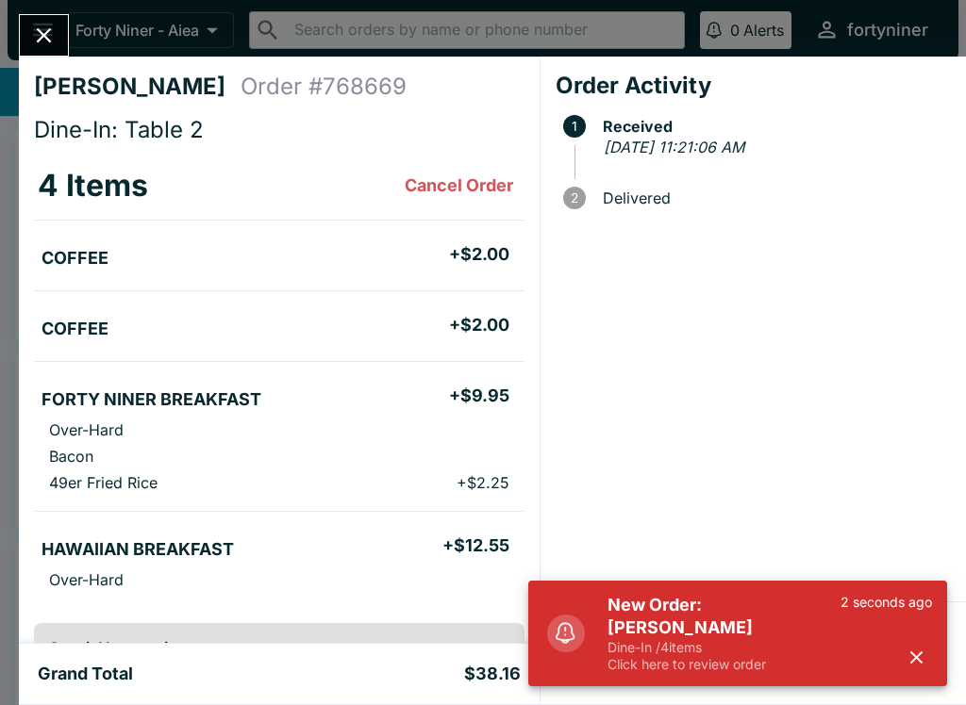
click at [903, 654] on button "button" at bounding box center [916, 657] width 31 height 31
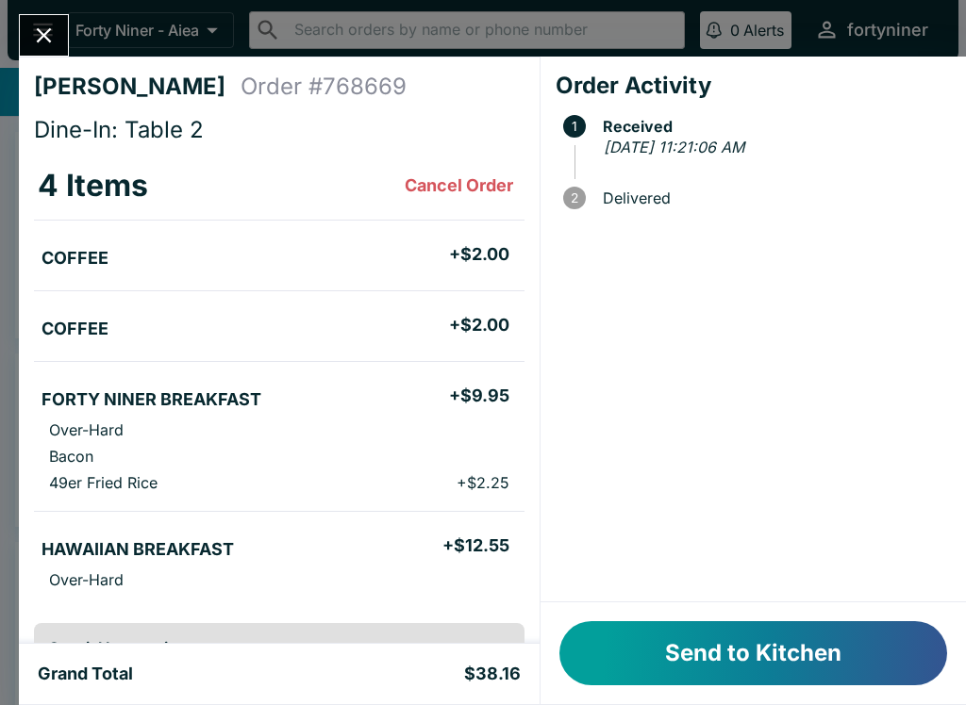
click at [818, 655] on button "Send to Kitchen" at bounding box center [753, 654] width 388 height 64
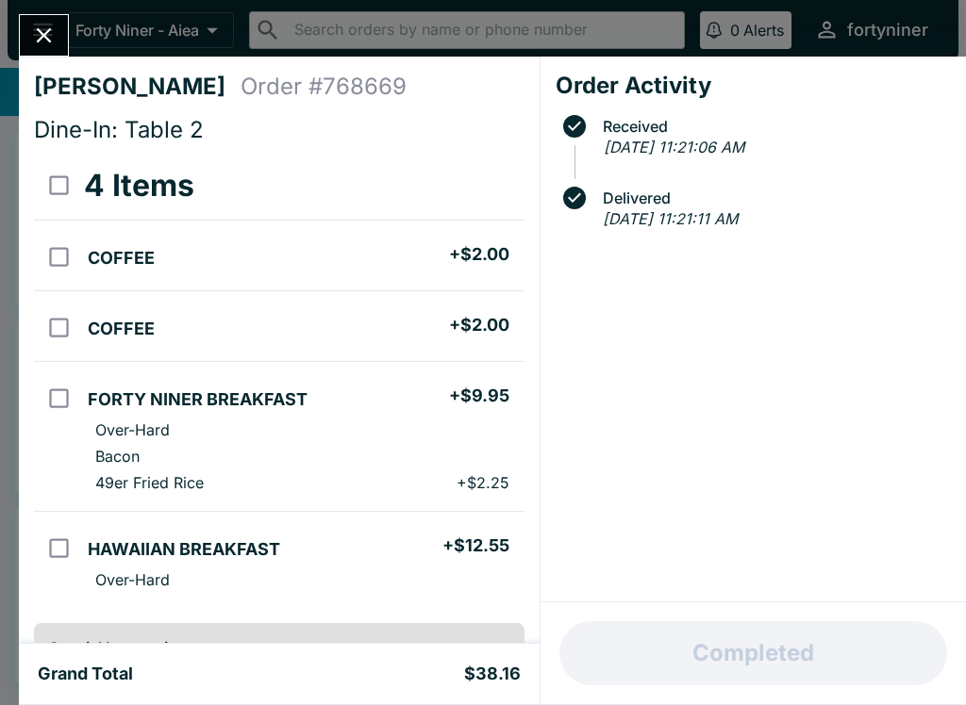
click at [32, 25] on icon "Close" at bounding box center [43, 35] width 25 height 25
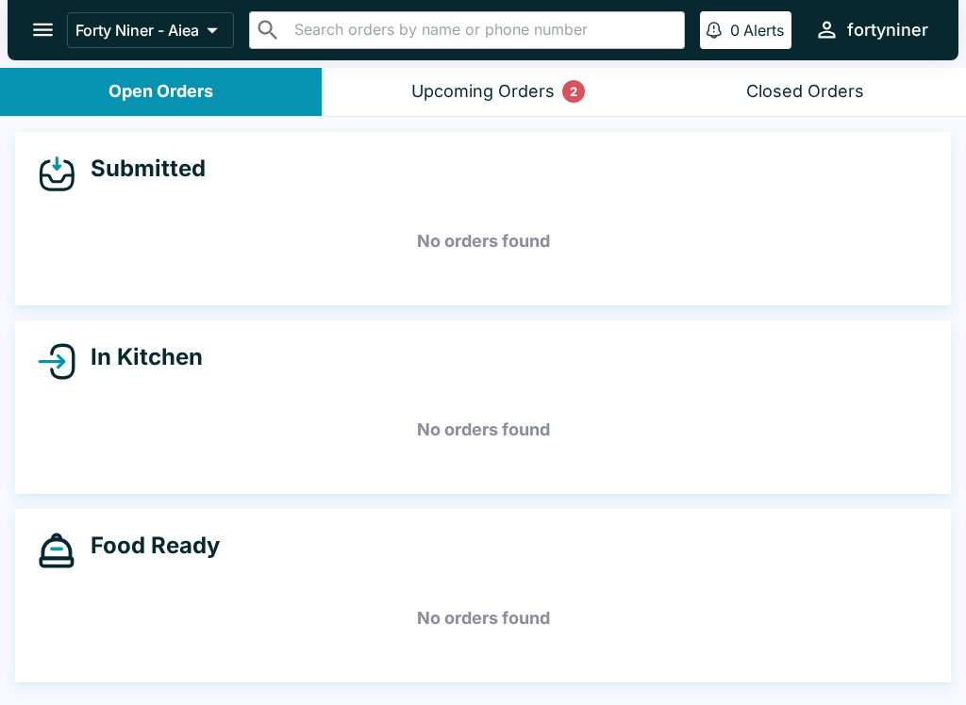
scroll to position [1, 0]
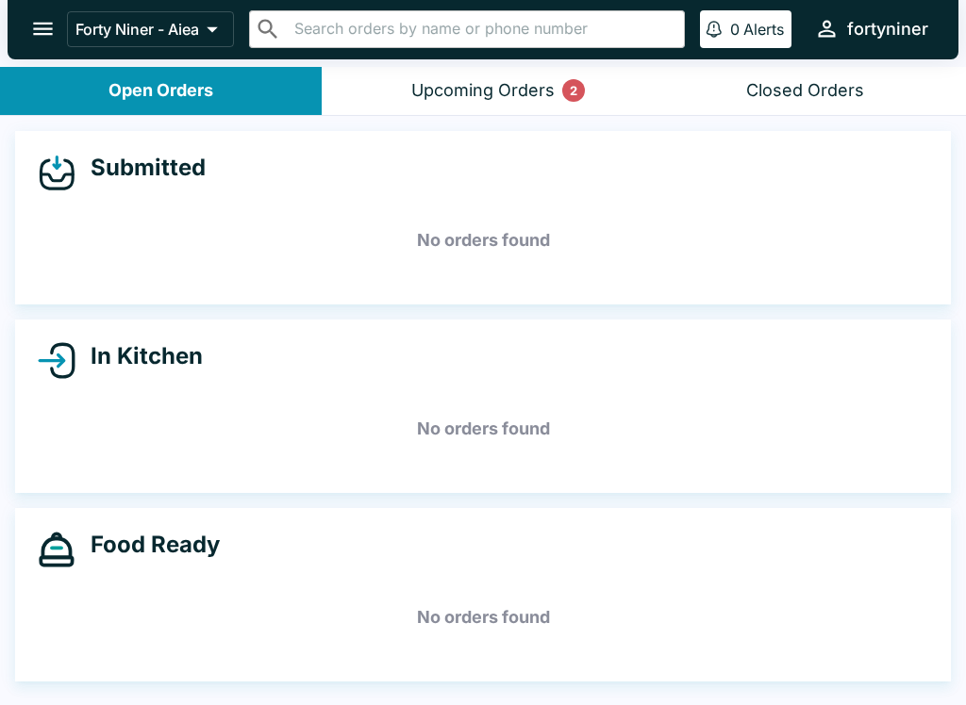
click at [786, 92] on div "Closed Orders" at bounding box center [805, 91] width 118 height 22
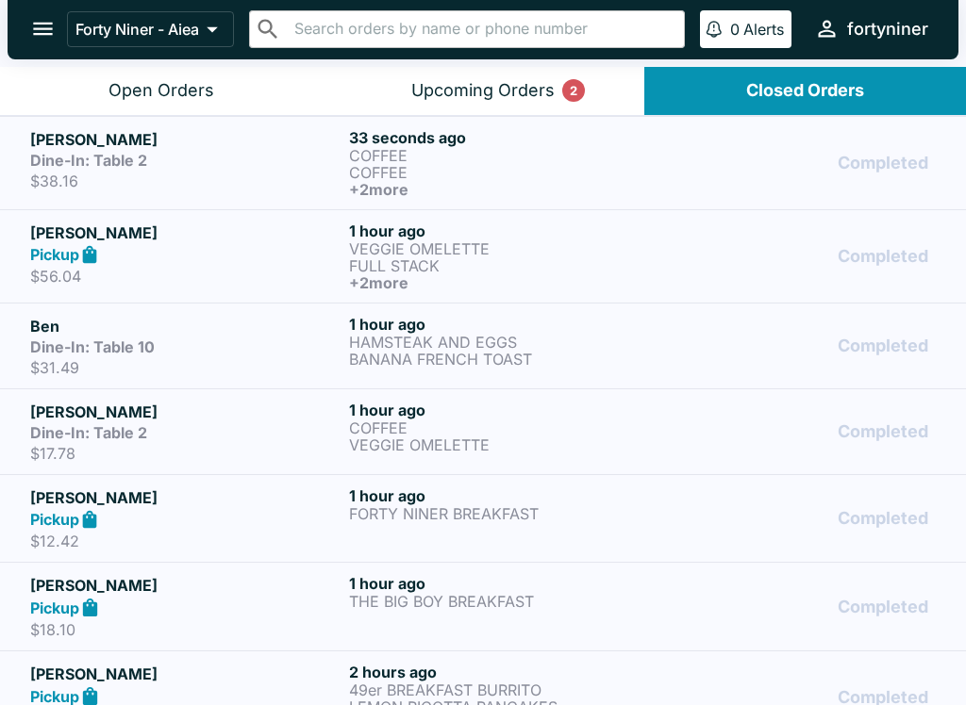
click at [200, 98] on div "Open Orders" at bounding box center [161, 91] width 106 height 22
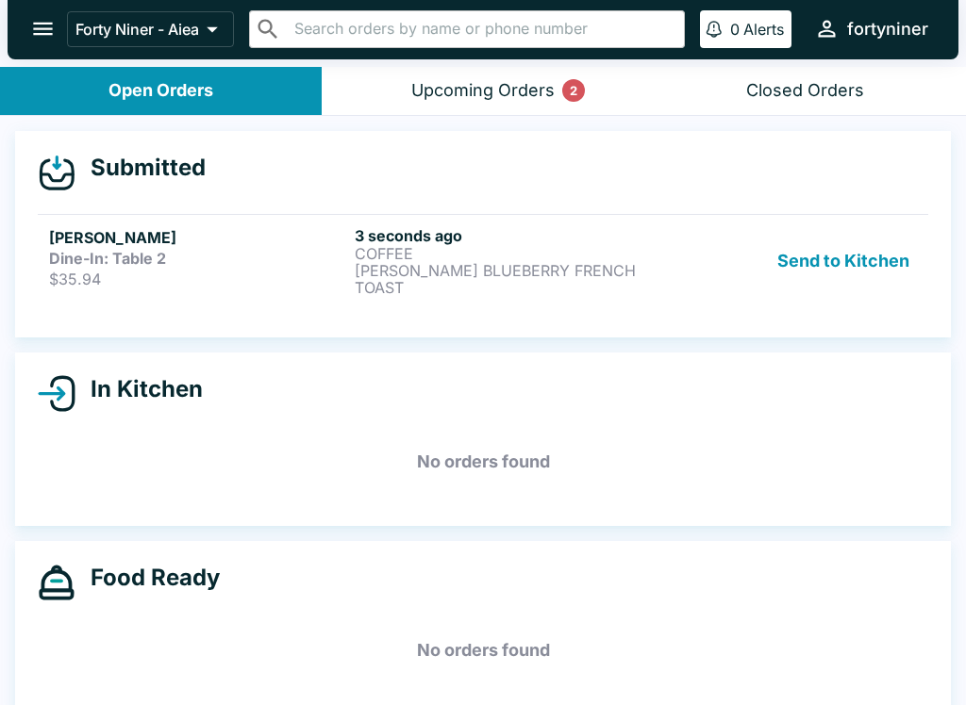
click at [674, 305] on link "[PERSON_NAME] Dine-In: Table 2 $35.94 3 seconds ago COFFEE [PERSON_NAME] BLUEBE…" at bounding box center [483, 260] width 890 height 93
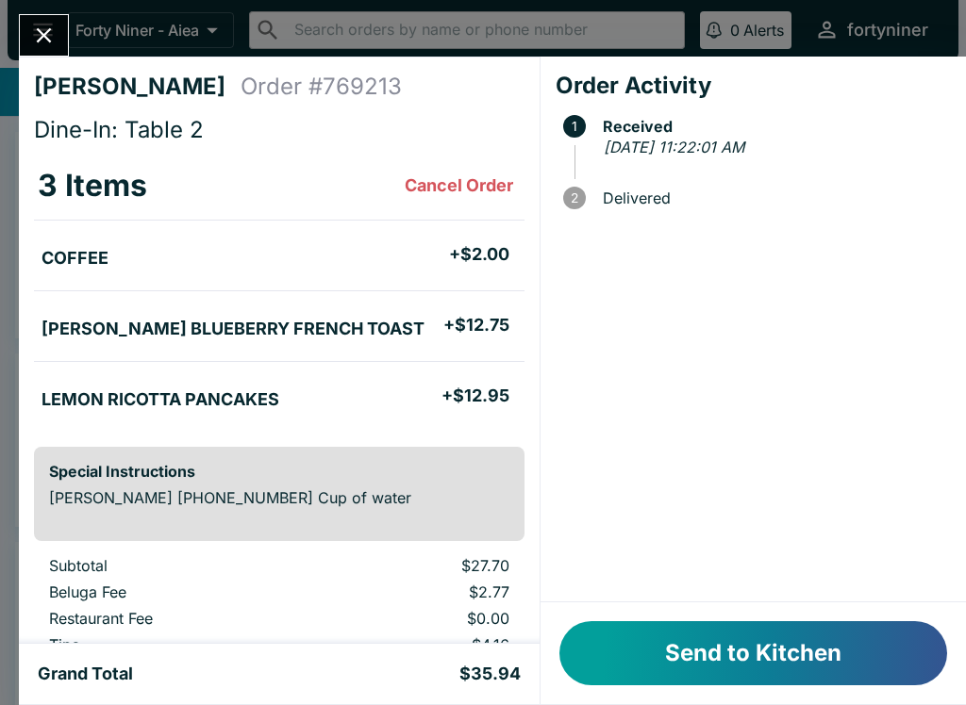
click at [715, 625] on button "Send to Kitchen" at bounding box center [753, 654] width 388 height 64
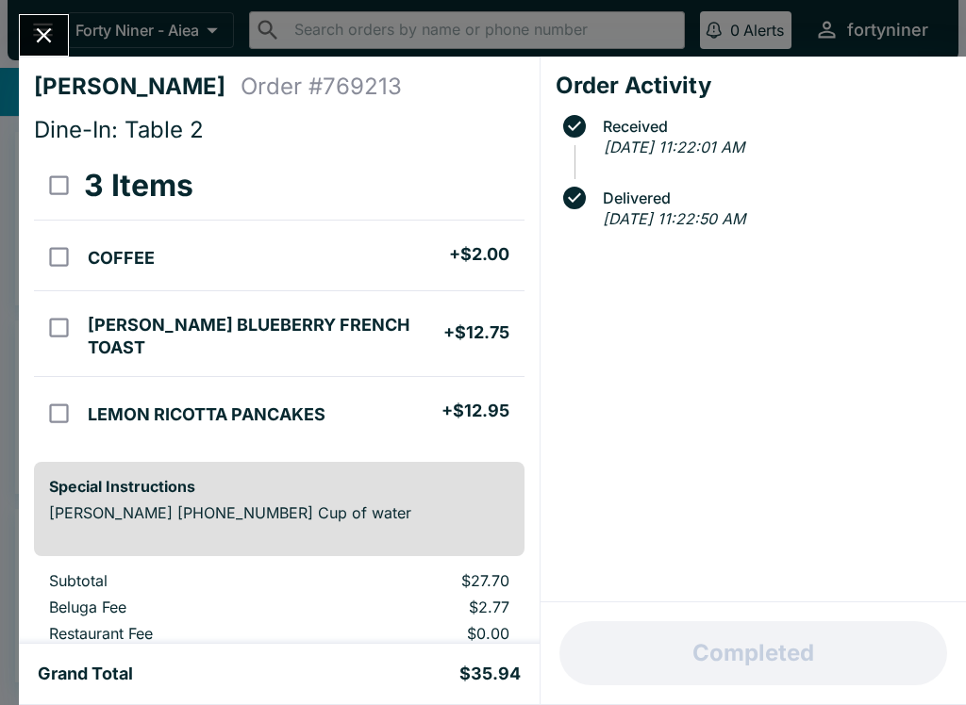
click at [34, 39] on icon "Close" at bounding box center [43, 35] width 25 height 25
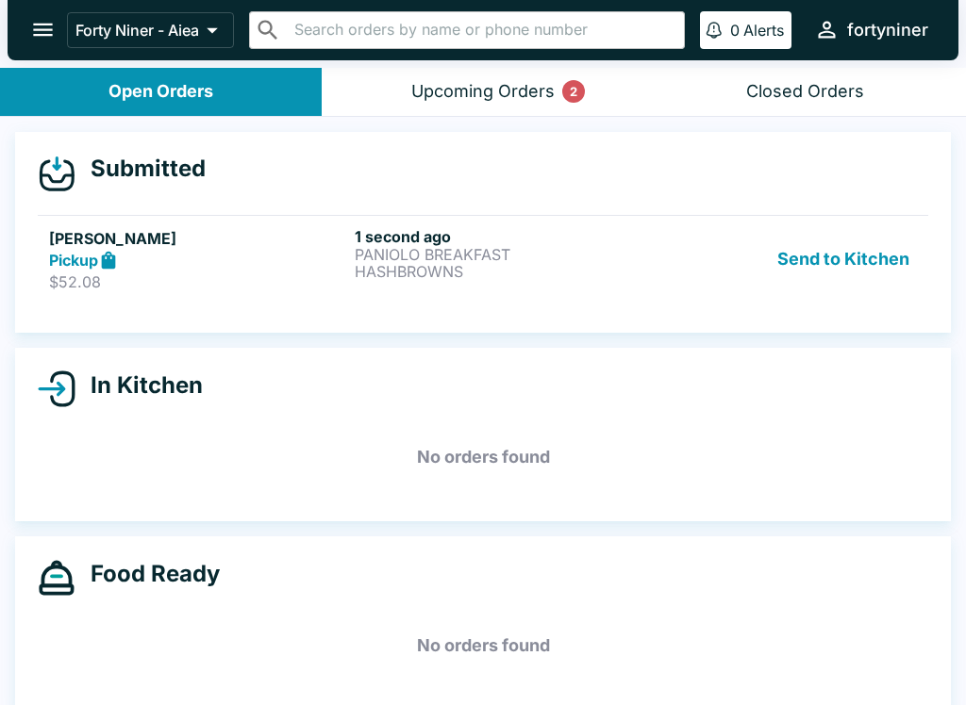
click at [174, 271] on div "[PERSON_NAME] Pickup $52.08" at bounding box center [198, 259] width 298 height 65
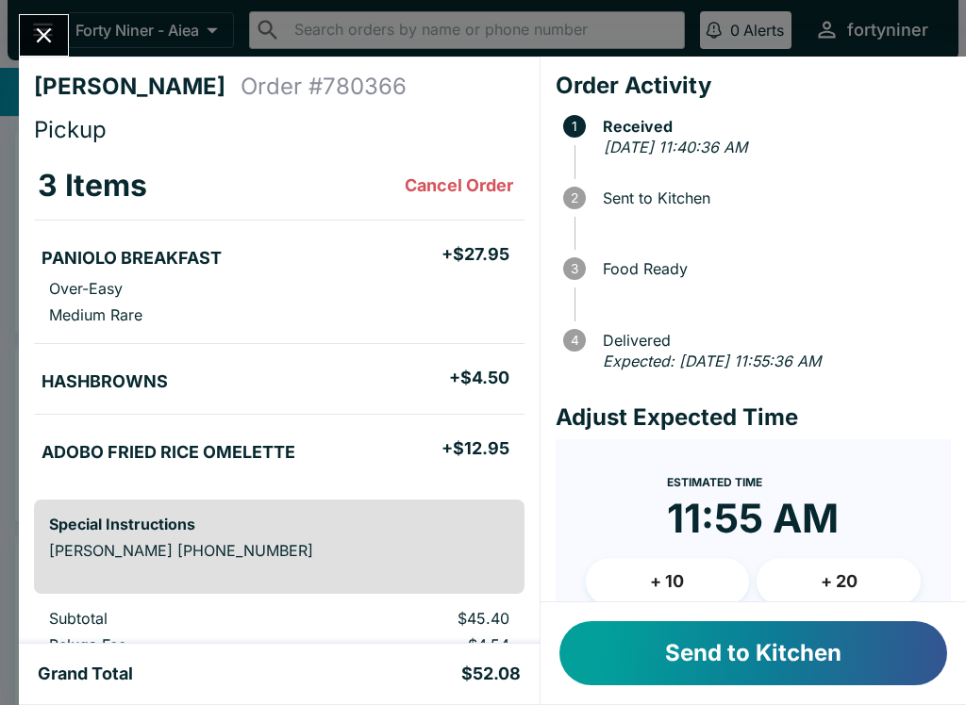
click at [675, 581] on button "+ 10" at bounding box center [668, 581] width 164 height 47
click at [716, 651] on button "Send to Kitchen" at bounding box center [753, 654] width 388 height 64
click at [716, 654] on button "Send to Kitchen" at bounding box center [753, 654] width 388 height 64
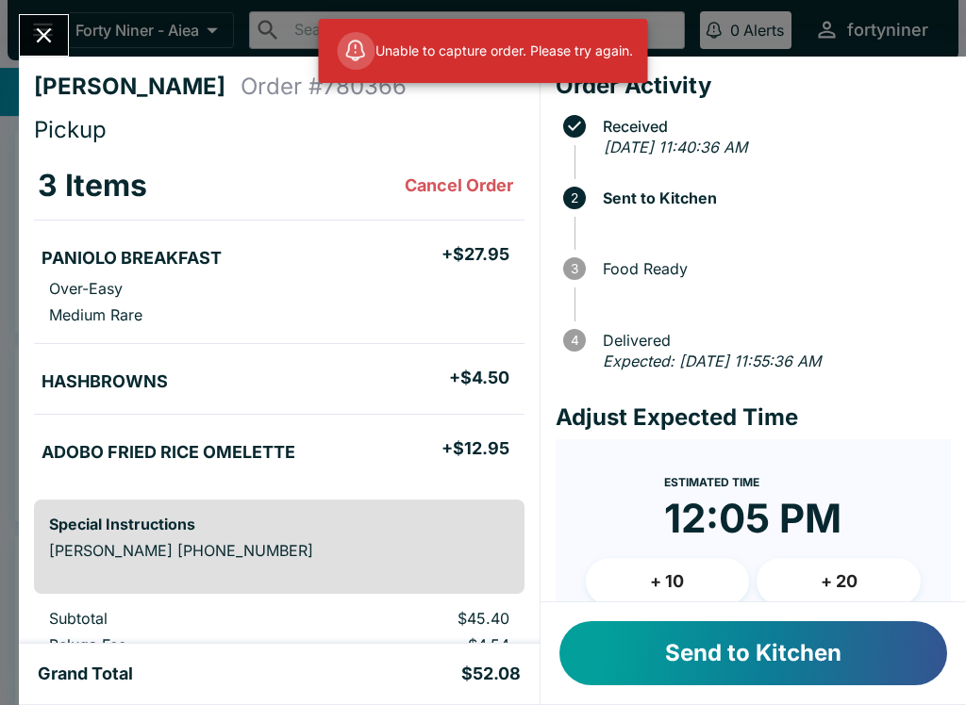
click at [57, 33] on icon "Close" at bounding box center [43, 35] width 25 height 25
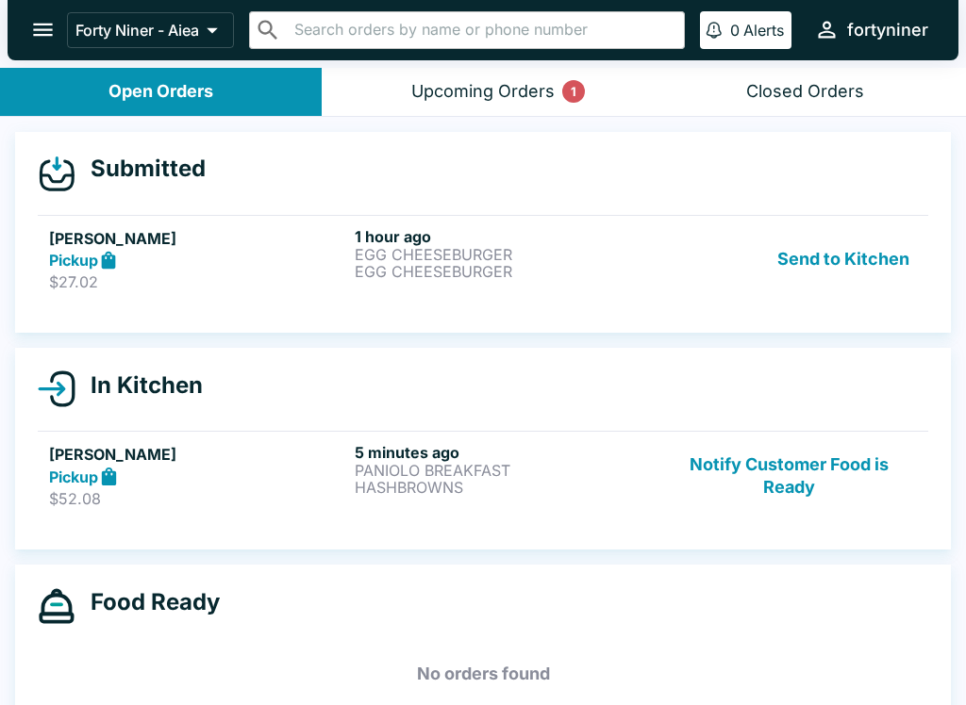
click at [272, 243] on h5 "[PERSON_NAME]" at bounding box center [198, 238] width 298 height 23
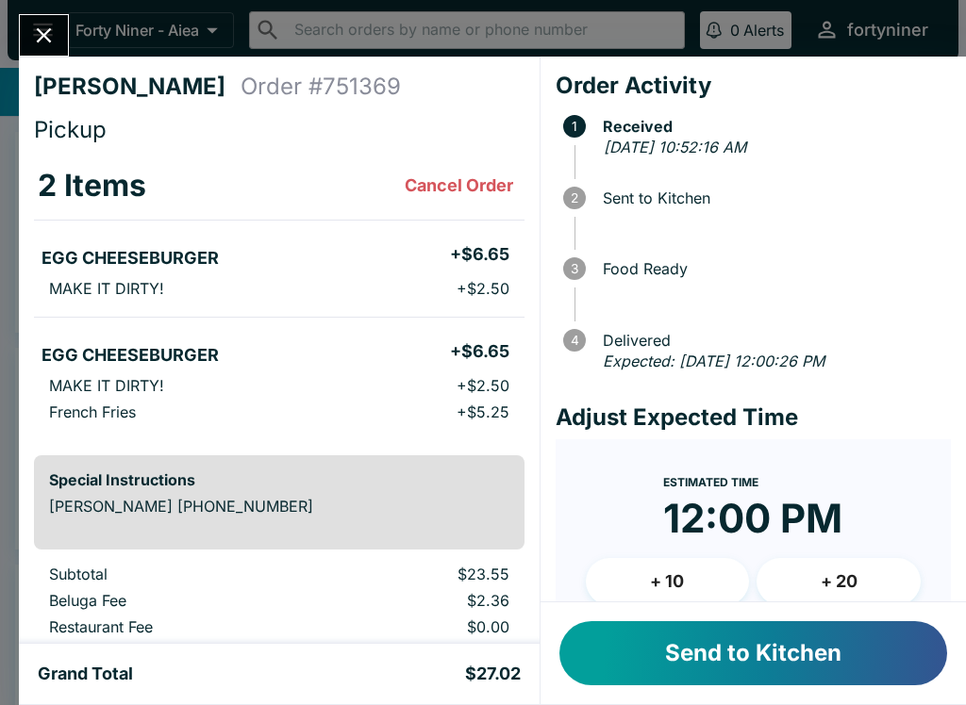
click at [655, 586] on button "+ 10" at bounding box center [668, 581] width 164 height 47
click at [665, 645] on button "Send to Kitchen" at bounding box center [753, 654] width 388 height 64
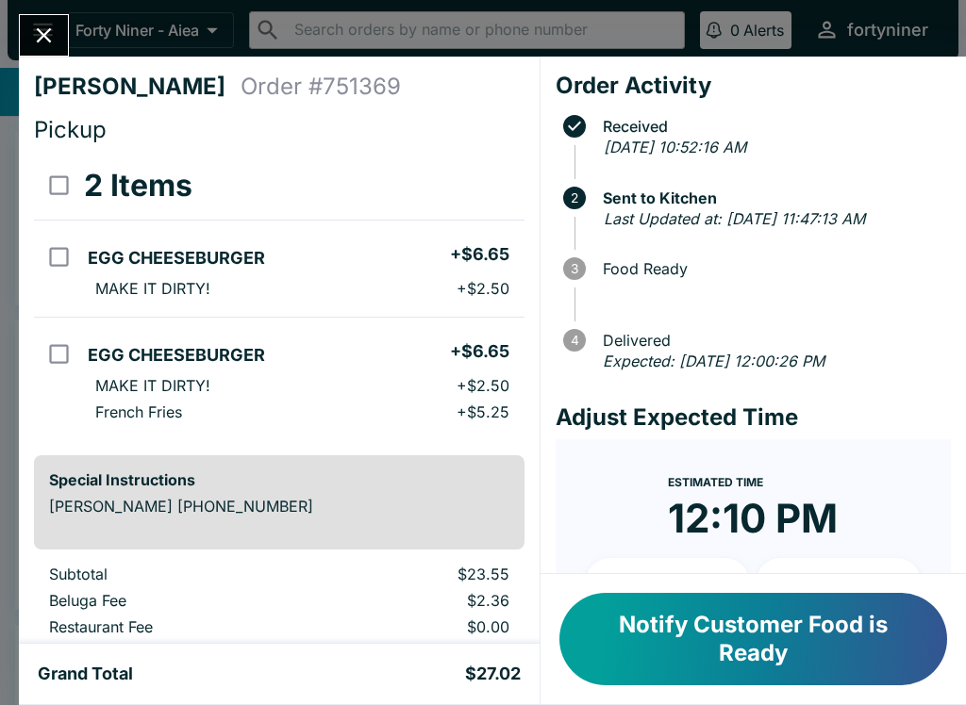
click at [39, 41] on icon "Close" at bounding box center [44, 35] width 15 height 15
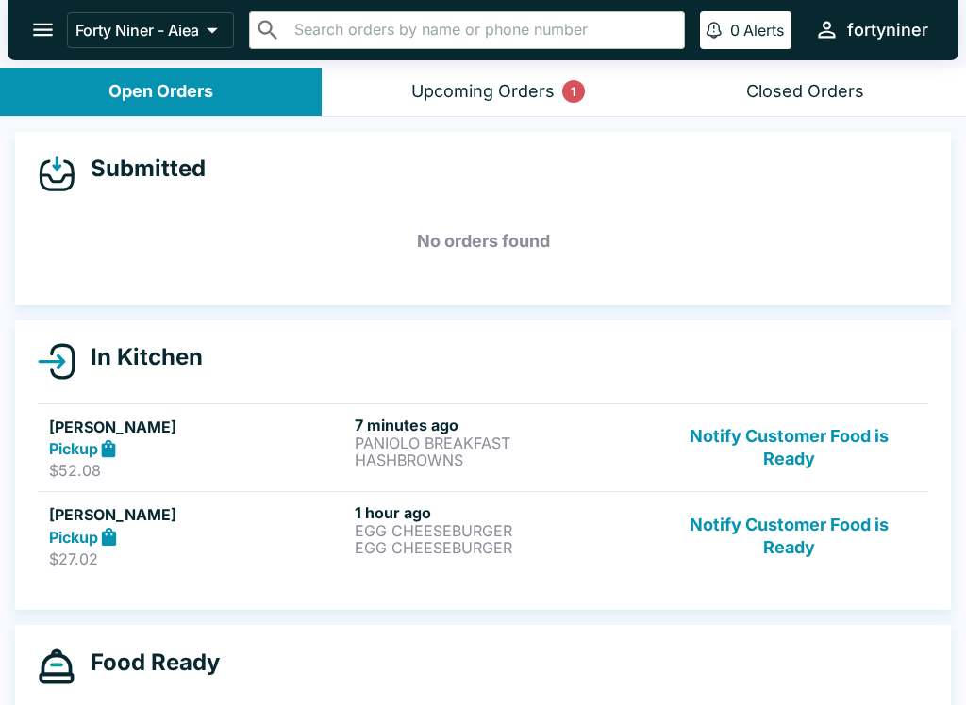
click at [439, 96] on div "Upcoming Orders 1" at bounding box center [482, 92] width 143 height 22
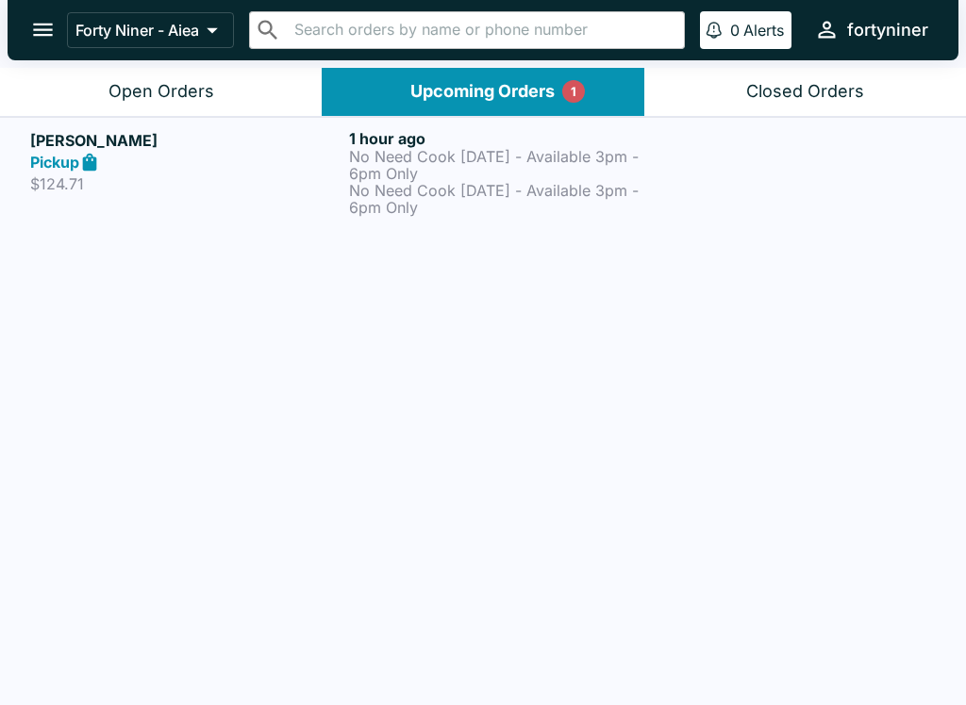
click at [102, 99] on button "Open Orders" at bounding box center [161, 92] width 322 height 48
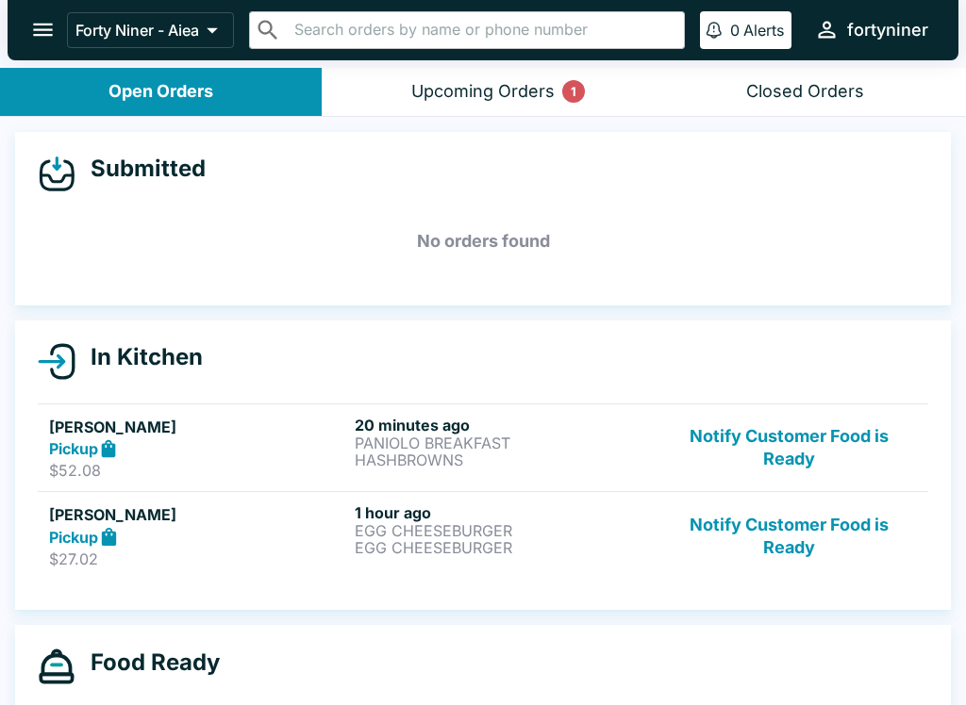
click at [813, 94] on div "Closed Orders" at bounding box center [805, 92] width 118 height 22
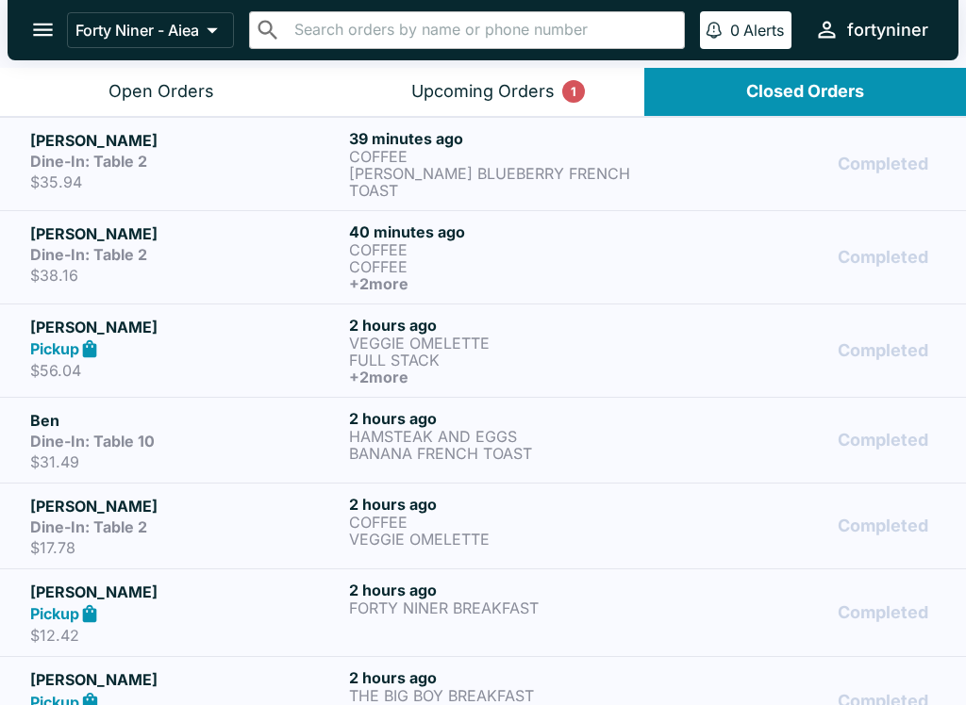
click at [155, 91] on div "Open Orders" at bounding box center [161, 92] width 106 height 22
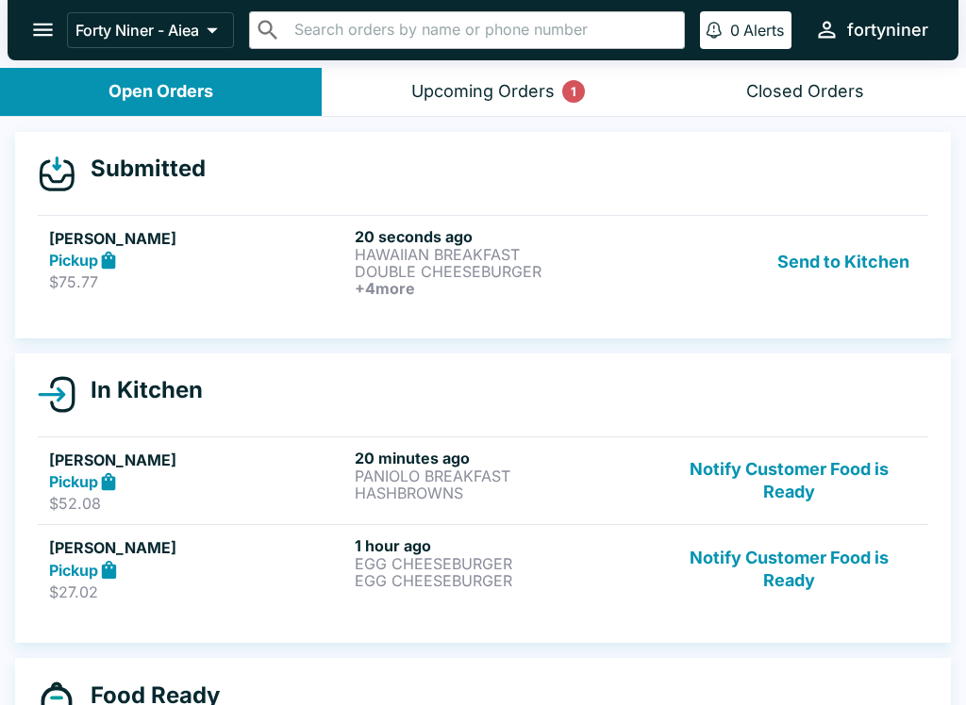
click at [281, 286] on p "$75.77" at bounding box center [198, 282] width 298 height 19
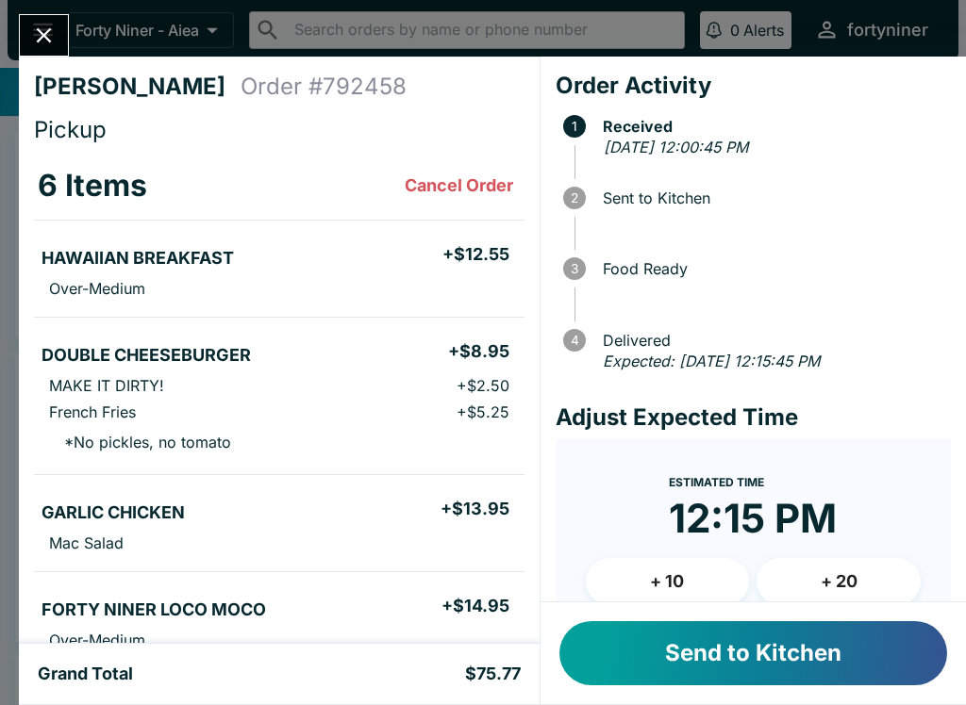
click at [669, 582] on button "+ 10" at bounding box center [668, 581] width 164 height 47
click at [627, 646] on button "Send to Kitchen" at bounding box center [753, 654] width 388 height 64
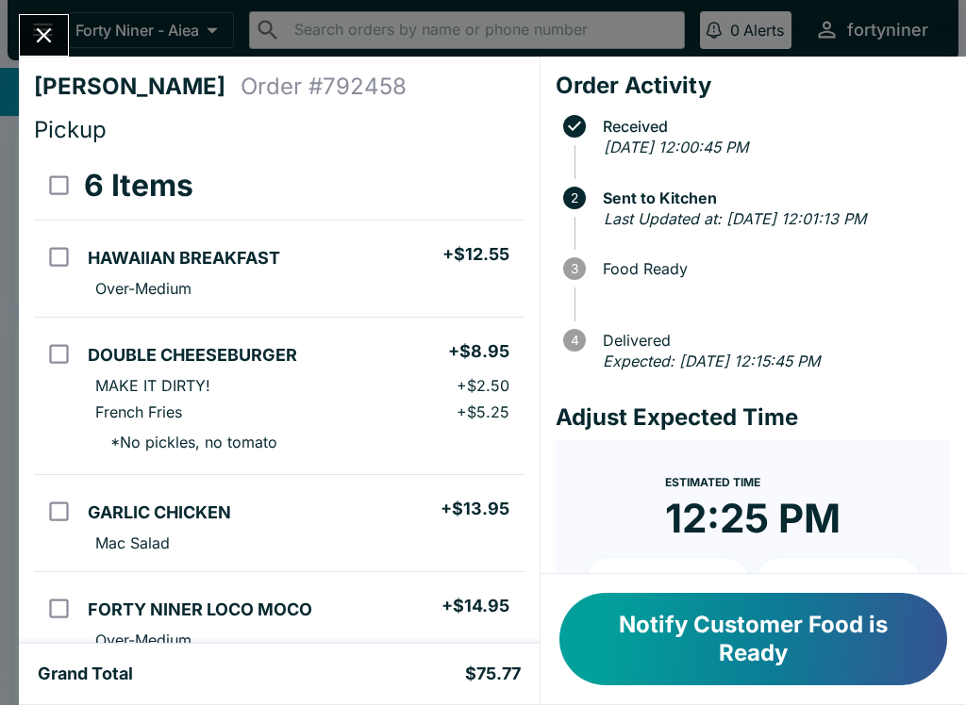
click at [31, 32] on icon "Close" at bounding box center [43, 35] width 25 height 25
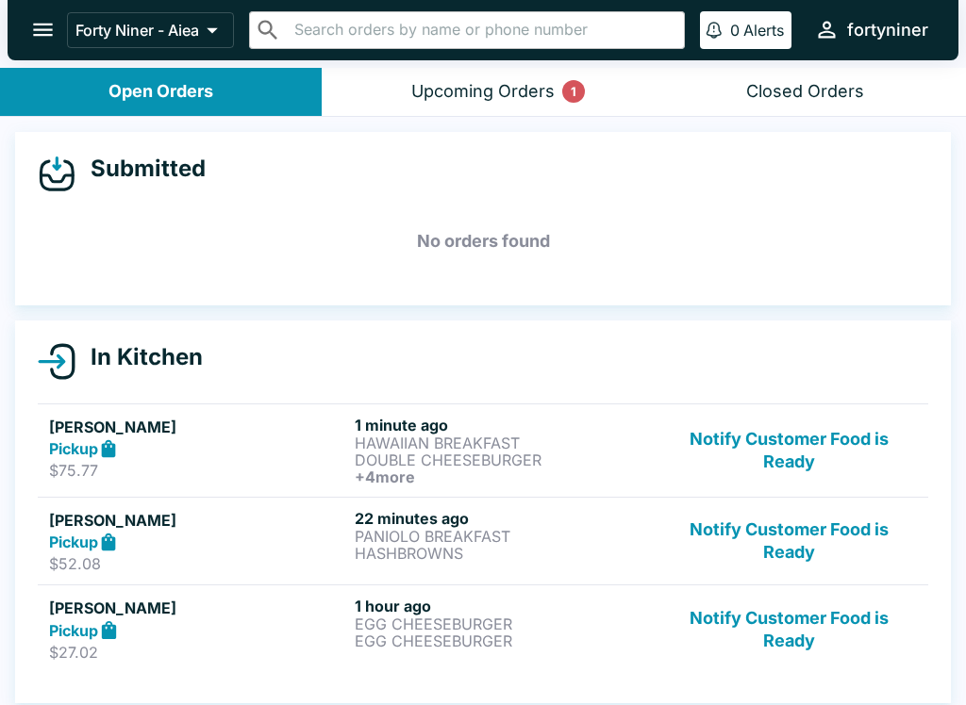
click at [821, 539] on button "Notify Customer Food is Ready" at bounding box center [789, 541] width 256 height 65
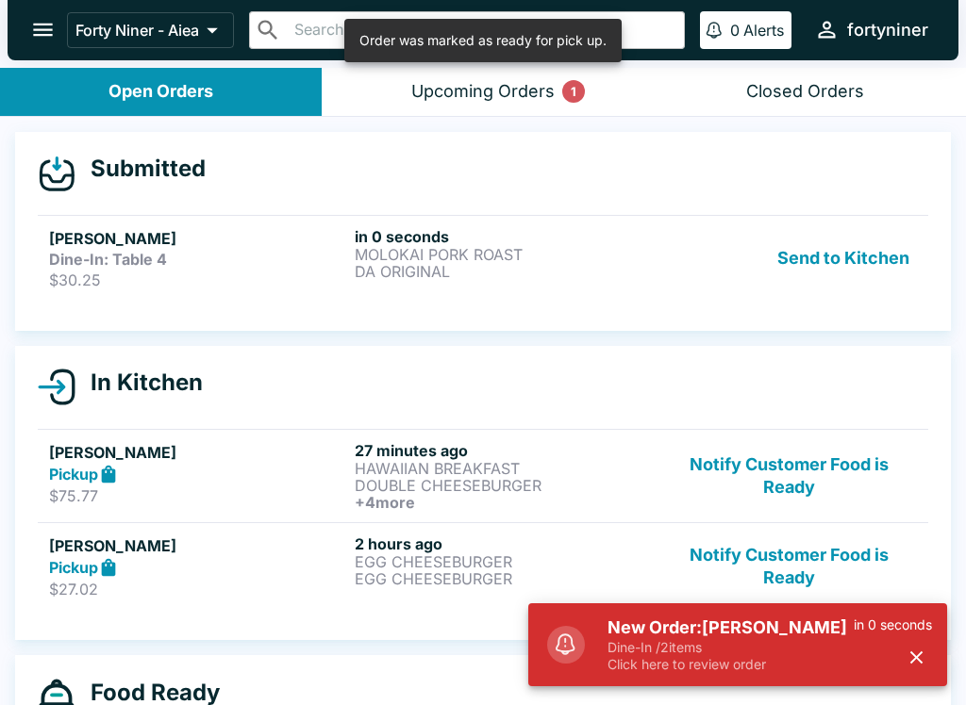
click at [795, 471] on button "Notify Customer Food is Ready" at bounding box center [789, 476] width 256 height 70
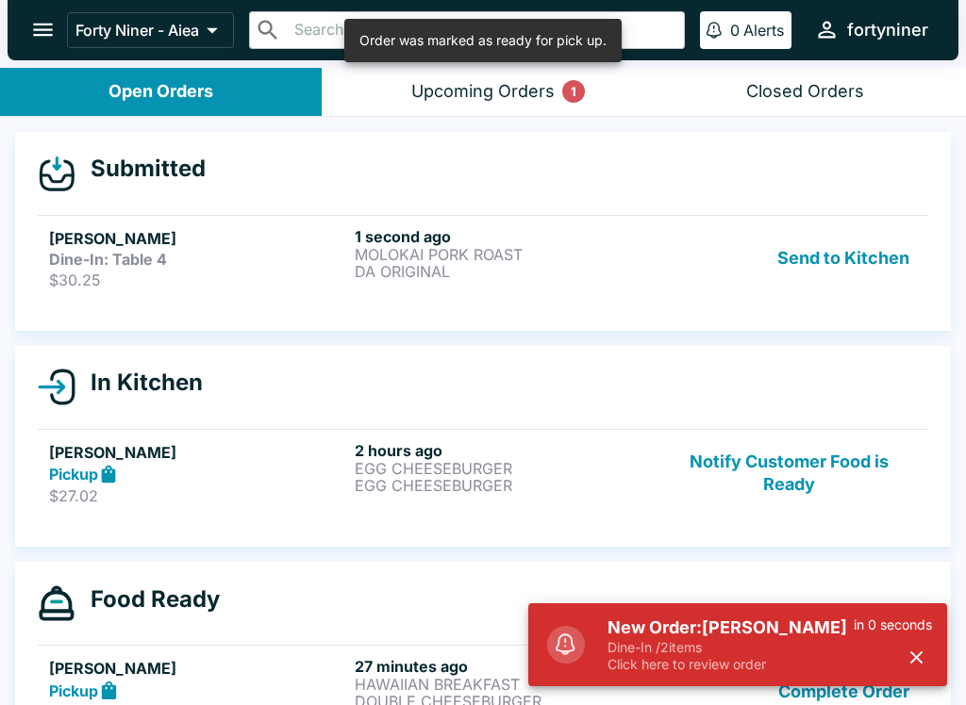
click at [795, 470] on button "Notify Customer Food is Ready" at bounding box center [789, 473] width 256 height 65
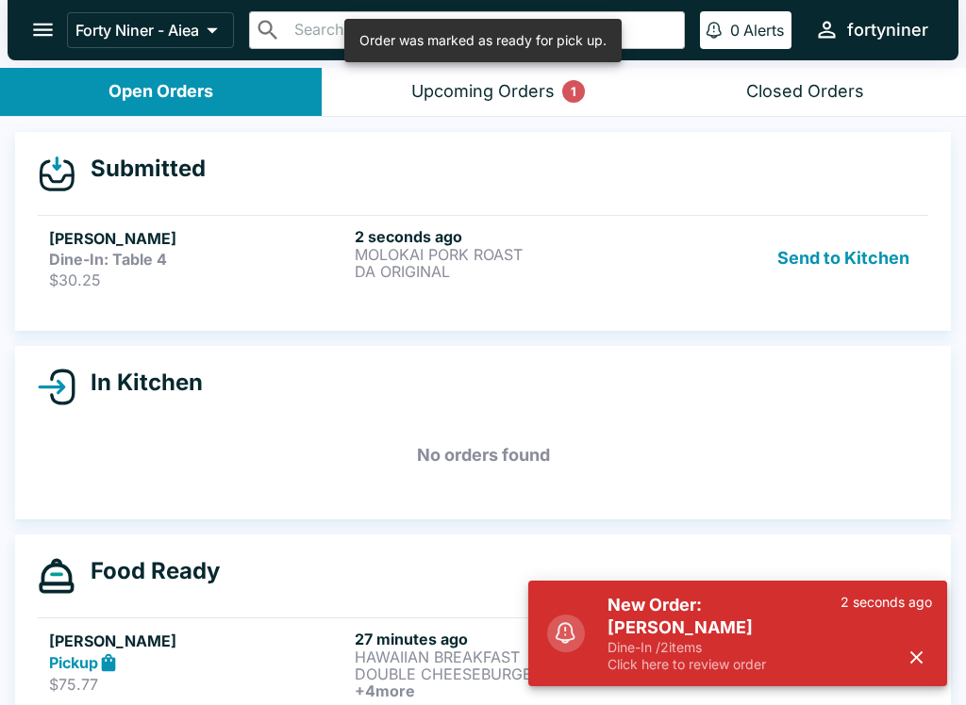
click at [665, 272] on div "Send to Kitchen" at bounding box center [789, 258] width 256 height 62
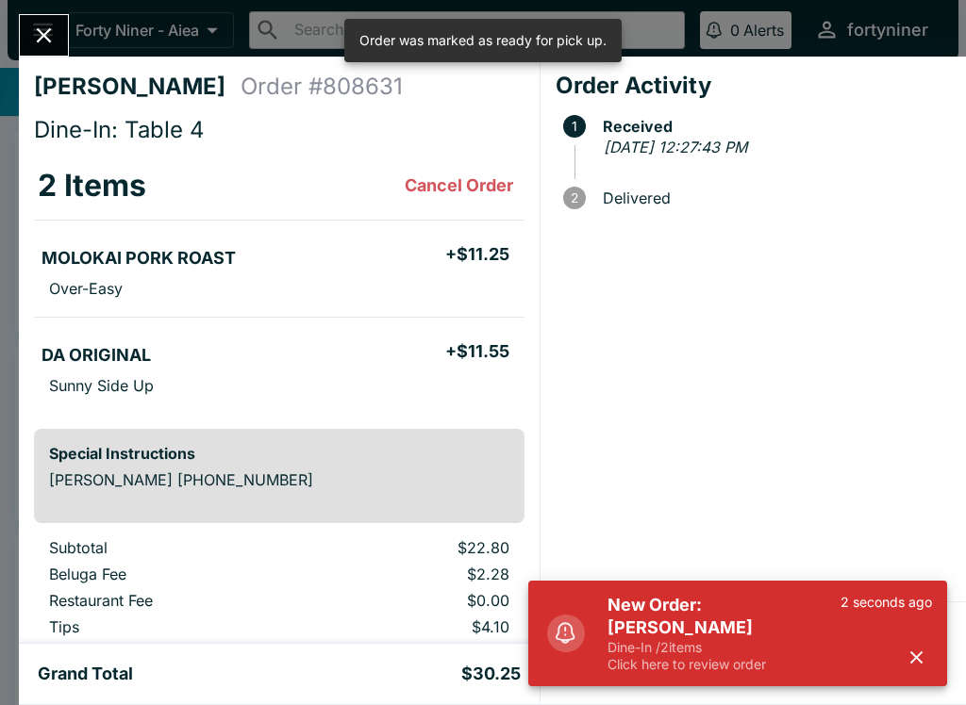
click at [914, 655] on icon "button" at bounding box center [916, 658] width 12 height 12
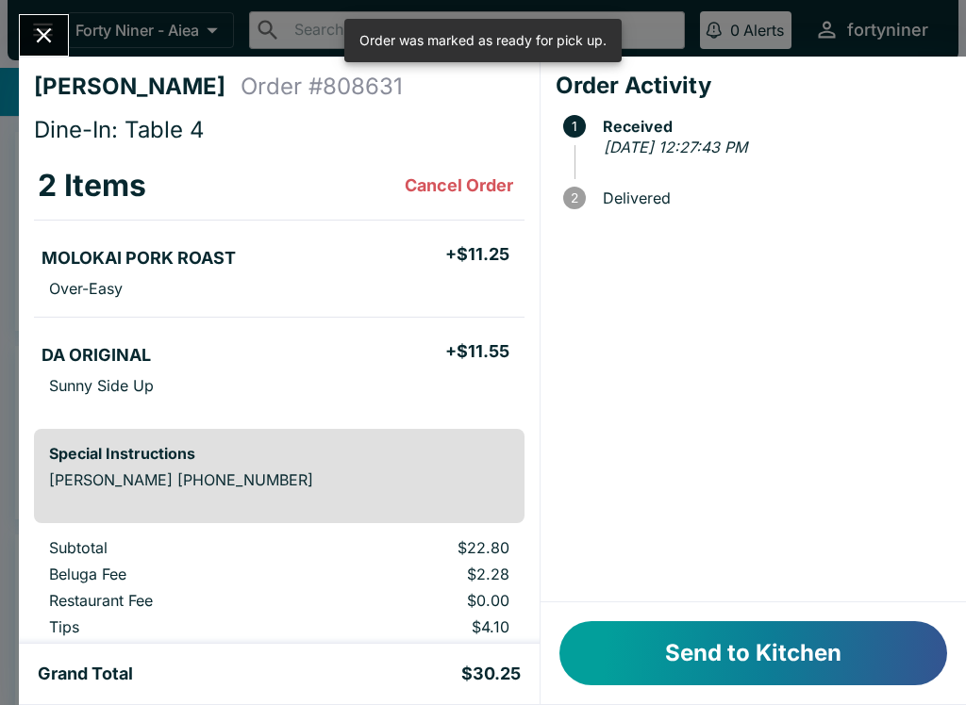
click at [837, 649] on button "Send to Kitchen" at bounding box center [753, 654] width 388 height 64
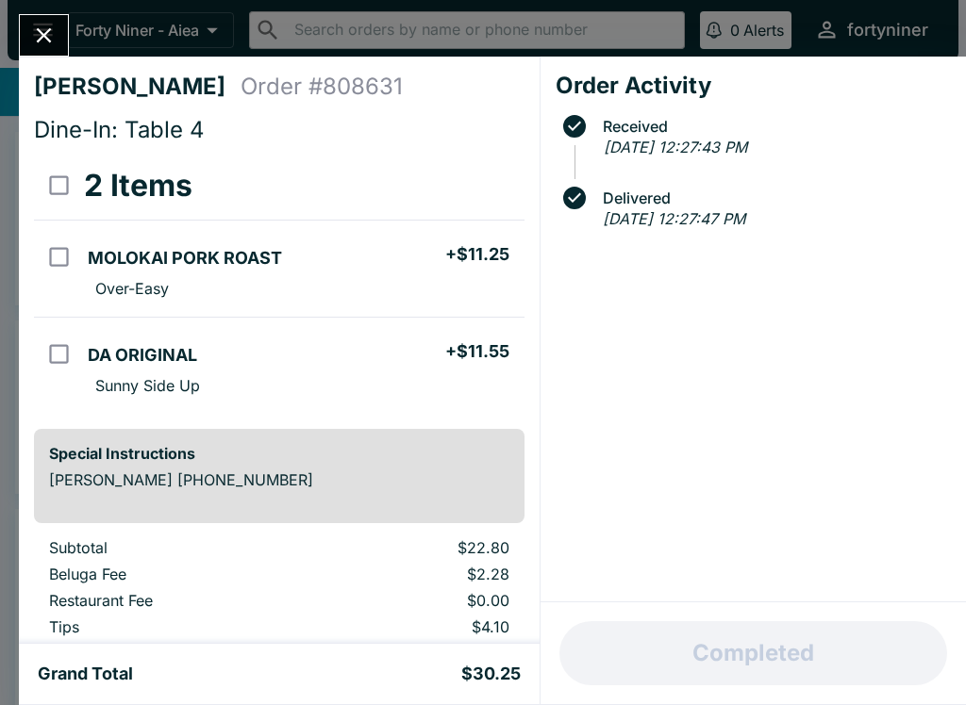
click at [26, 43] on button "Close" at bounding box center [44, 35] width 48 height 41
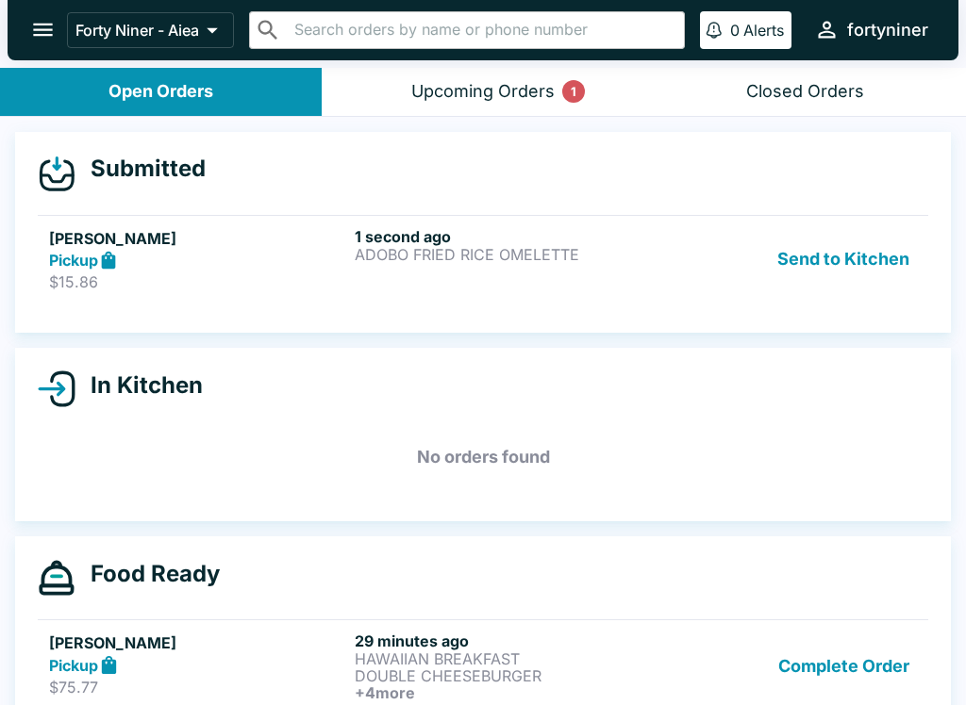
click at [274, 289] on p "$15.86" at bounding box center [198, 282] width 298 height 19
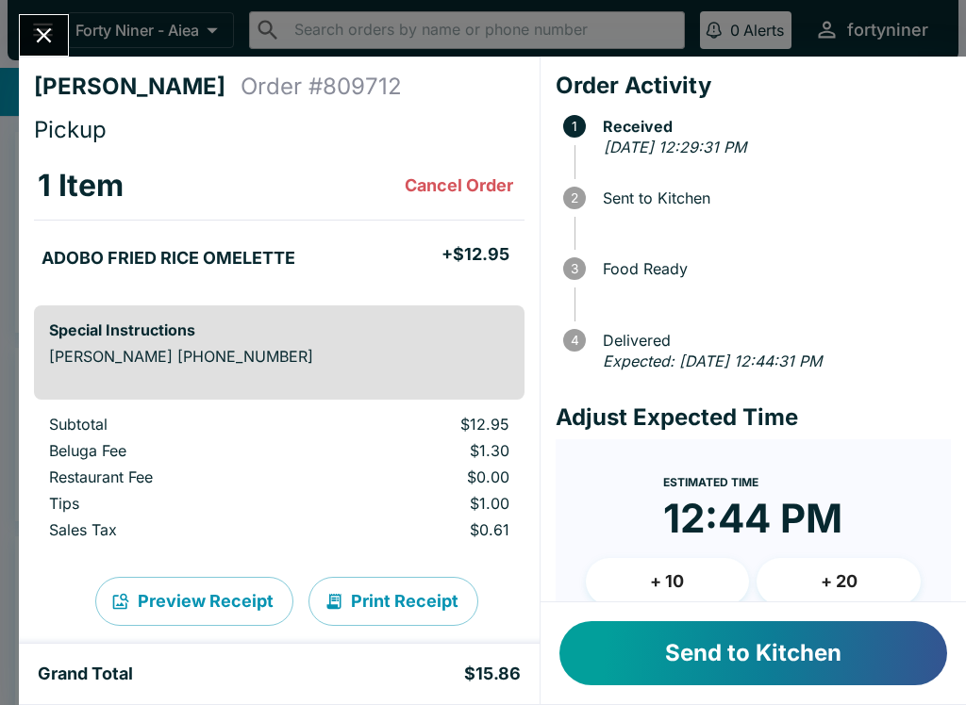
click at [740, 655] on button "Send to Kitchen" at bounding box center [753, 654] width 388 height 64
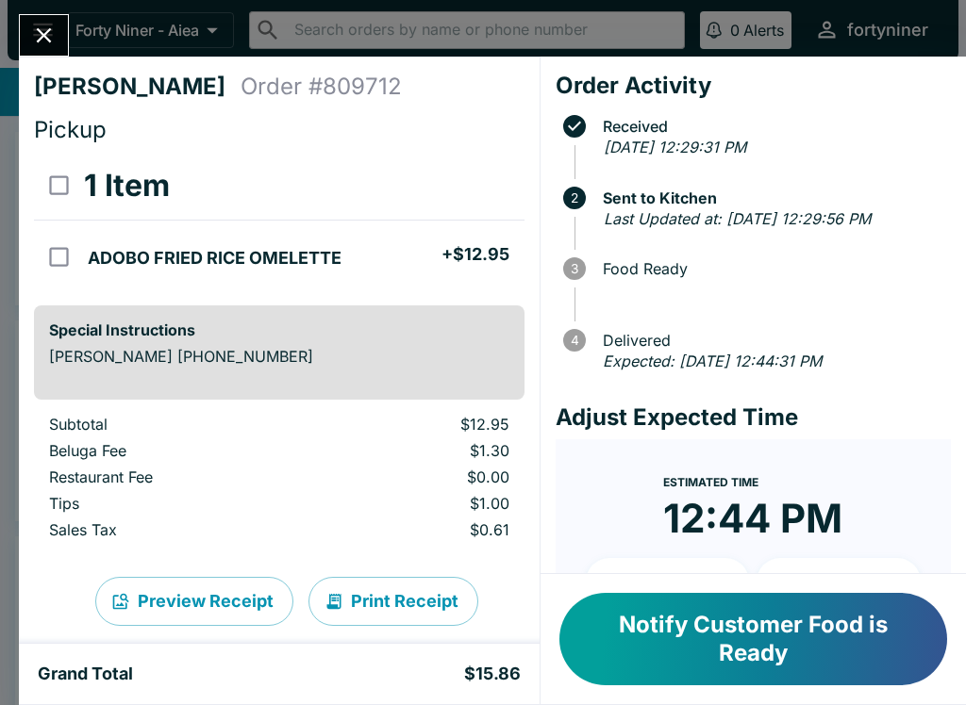
click at [39, 40] on icon "Close" at bounding box center [44, 35] width 15 height 15
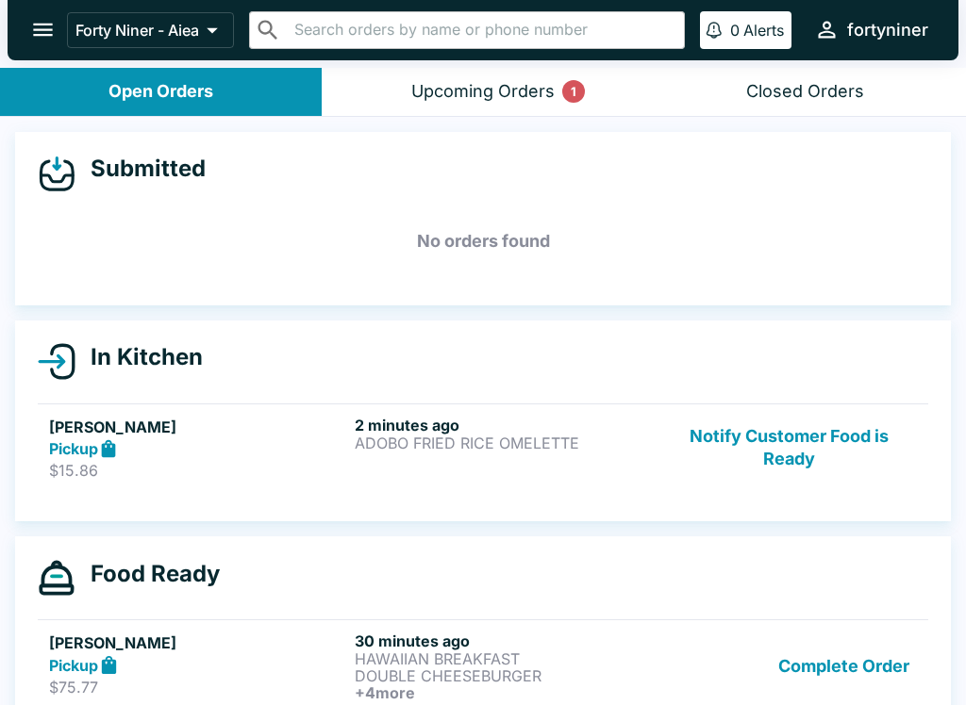
click at [488, 86] on div "Upcoming Orders 1" at bounding box center [482, 92] width 143 height 22
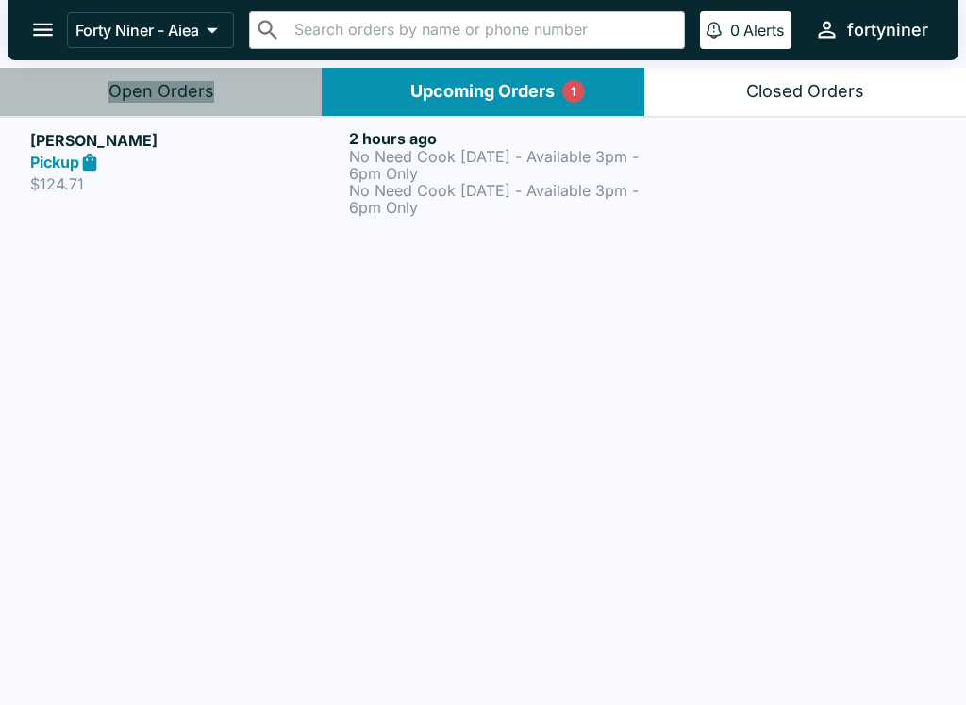
click at [218, 99] on button "Open Orders" at bounding box center [161, 92] width 322 height 48
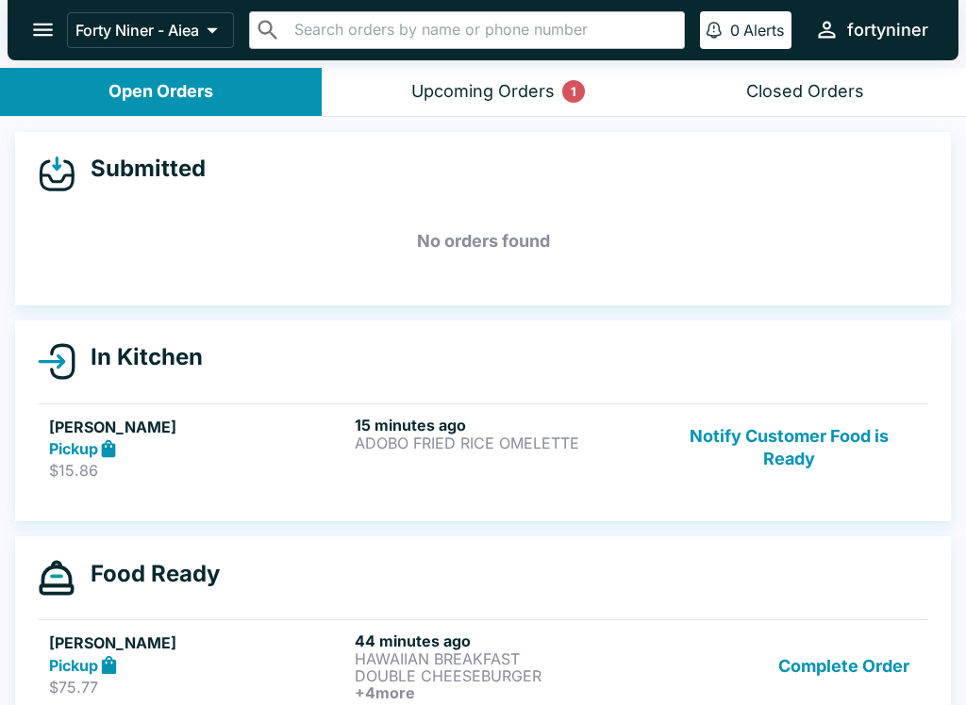
click at [821, 465] on button "Notify Customer Food is Ready" at bounding box center [789, 448] width 256 height 65
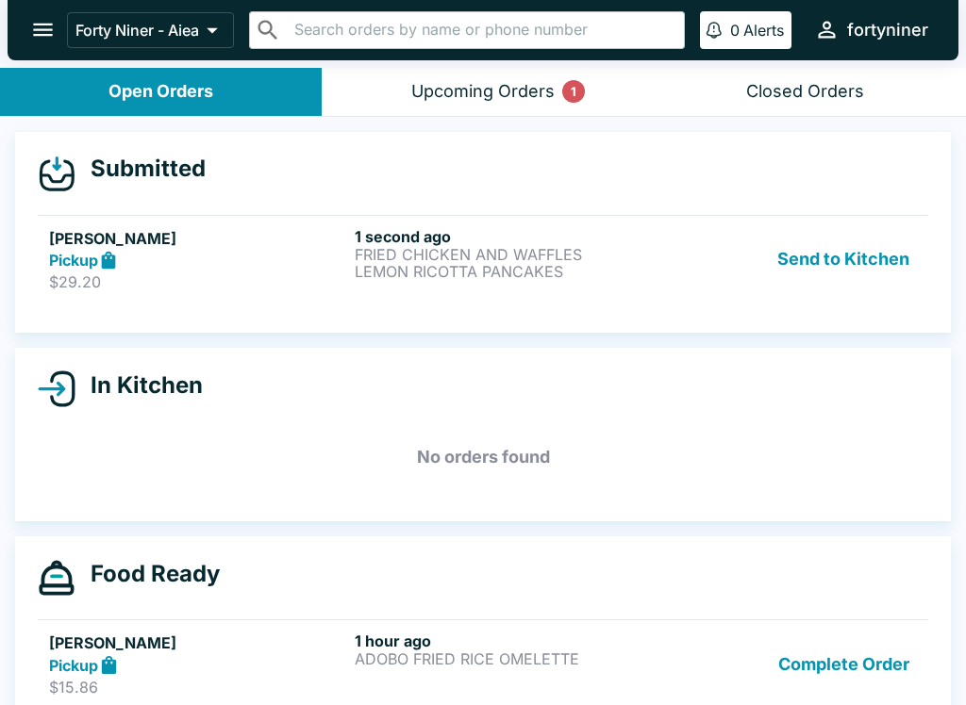
click at [300, 273] on p "$29.20" at bounding box center [198, 282] width 298 height 19
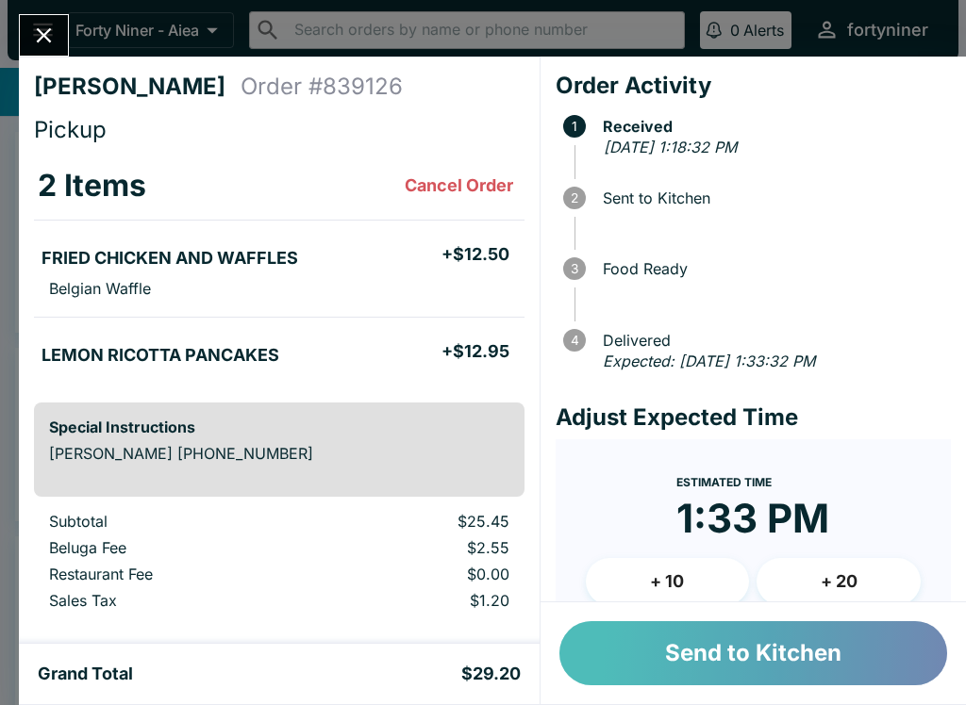
click at [711, 660] on button "Send to Kitchen" at bounding box center [753, 654] width 388 height 64
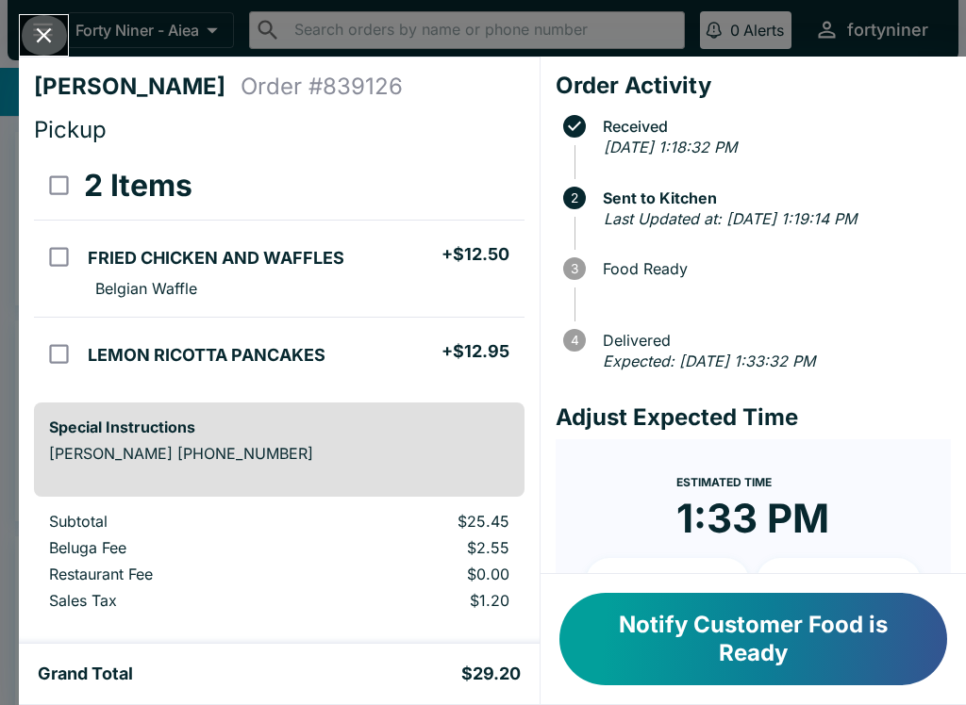
click at [39, 31] on icon "Close" at bounding box center [44, 35] width 15 height 15
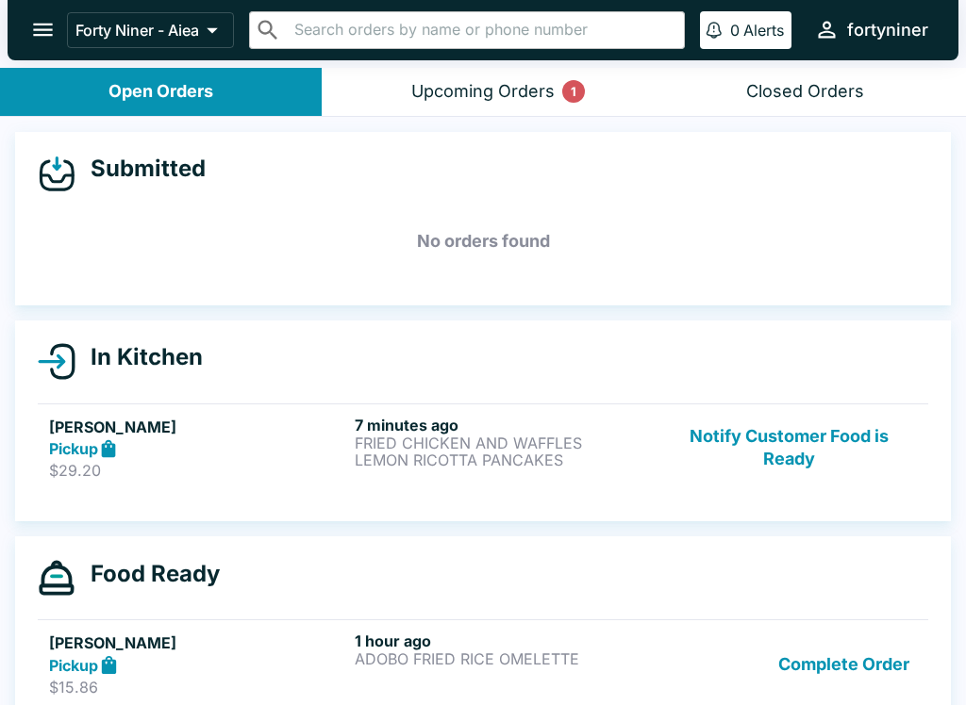
click at [506, 112] on button "Upcoming Orders 1" at bounding box center [483, 92] width 322 height 48
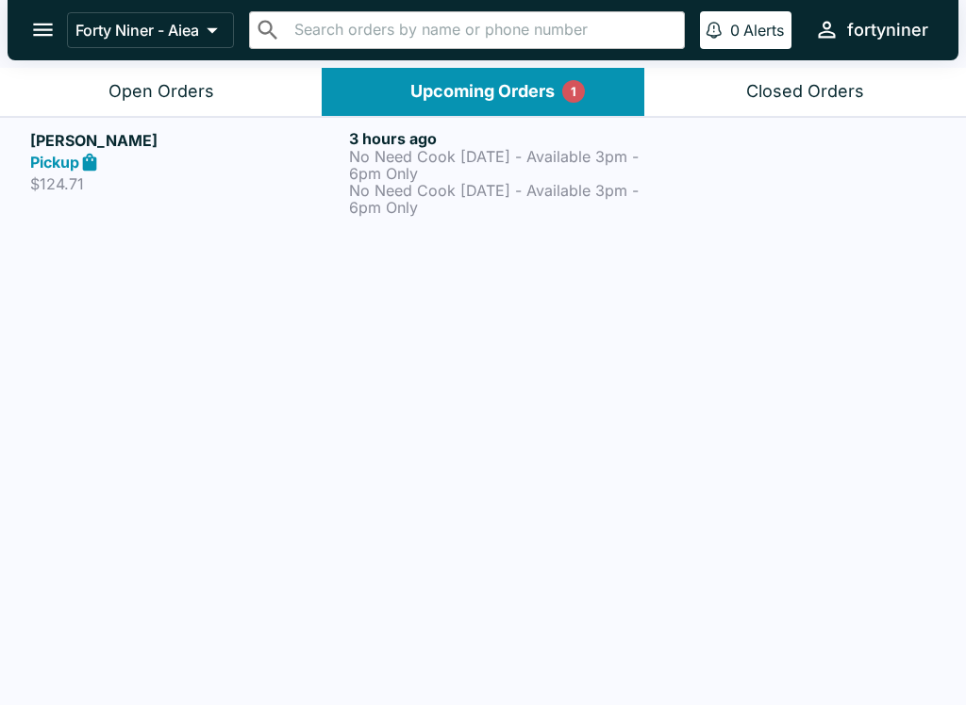
click at [223, 94] on button "Open Orders" at bounding box center [161, 92] width 322 height 48
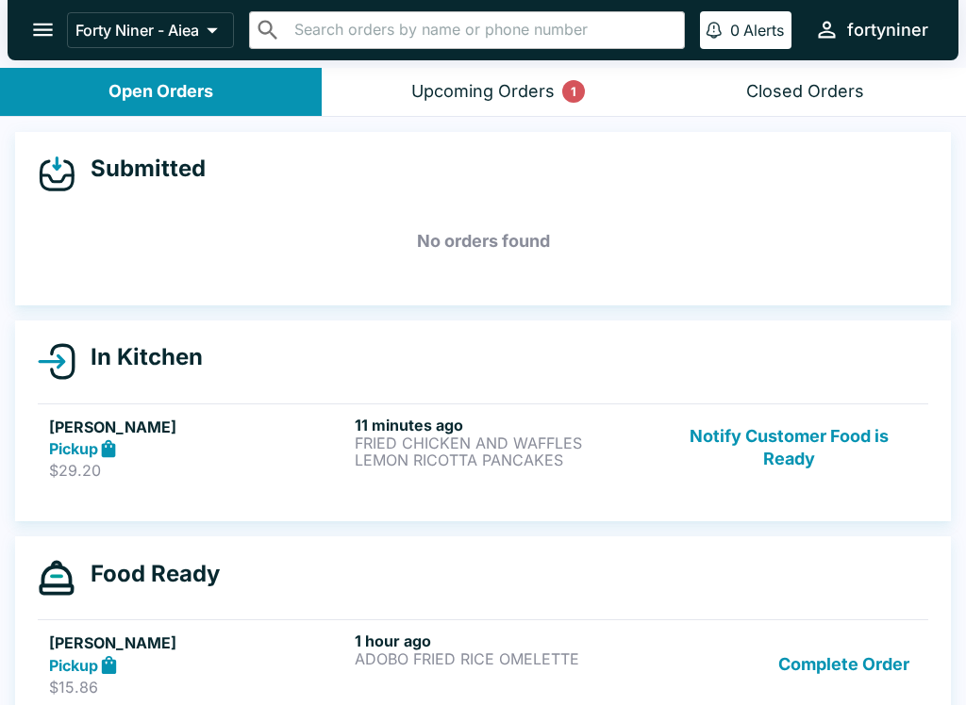
click at [463, 97] on div "Upcoming Orders 1" at bounding box center [482, 92] width 143 height 22
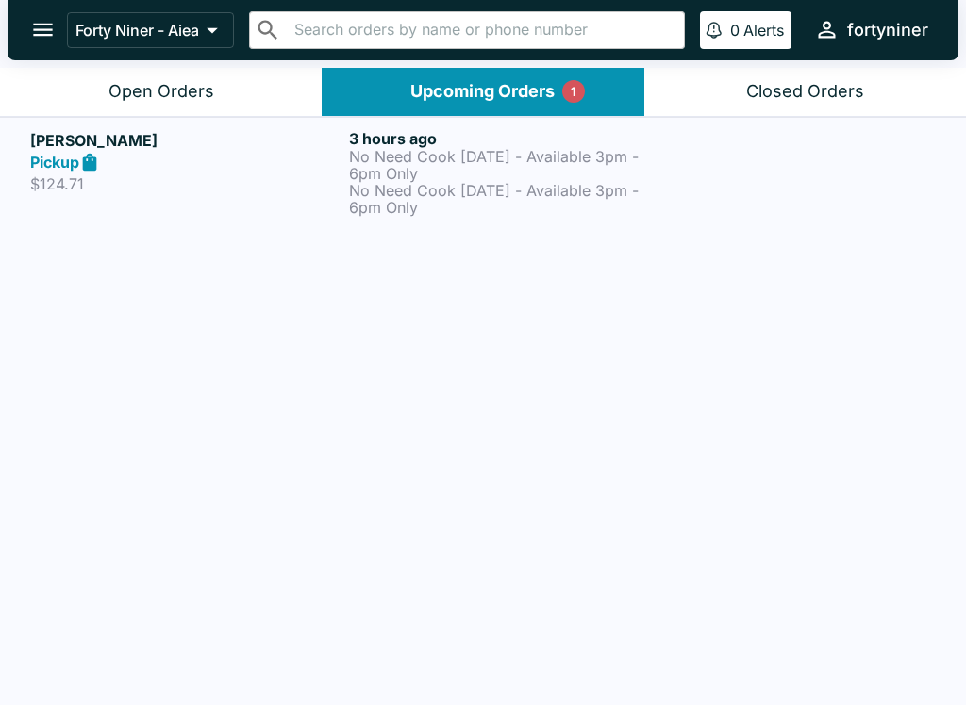
click at [638, 178] on p "No Need Cook [DATE] - Available 3pm - 6pm Only" at bounding box center [504, 165] width 311 height 34
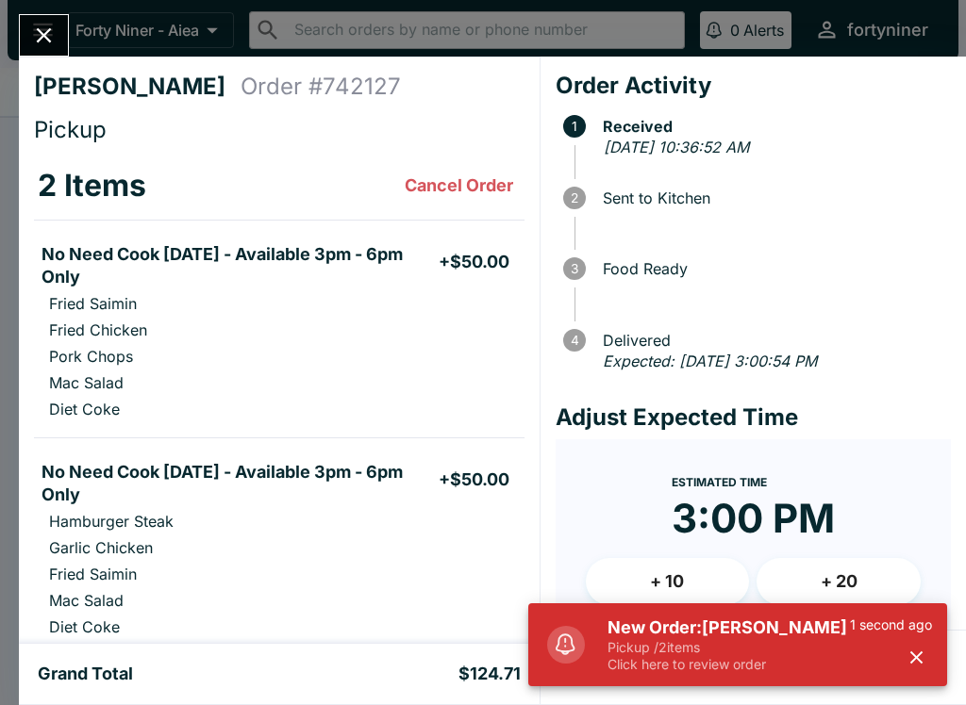
click at [16, 39] on div "[PERSON_NAME] Order # 742127 Pickup 2 Items Cancel Order No Need Cook [DATE] - …" at bounding box center [483, 352] width 966 height 705
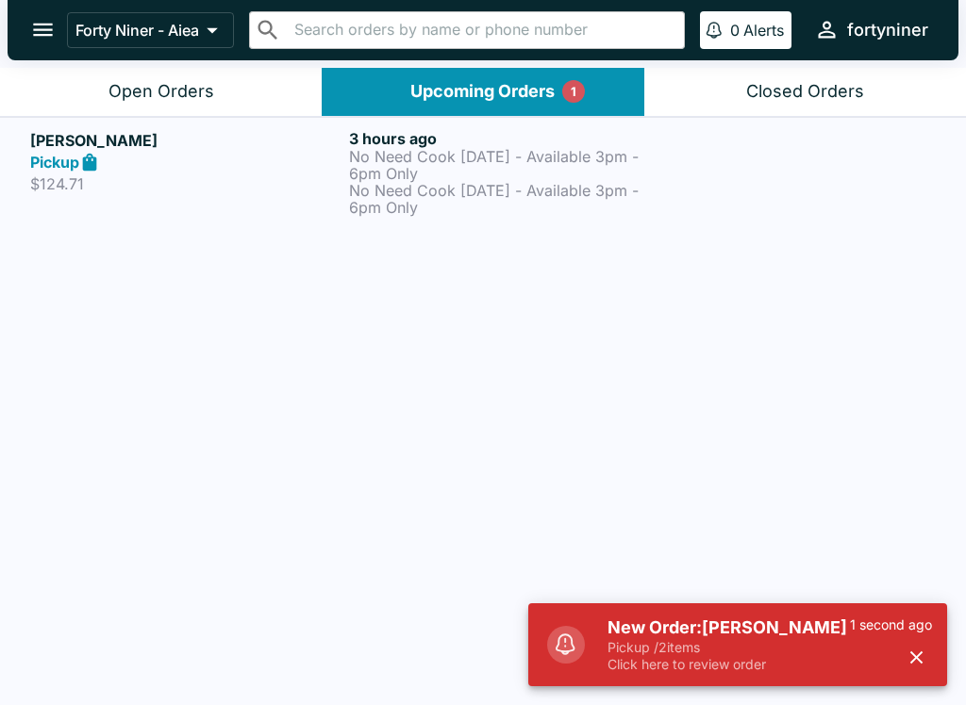
click at [115, 84] on div "Open Orders" at bounding box center [161, 92] width 106 height 22
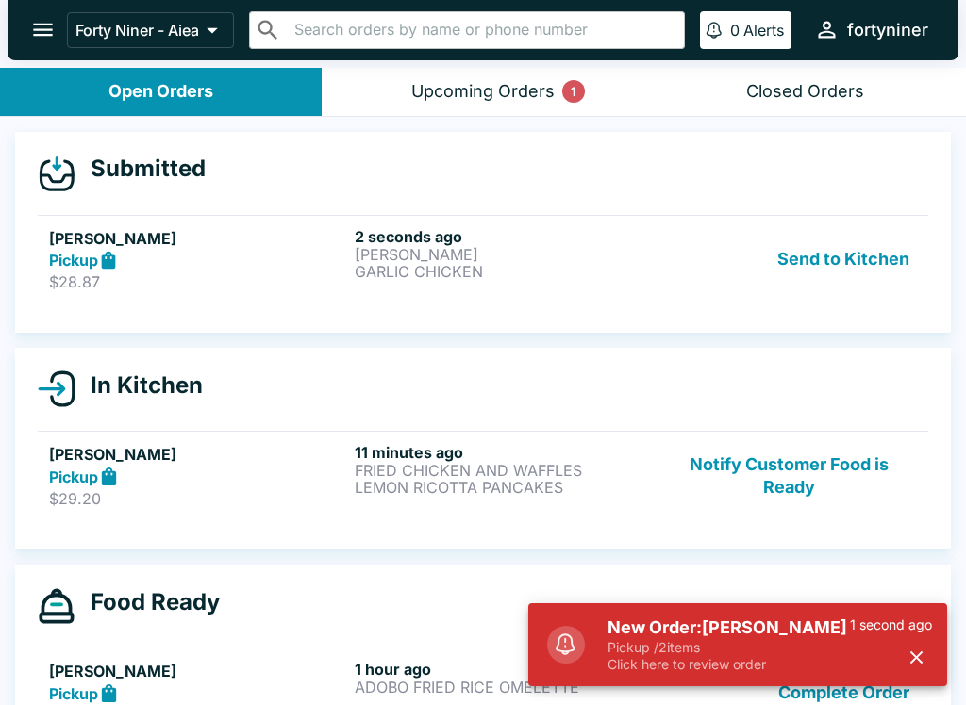
click at [229, 282] on p "$28.87" at bounding box center [198, 282] width 298 height 19
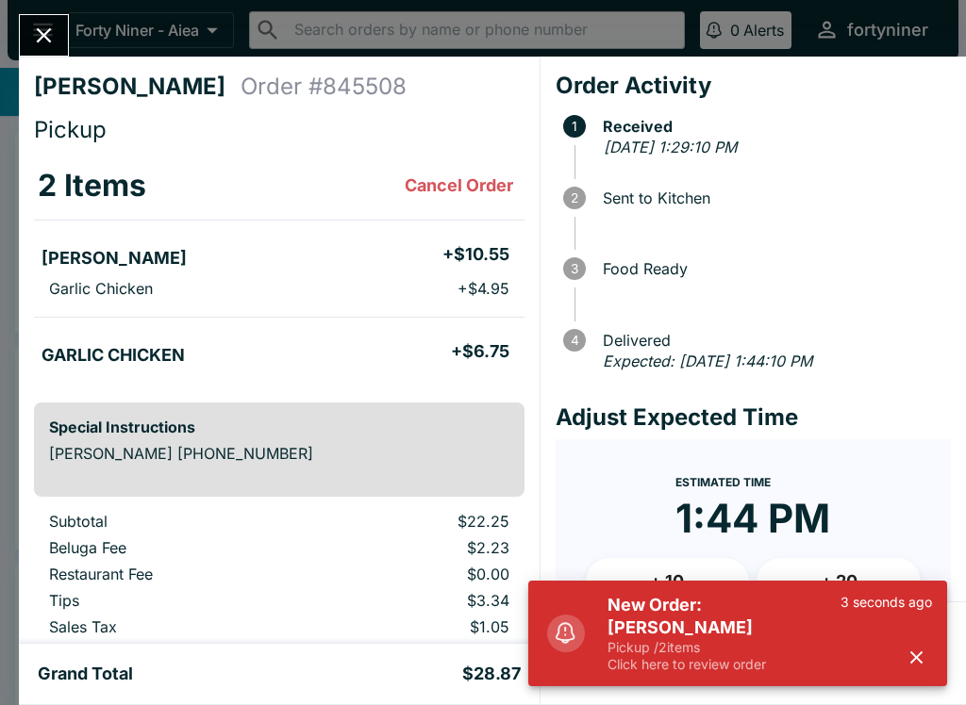
click at [910, 651] on icon "button" at bounding box center [916, 658] width 22 height 22
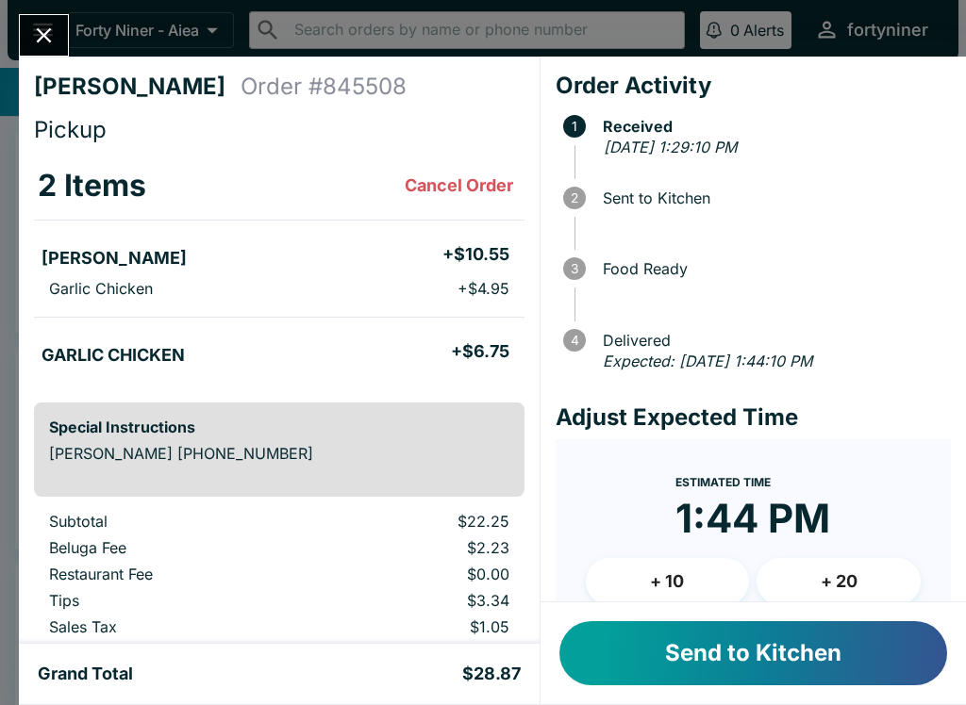
click at [848, 650] on button "Send to Kitchen" at bounding box center [753, 654] width 388 height 64
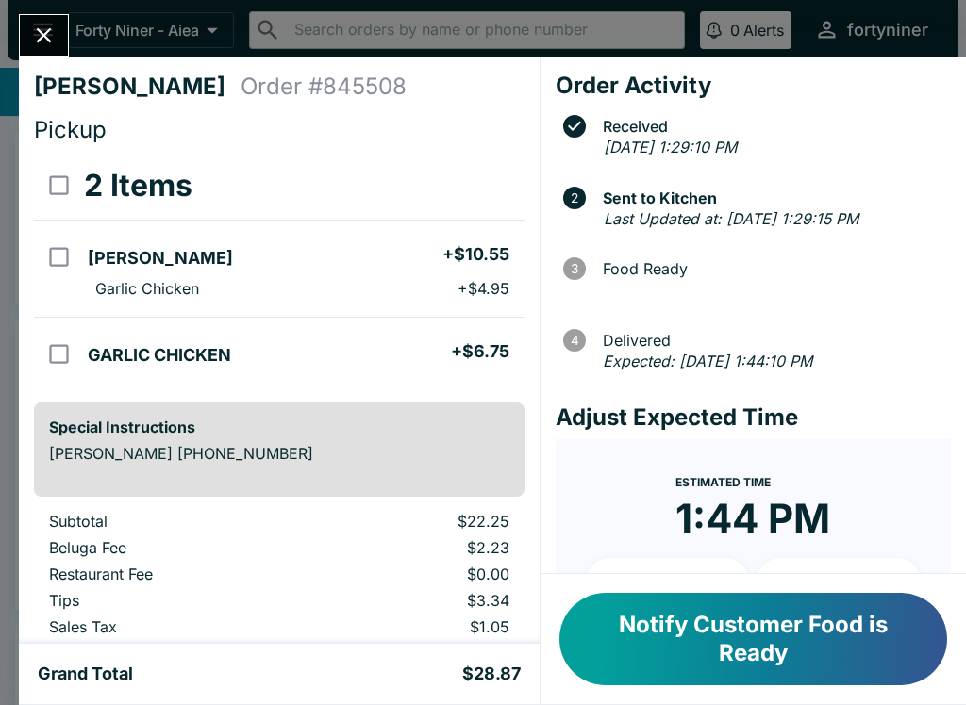
click at [31, 29] on icon "Close" at bounding box center [43, 35] width 25 height 25
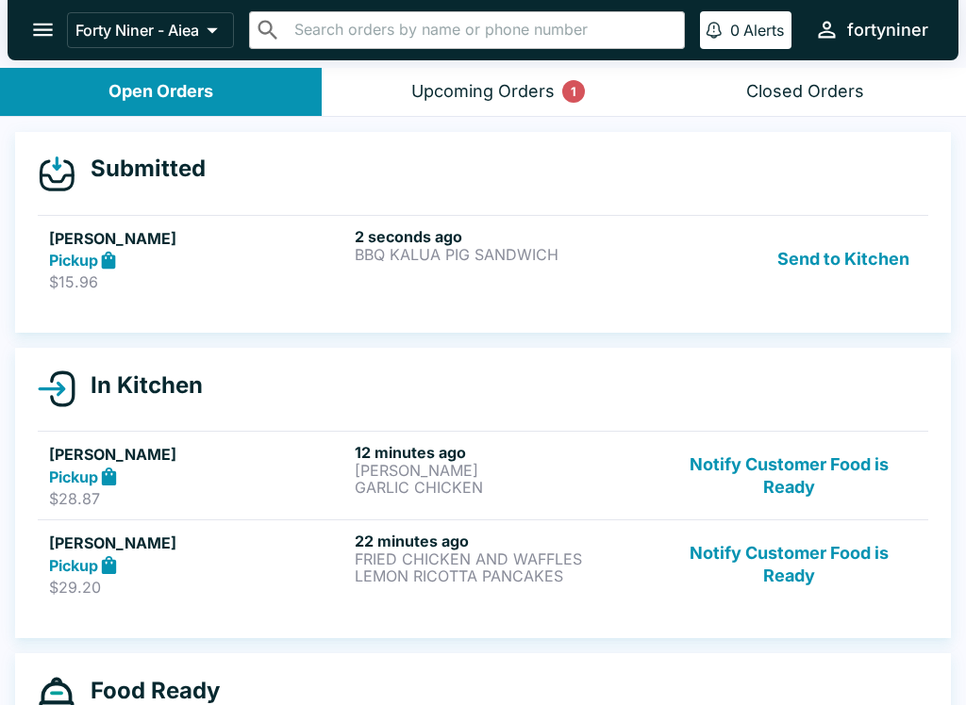
click at [237, 257] on div "Pickup" at bounding box center [198, 261] width 298 height 22
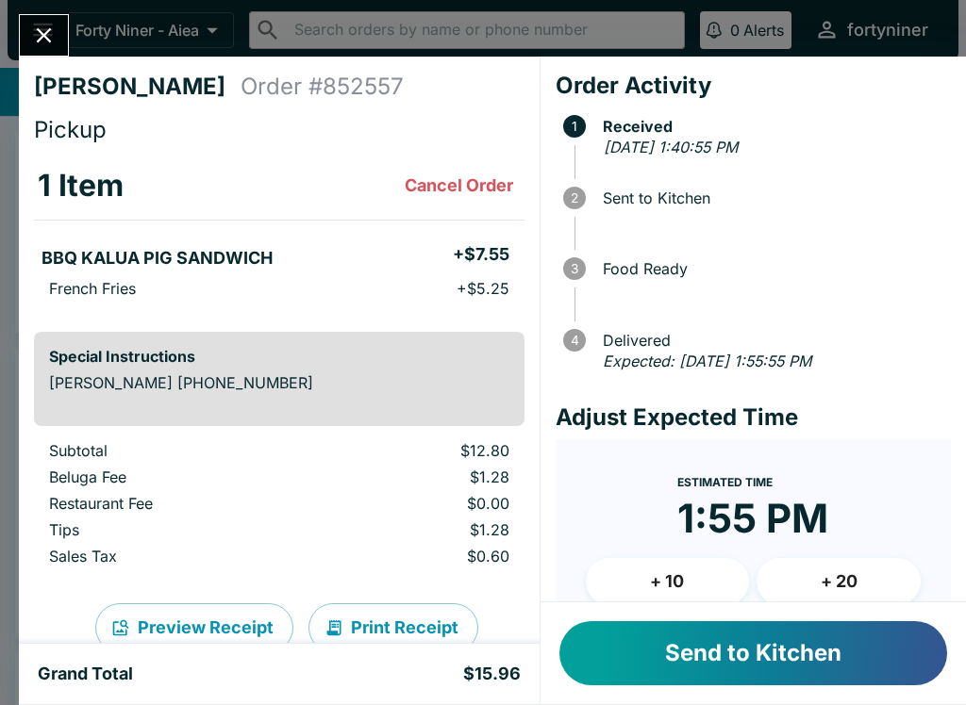
click at [672, 637] on button "Send to Kitchen" at bounding box center [753, 654] width 388 height 64
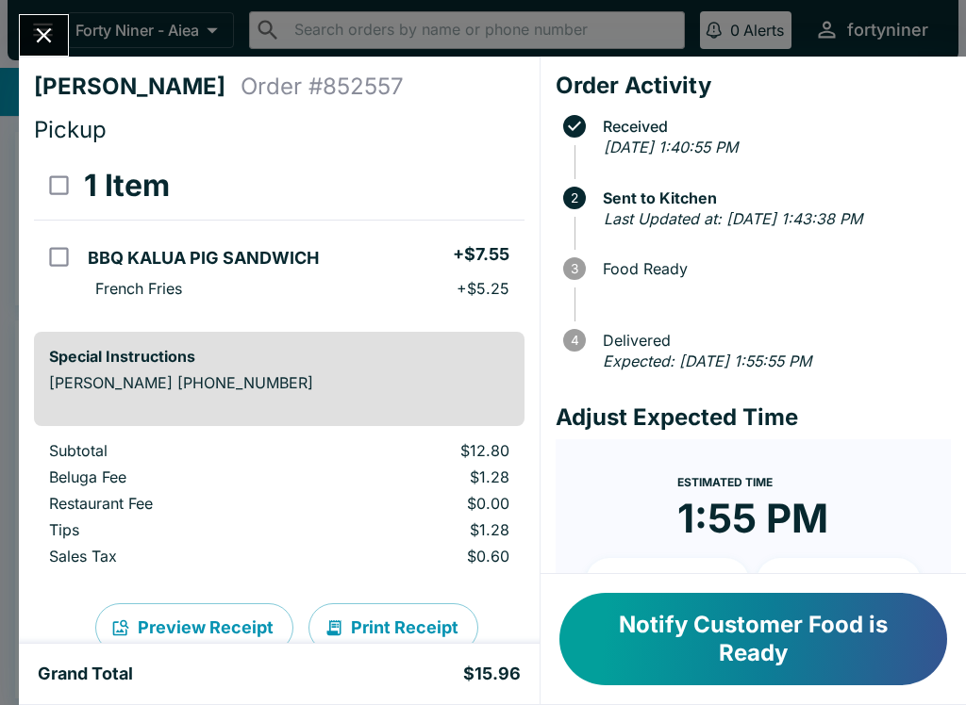
click at [47, 41] on icon "Close" at bounding box center [43, 35] width 25 height 25
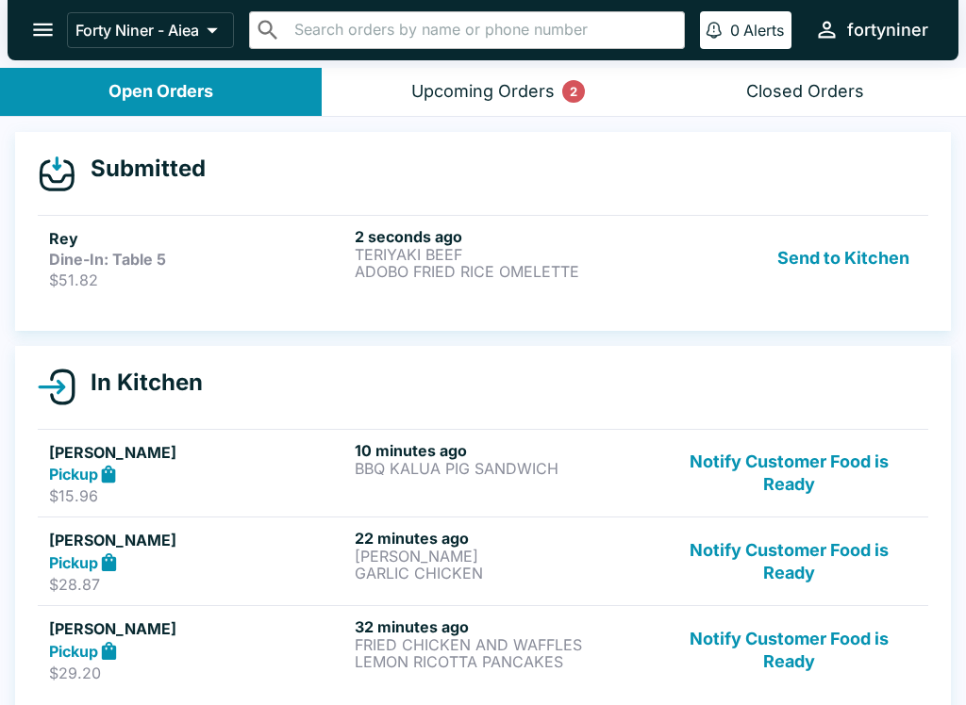
click at [237, 283] on p "$51.82" at bounding box center [198, 280] width 298 height 19
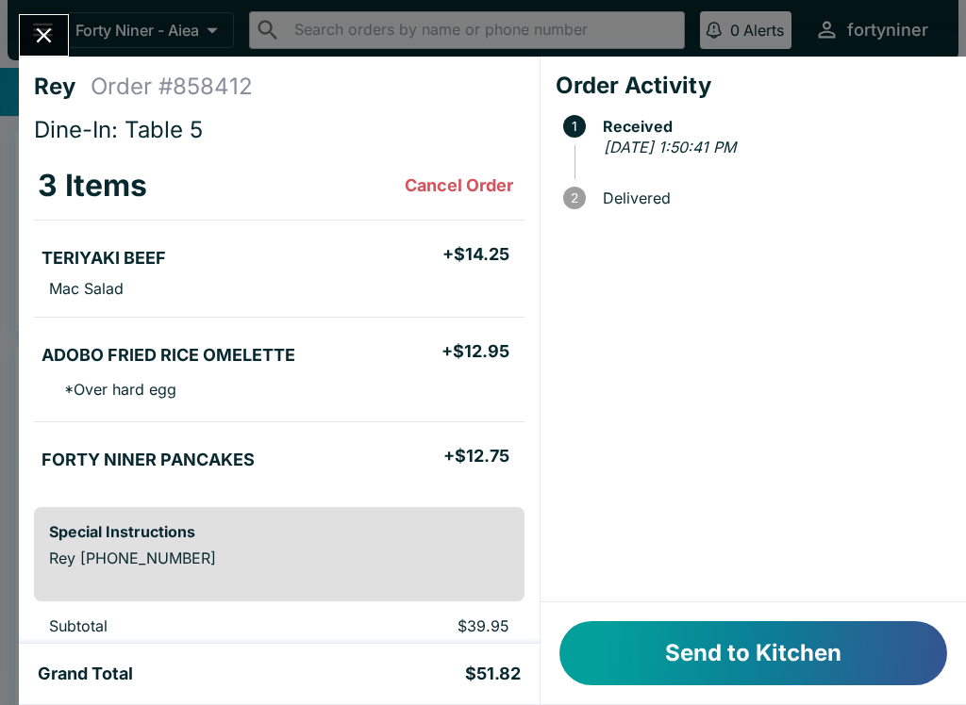
click at [736, 637] on button "Send to Kitchen" at bounding box center [753, 654] width 388 height 64
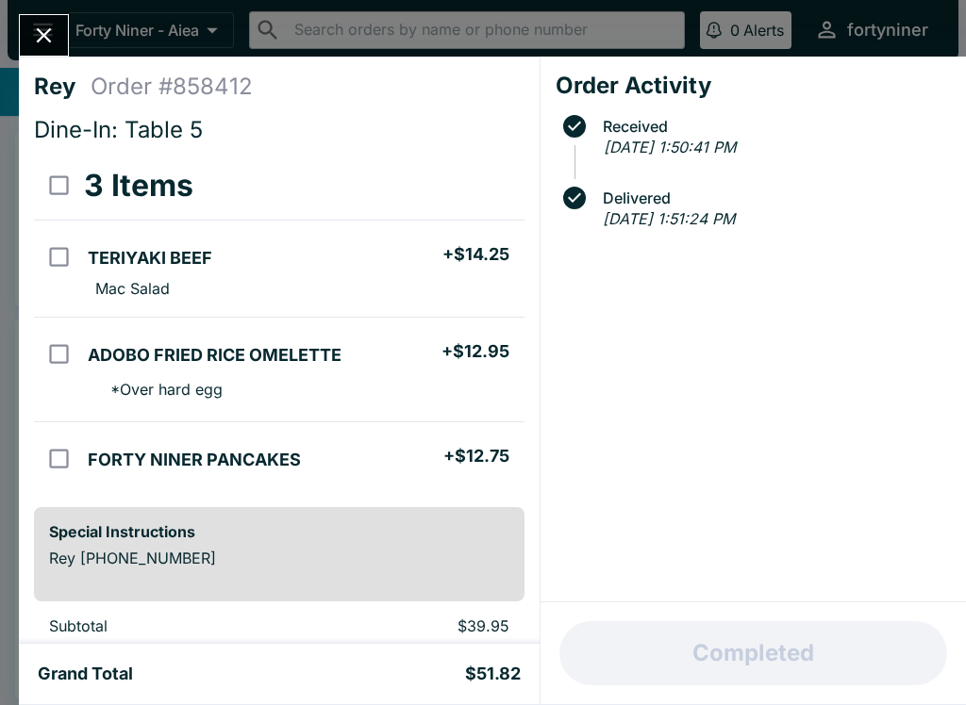
click at [41, 29] on icon "Close" at bounding box center [43, 35] width 25 height 25
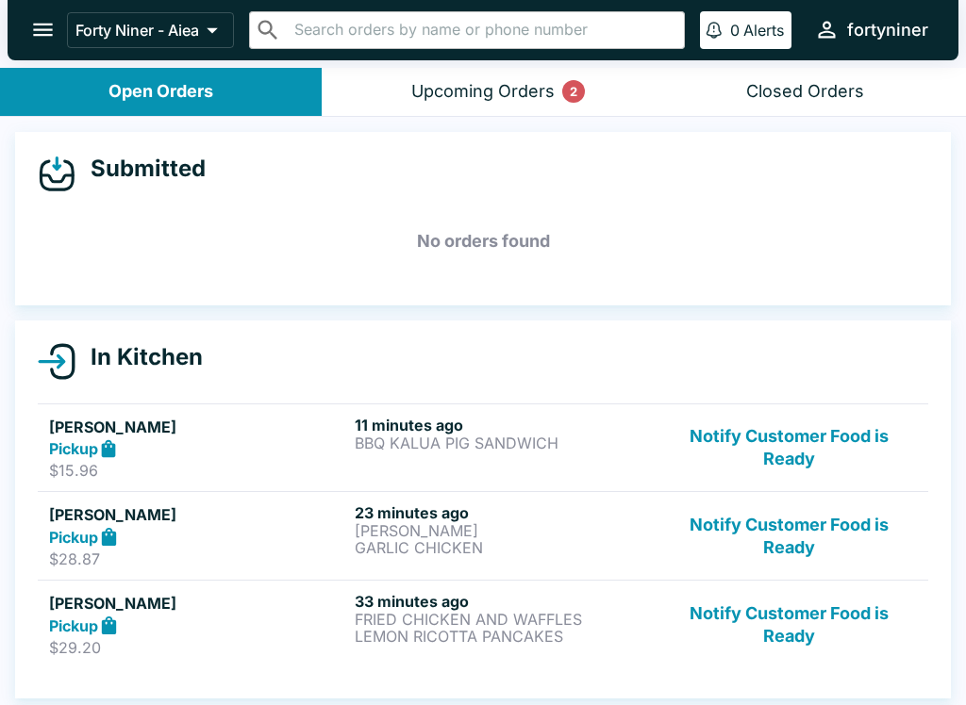
click at [40, 25] on icon "open drawer" at bounding box center [43, 30] width 20 height 13
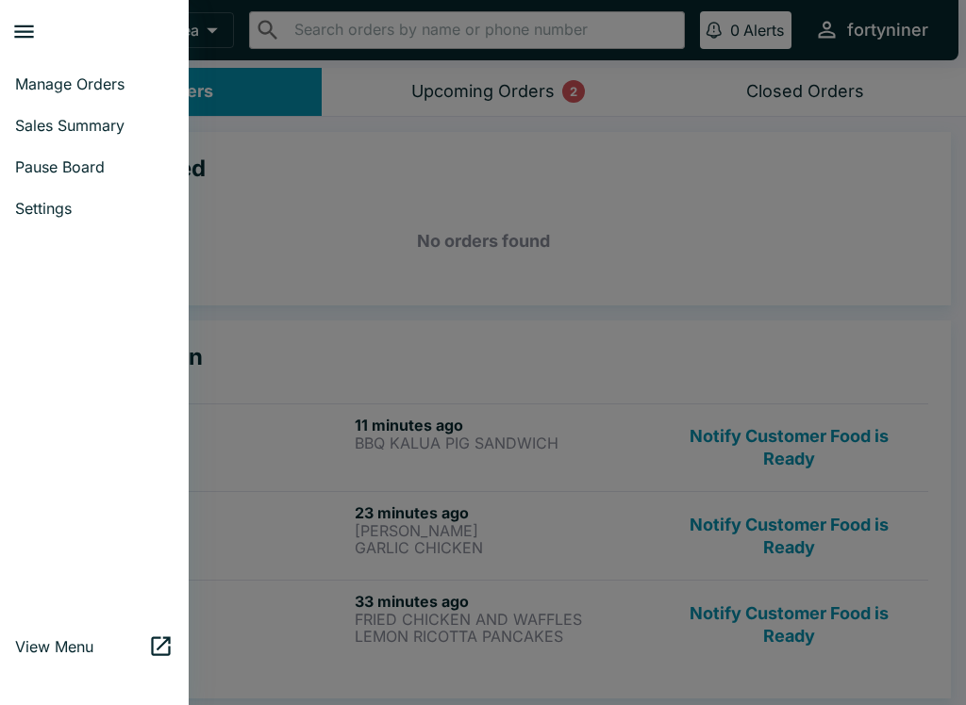
click at [43, 114] on link "Sales Summary" at bounding box center [94, 125] width 189 height 41
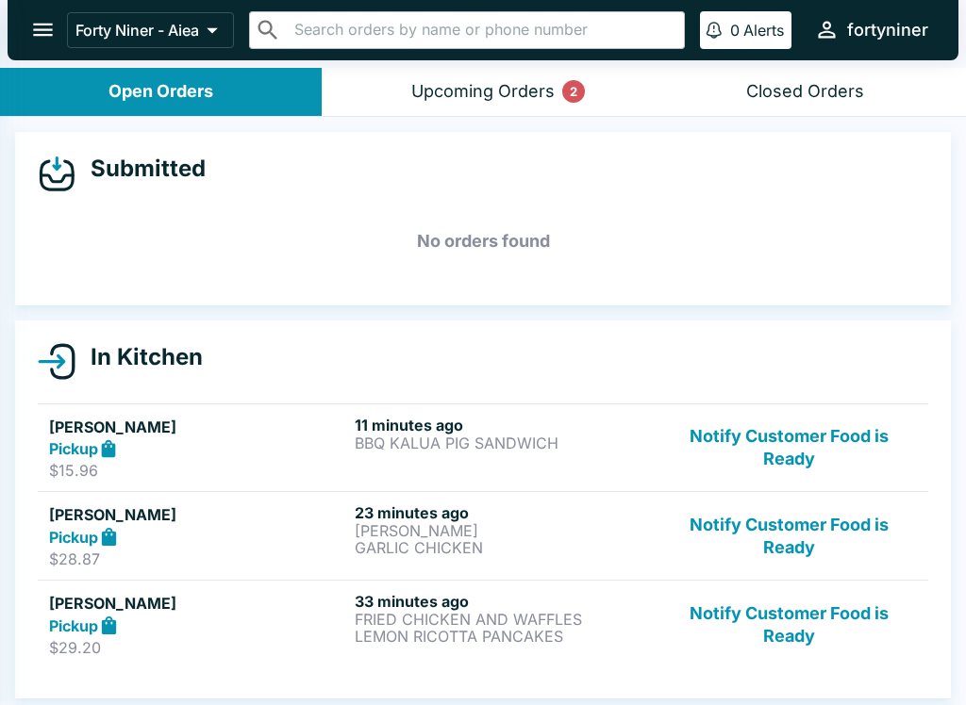
select select "03:00"
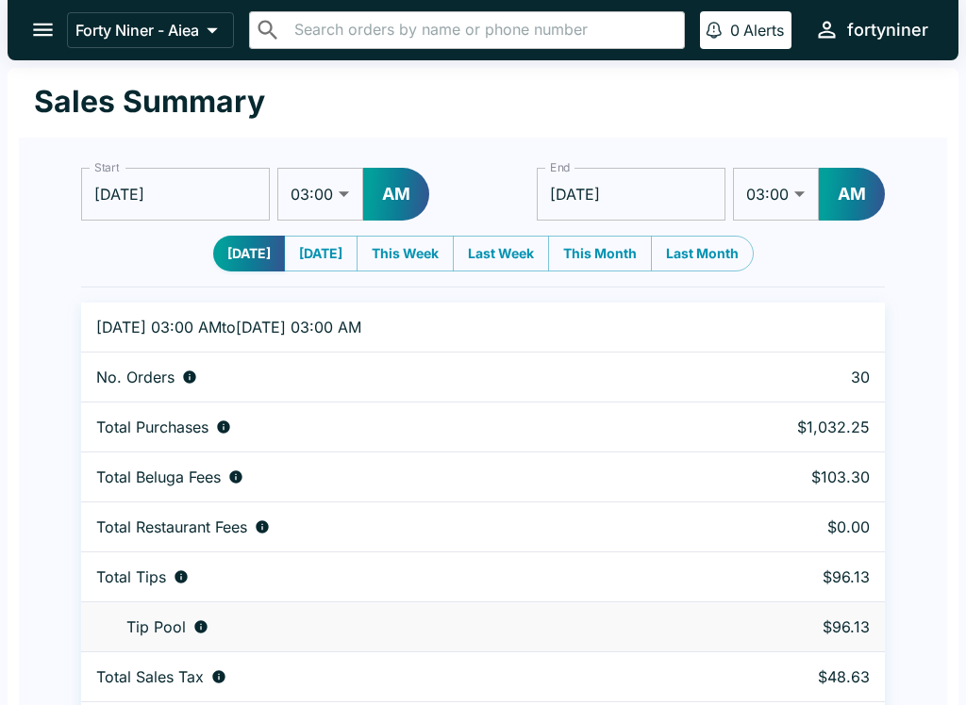
click at [36, 32] on icon "open drawer" at bounding box center [42, 29] width 25 height 25
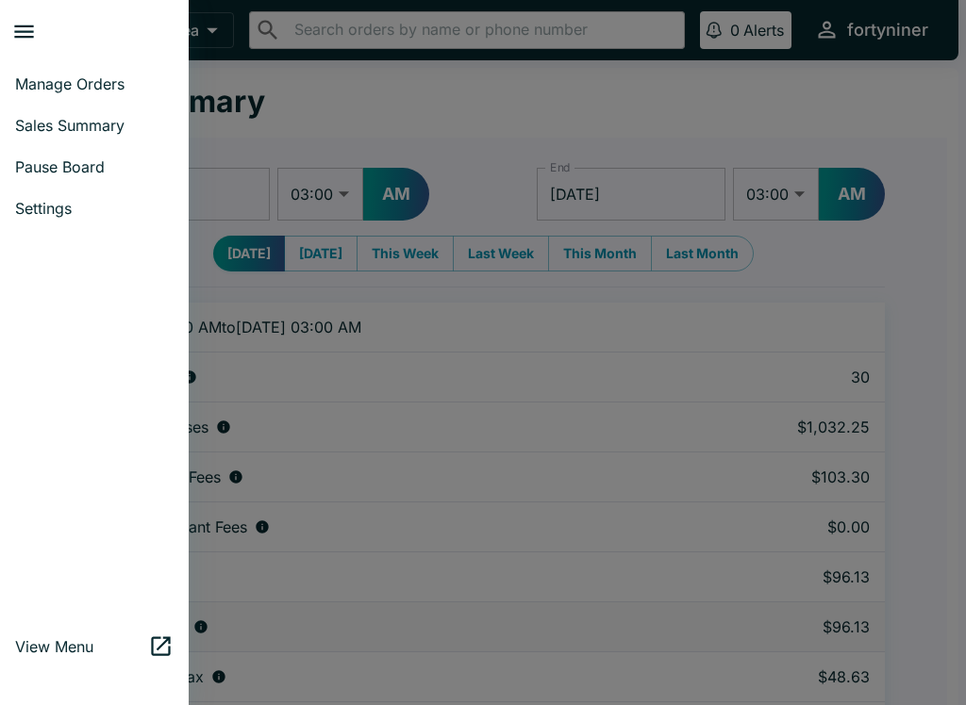
click at [41, 86] on span "Manage Orders" at bounding box center [94, 84] width 158 height 19
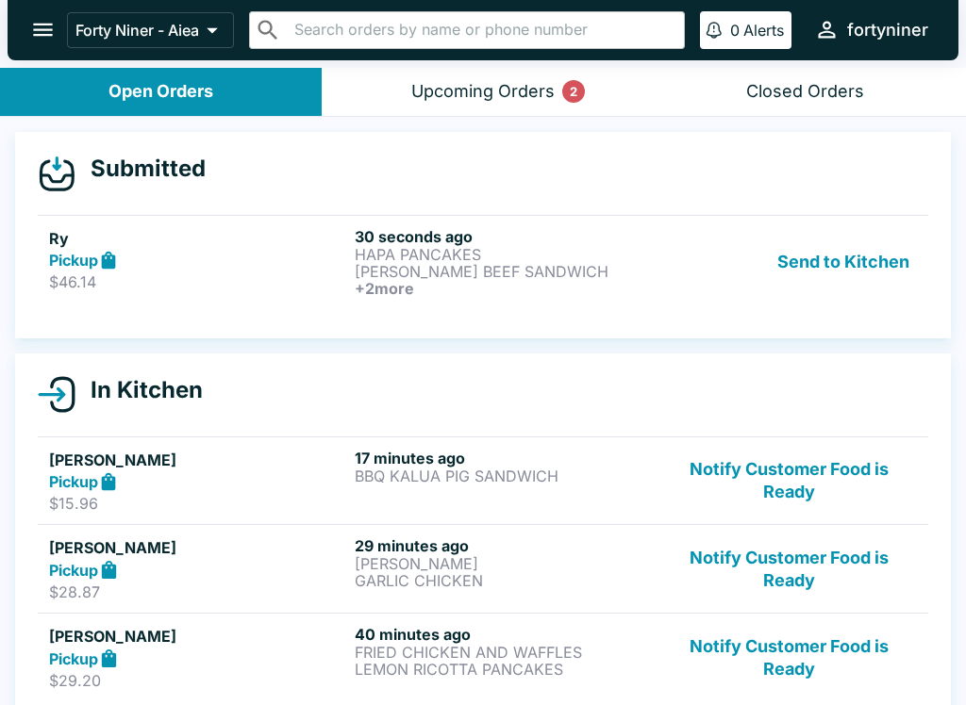
click at [236, 276] on p "$46.14" at bounding box center [198, 282] width 298 height 19
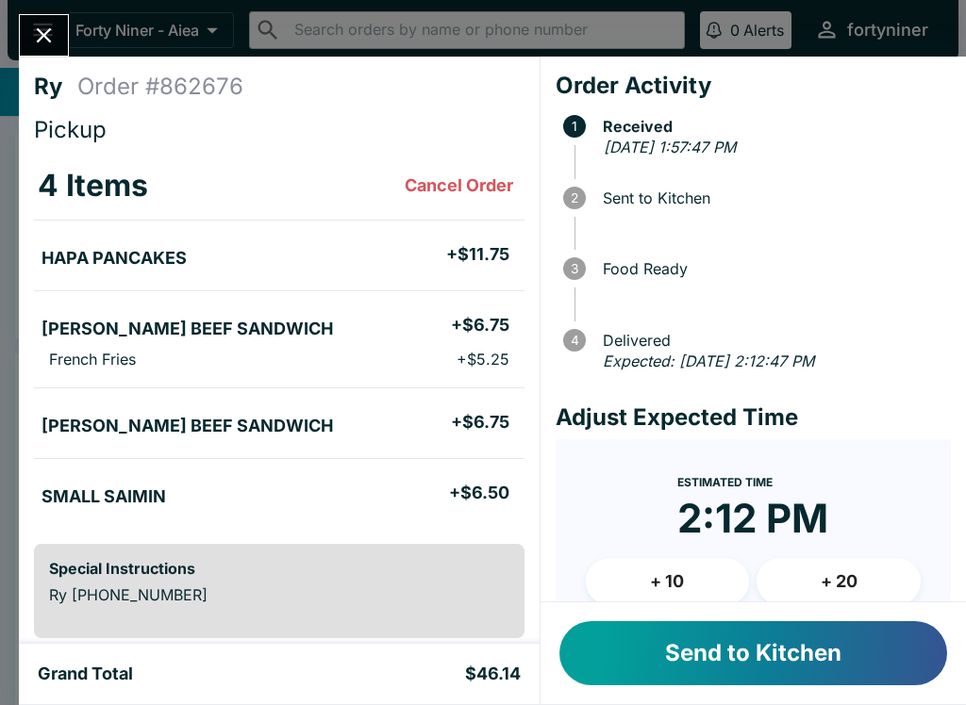
click at [722, 649] on button "Send to Kitchen" at bounding box center [753, 654] width 388 height 64
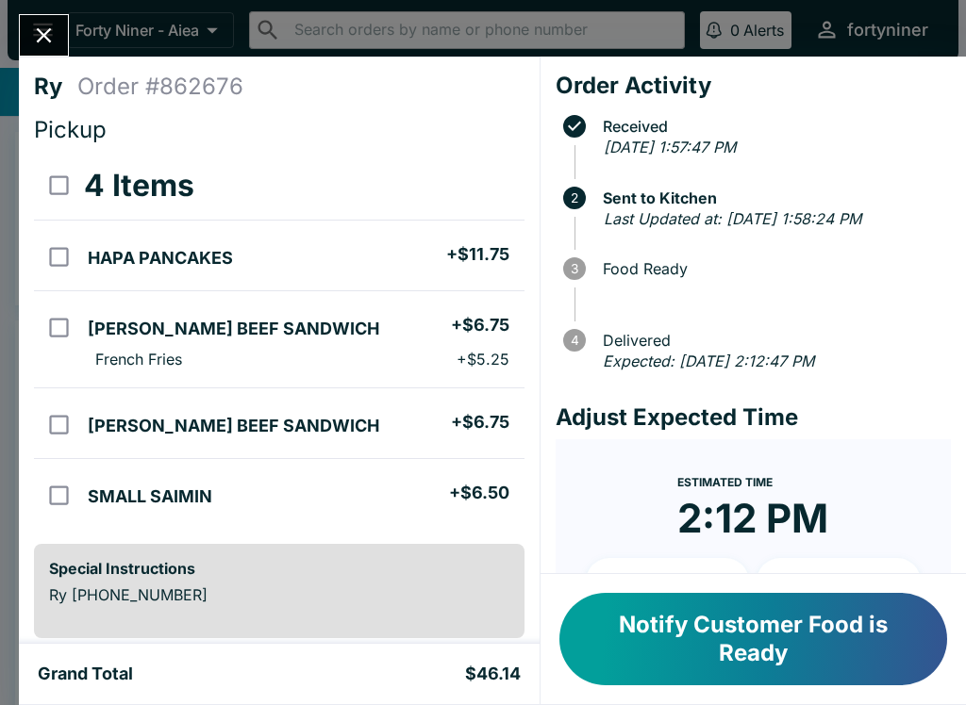
click at [41, 37] on icon "Close" at bounding box center [43, 35] width 25 height 25
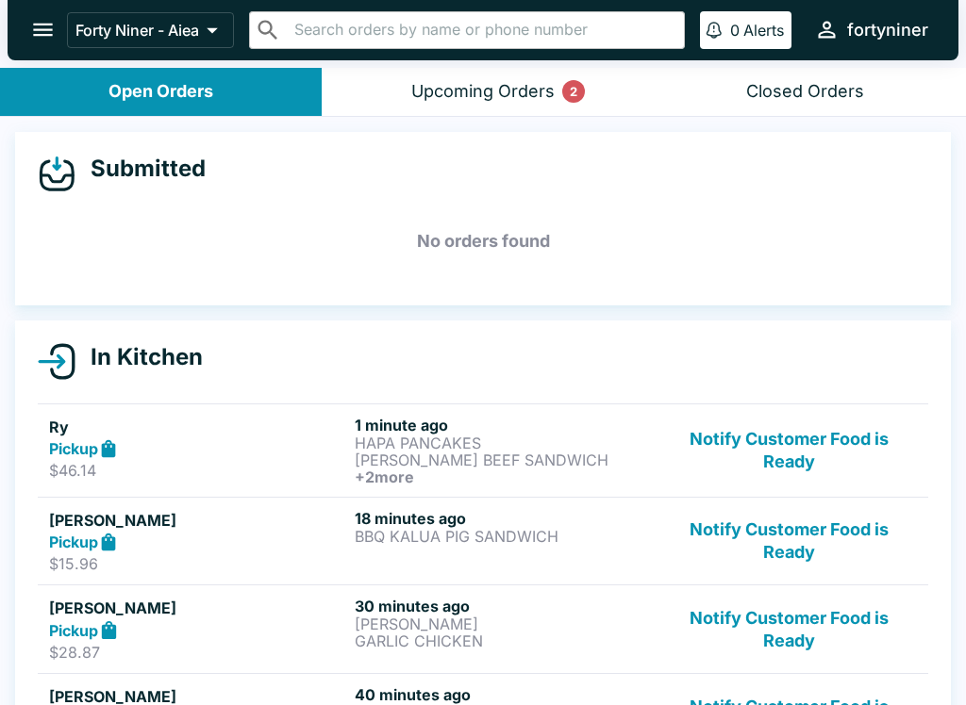
click at [453, 89] on div "Upcoming Orders 2" at bounding box center [482, 92] width 143 height 22
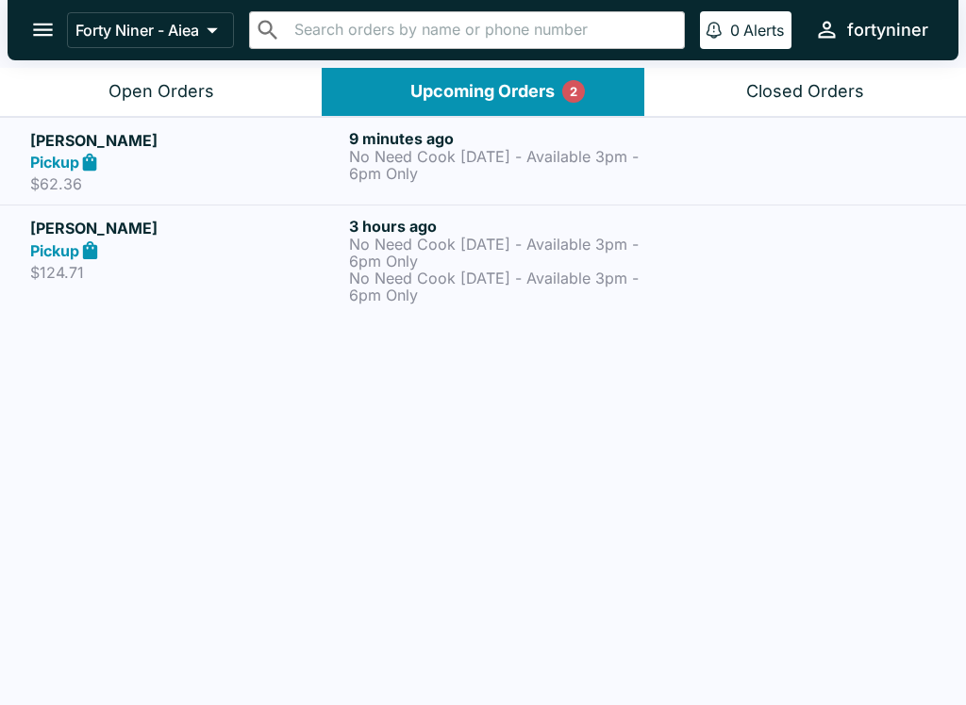
click at [675, 153] on div at bounding box center [802, 161] width 267 height 65
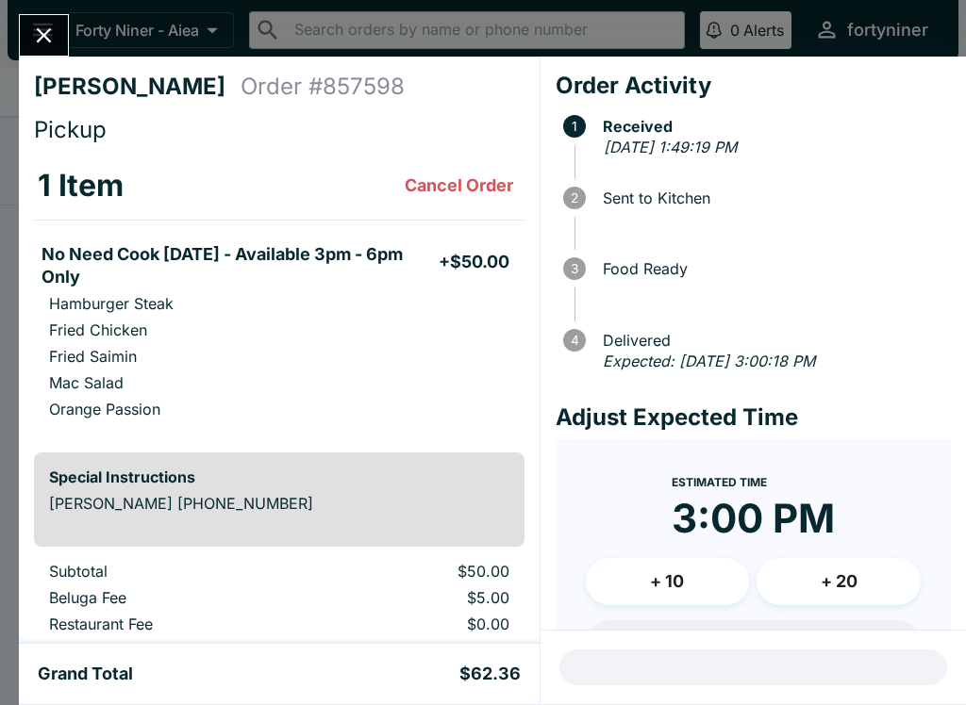
click at [41, 33] on icon "Close" at bounding box center [44, 35] width 15 height 15
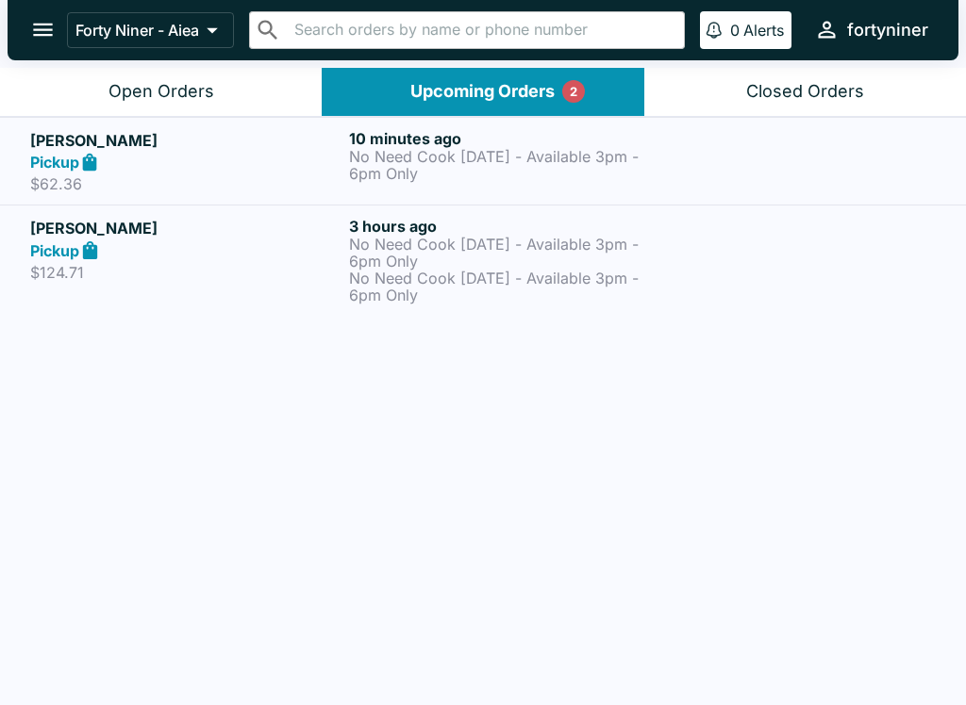
click at [185, 91] on div "Open Orders" at bounding box center [161, 92] width 106 height 22
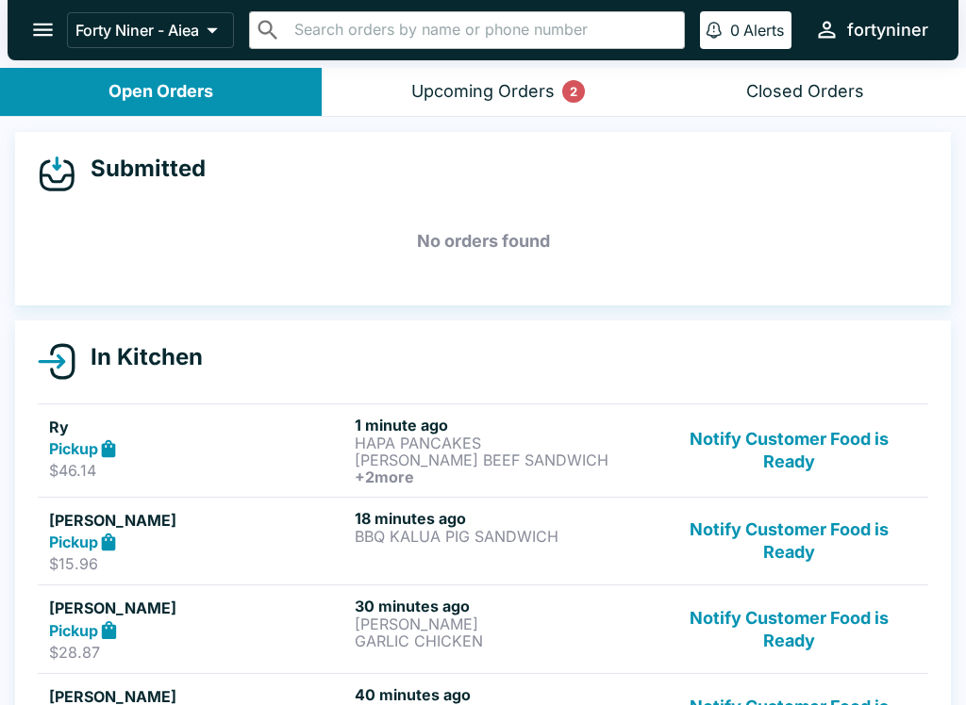
click at [474, 90] on div "Upcoming Orders 2" at bounding box center [482, 92] width 143 height 22
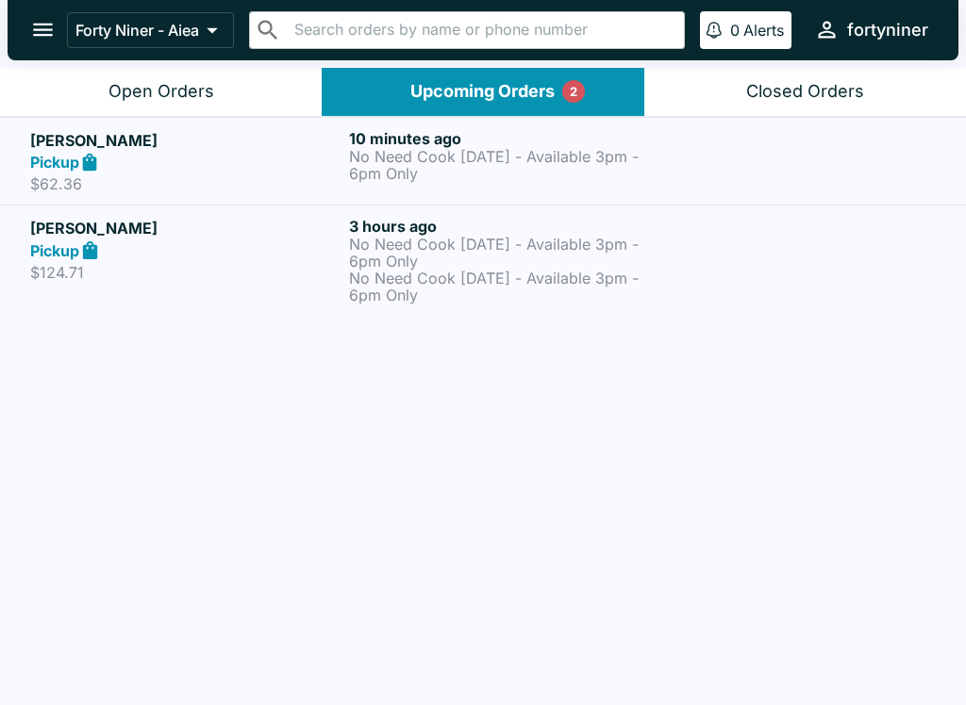
click at [587, 183] on div "10 minutes ago No Need Cook [DATE] - Available 3pm - 6pm Only" at bounding box center [504, 161] width 311 height 65
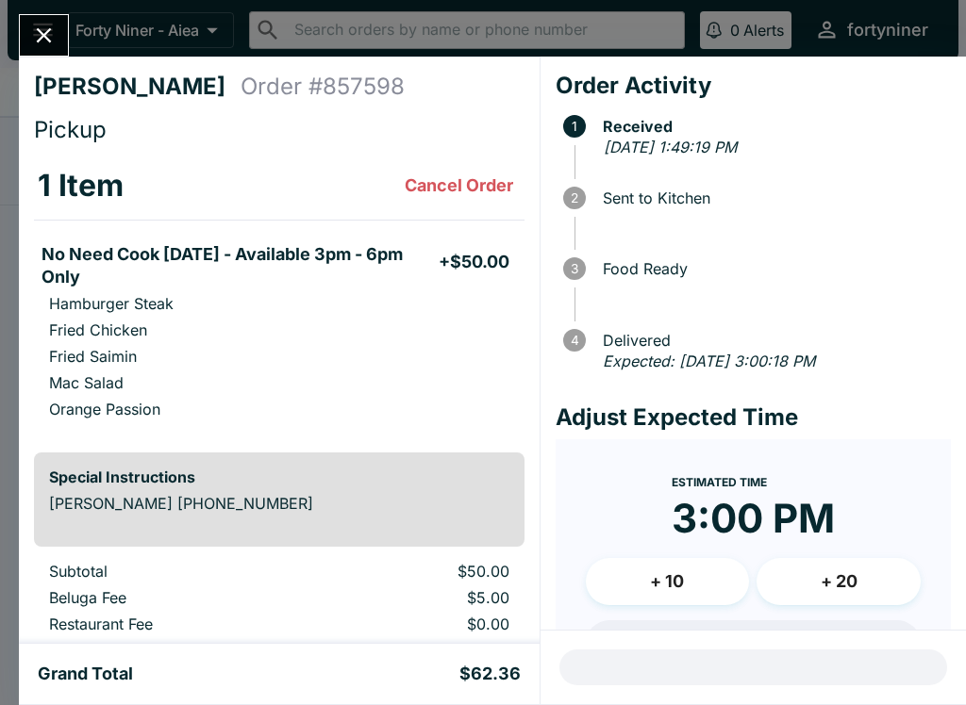
click at [18, 15] on div "[PERSON_NAME] Order # 857598 Pickup 1 Item Cancel Order No Need Cook [DATE] - A…" at bounding box center [483, 352] width 966 height 705
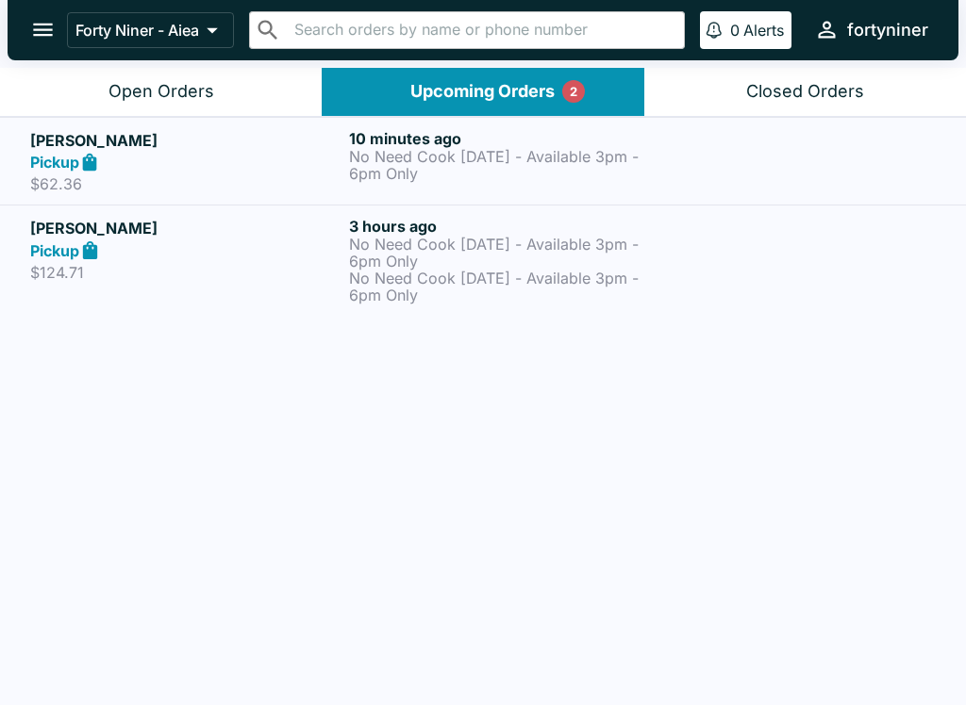
click at [281, 247] on div "Pickup" at bounding box center [185, 251] width 311 height 22
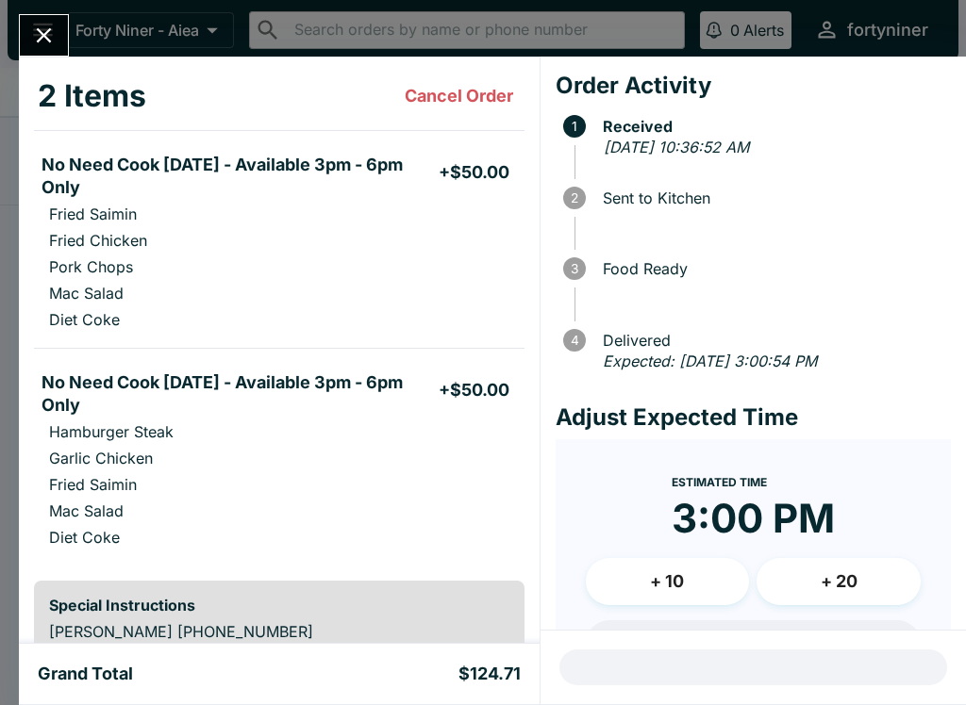
scroll to position [91, 0]
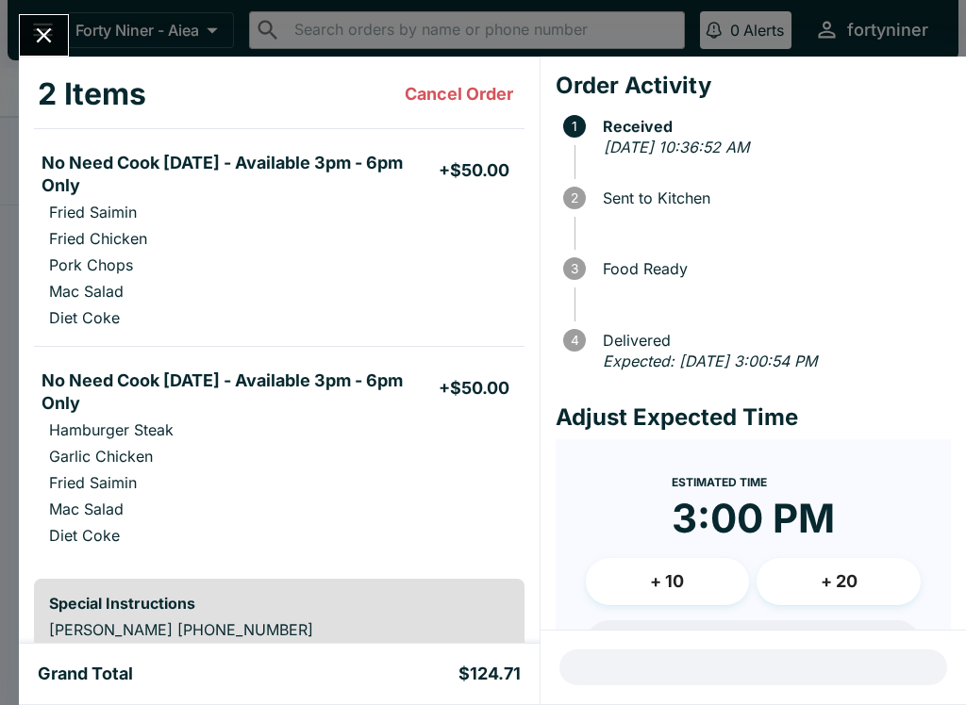
click at [44, 16] on button "Close" at bounding box center [44, 35] width 48 height 41
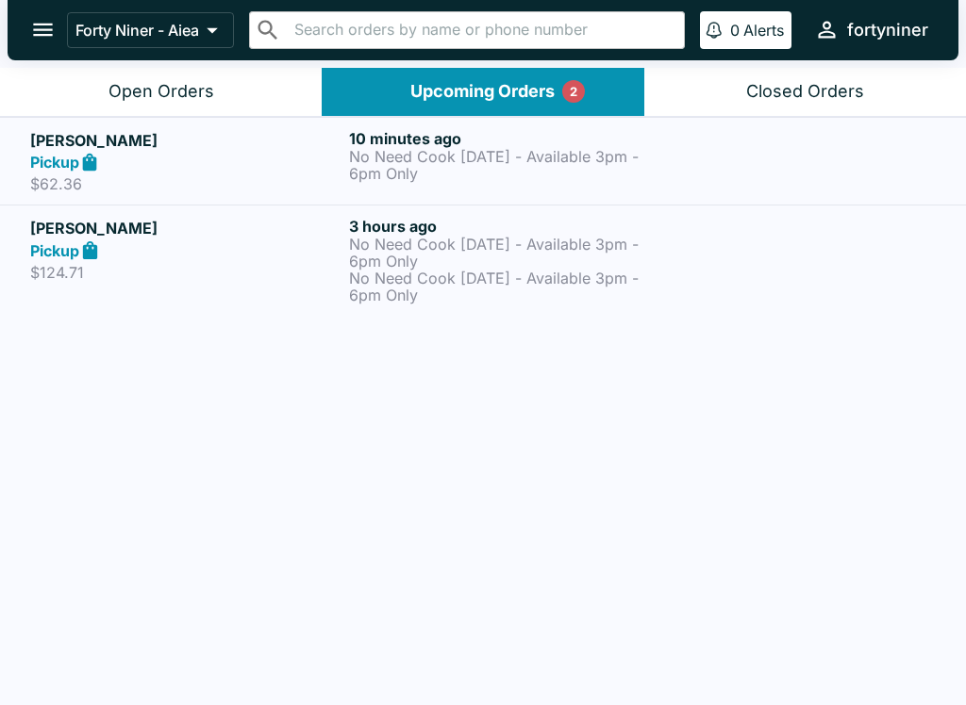
click at [163, 106] on button "Open Orders" at bounding box center [161, 92] width 322 height 48
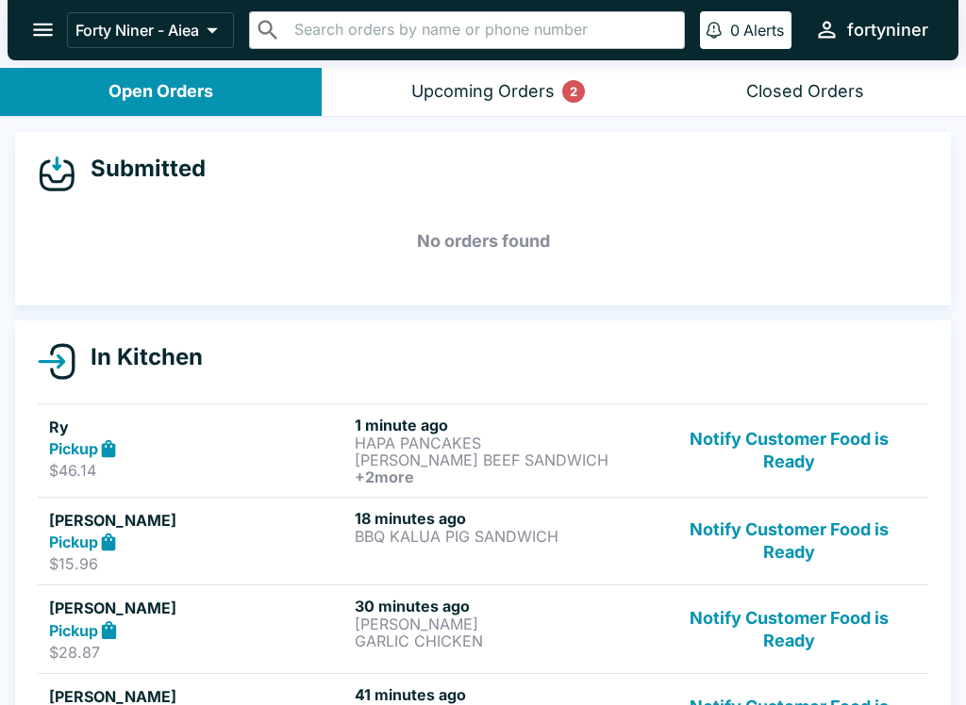
click at [443, 95] on div "Upcoming Orders 2" at bounding box center [482, 92] width 143 height 22
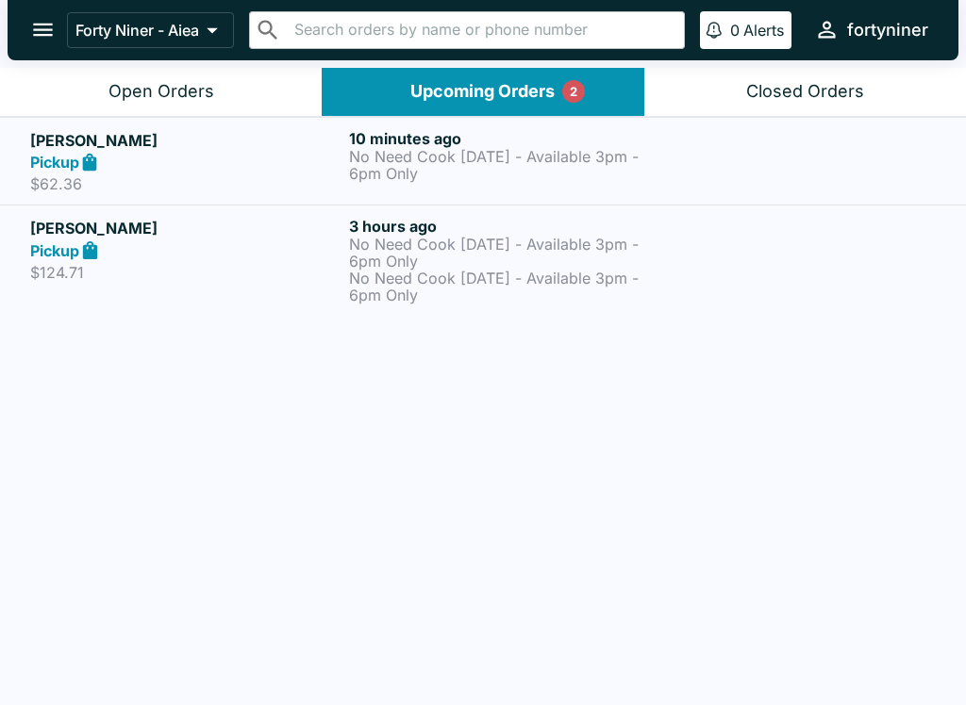
click at [265, 153] on div "Pickup" at bounding box center [185, 163] width 311 height 22
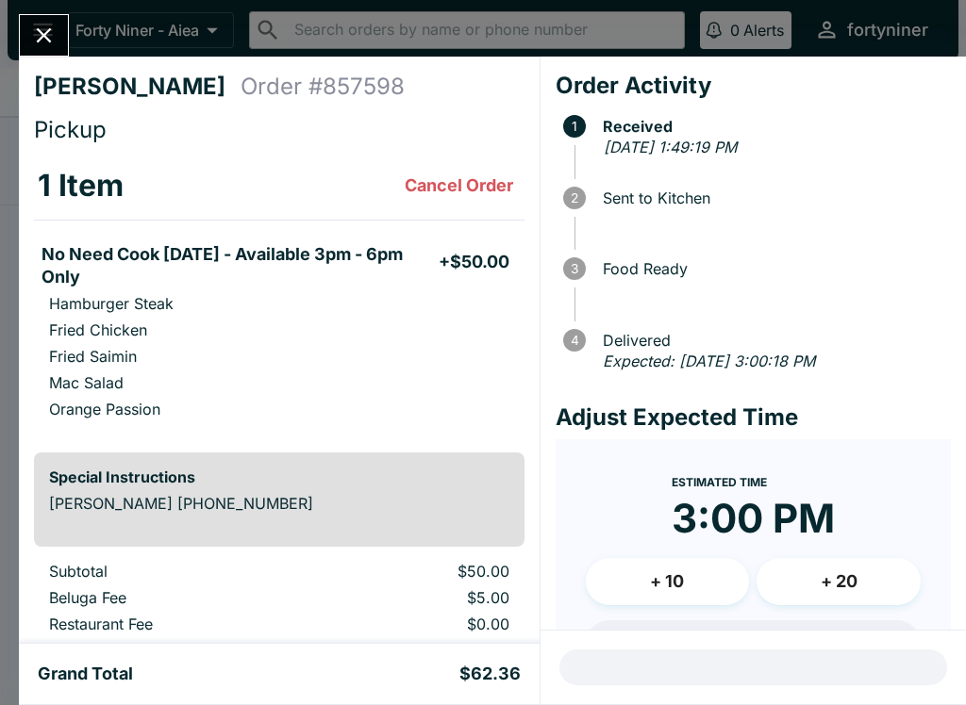
click at [51, 27] on icon "Close" at bounding box center [43, 35] width 25 height 25
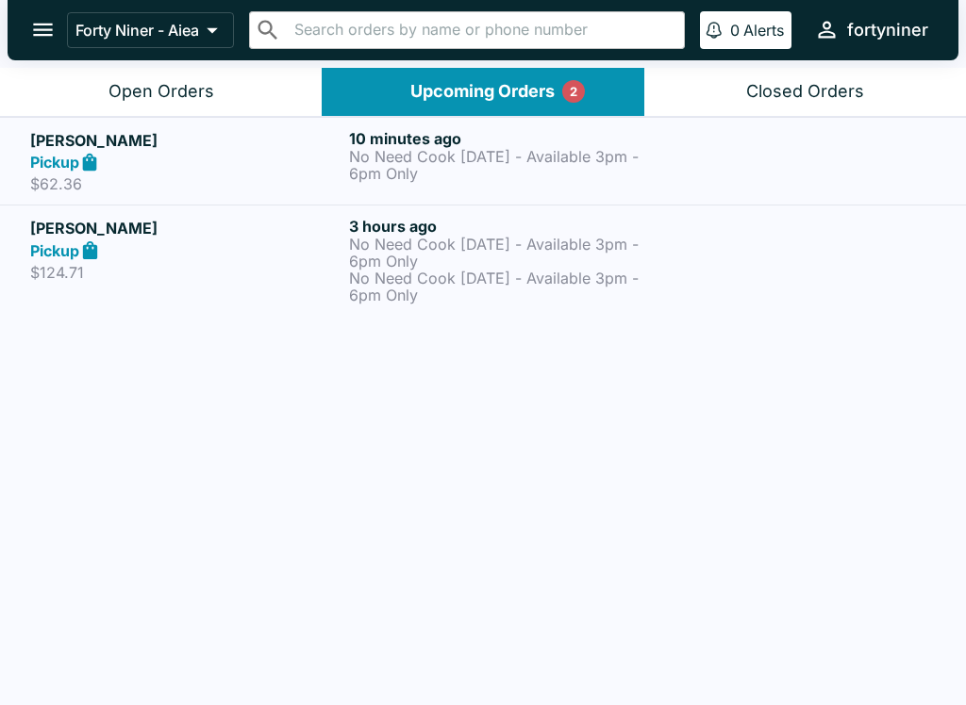
click at [70, 69] on button "Open Orders" at bounding box center [161, 92] width 322 height 48
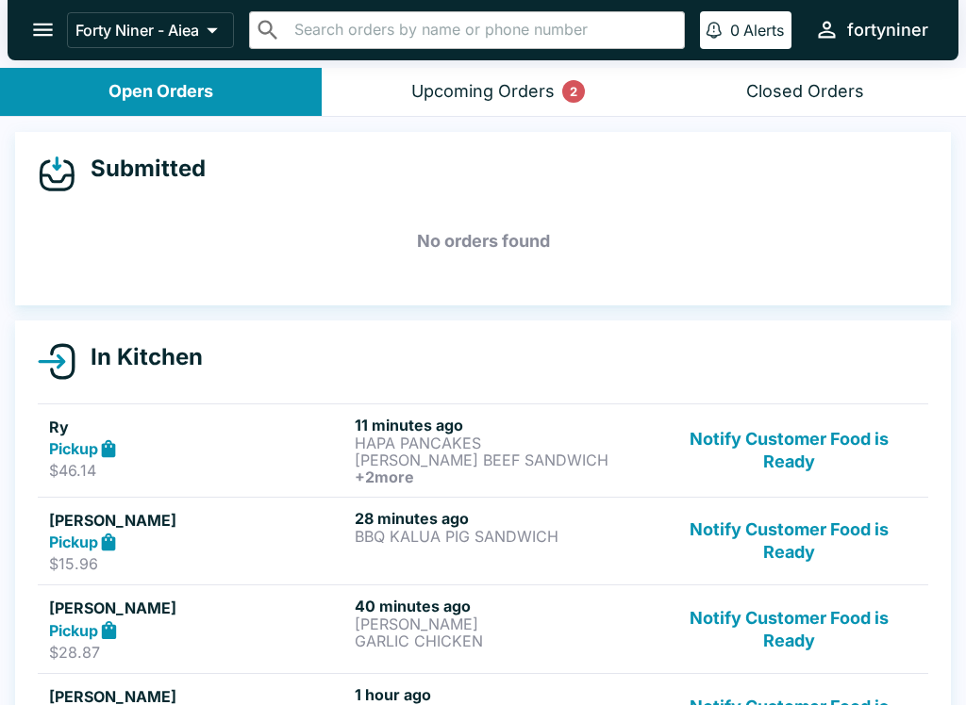
click at [766, 83] on div "Closed Orders" at bounding box center [805, 92] width 118 height 22
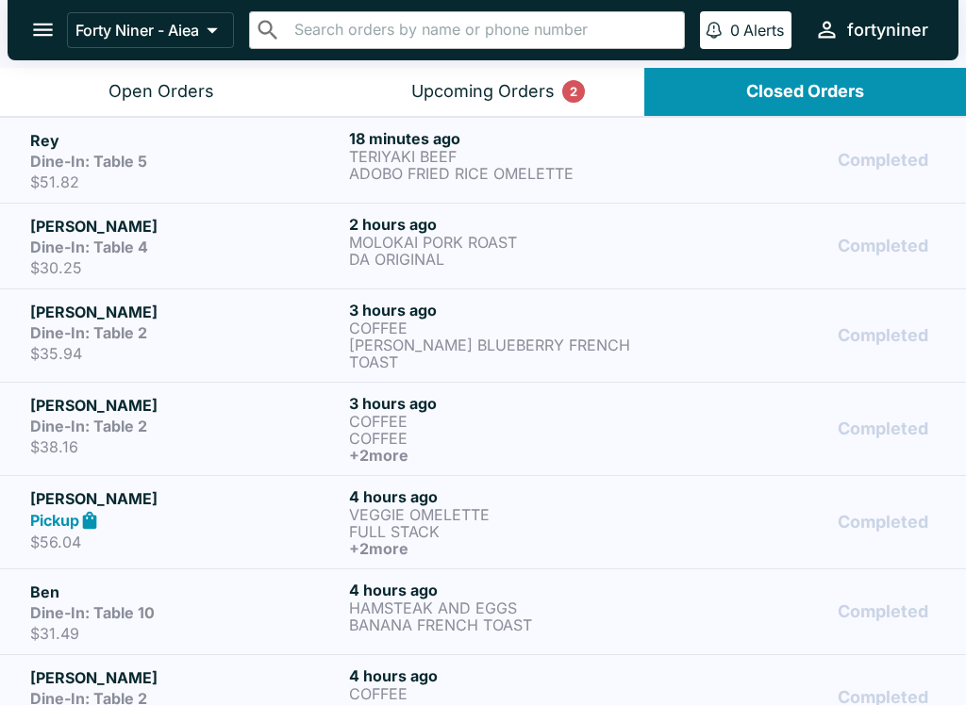
click at [430, 91] on div "Upcoming Orders 2" at bounding box center [482, 92] width 143 height 22
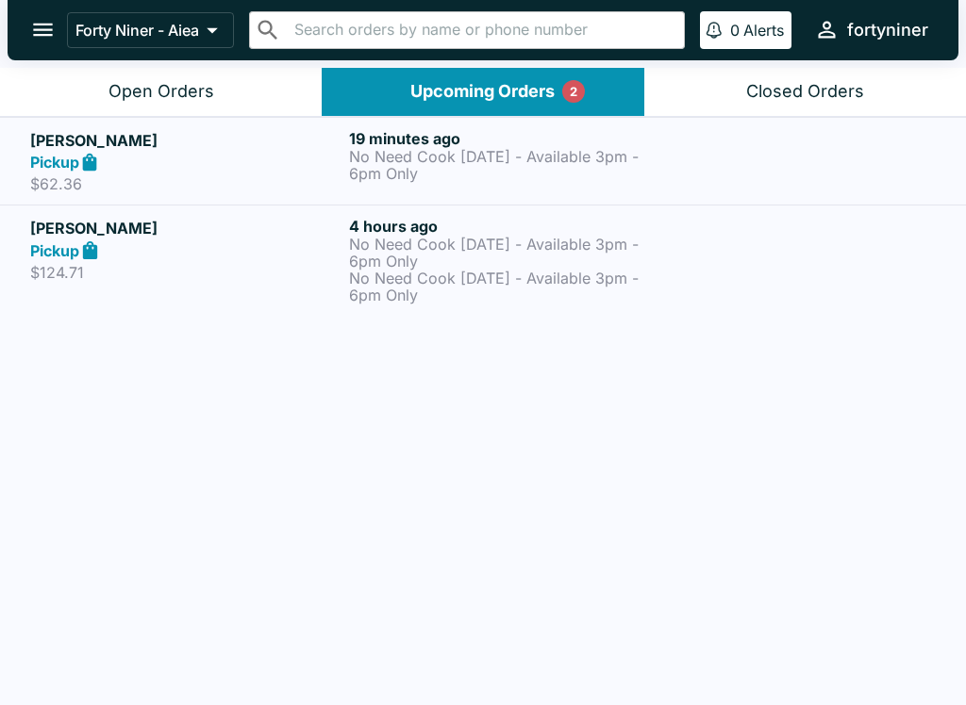
click at [141, 92] on div "Open Orders" at bounding box center [161, 92] width 106 height 22
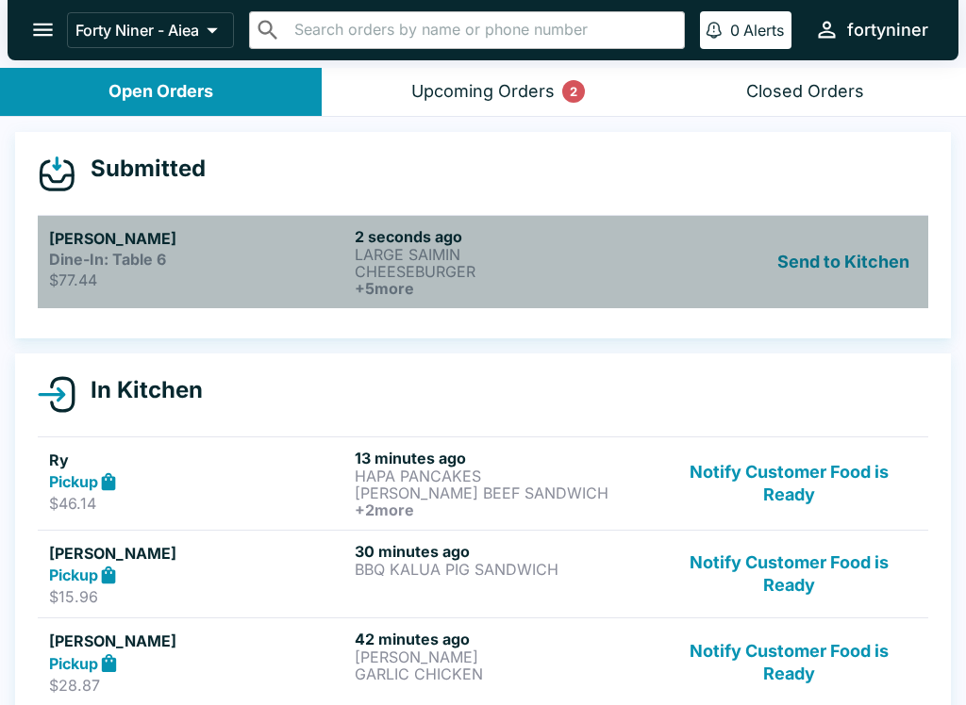
click at [232, 286] on p "$77.44" at bounding box center [198, 280] width 298 height 19
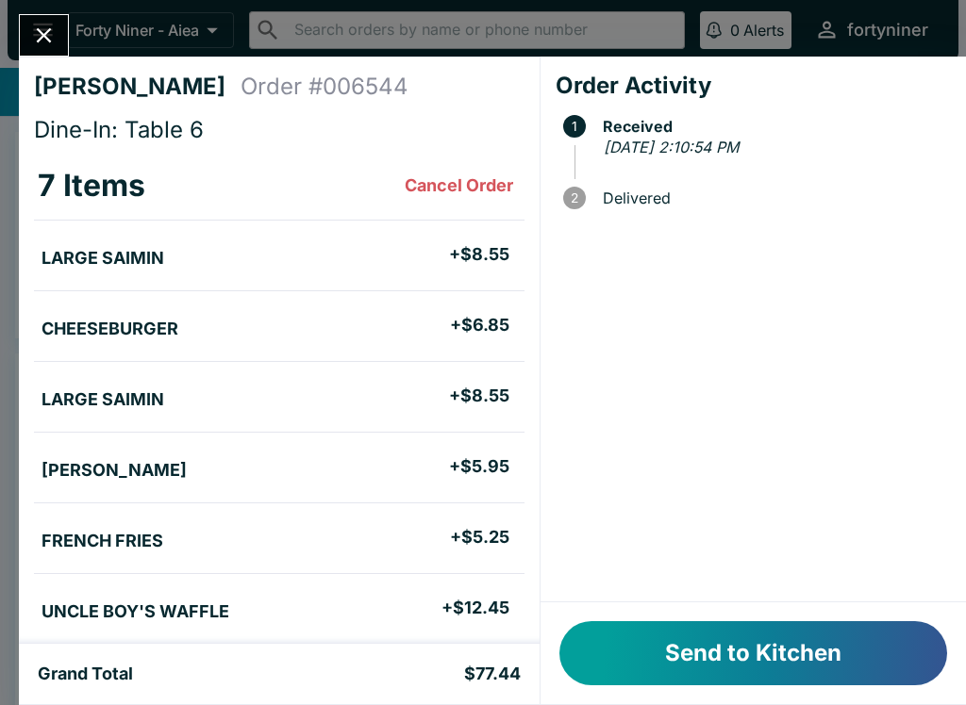
click at [694, 648] on button "Send to Kitchen" at bounding box center [753, 654] width 388 height 64
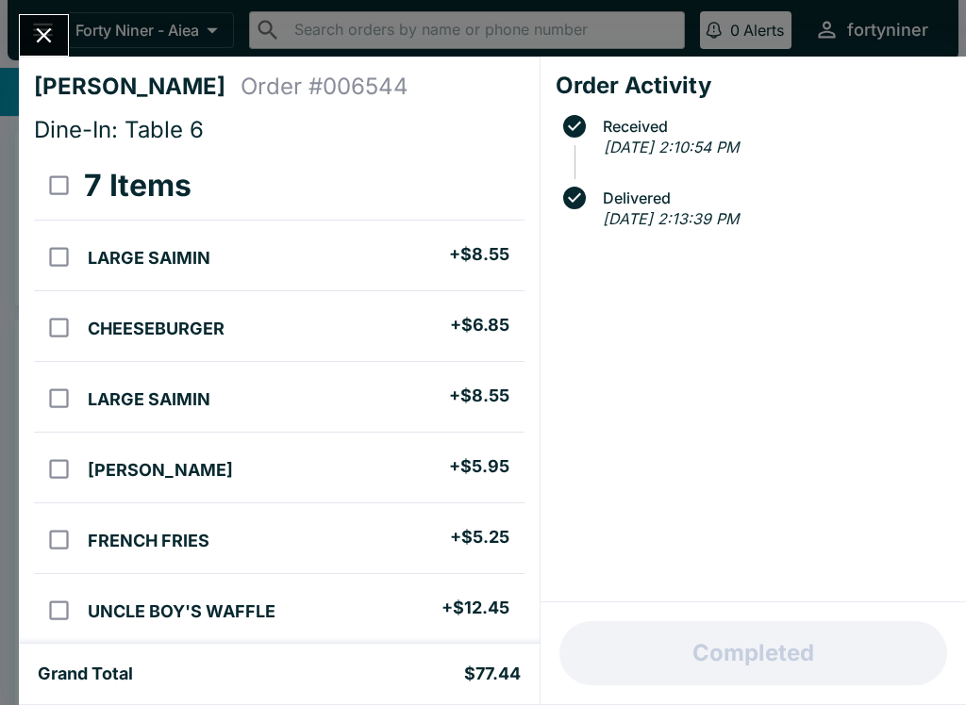
click at [39, 34] on icon "Close" at bounding box center [43, 35] width 25 height 25
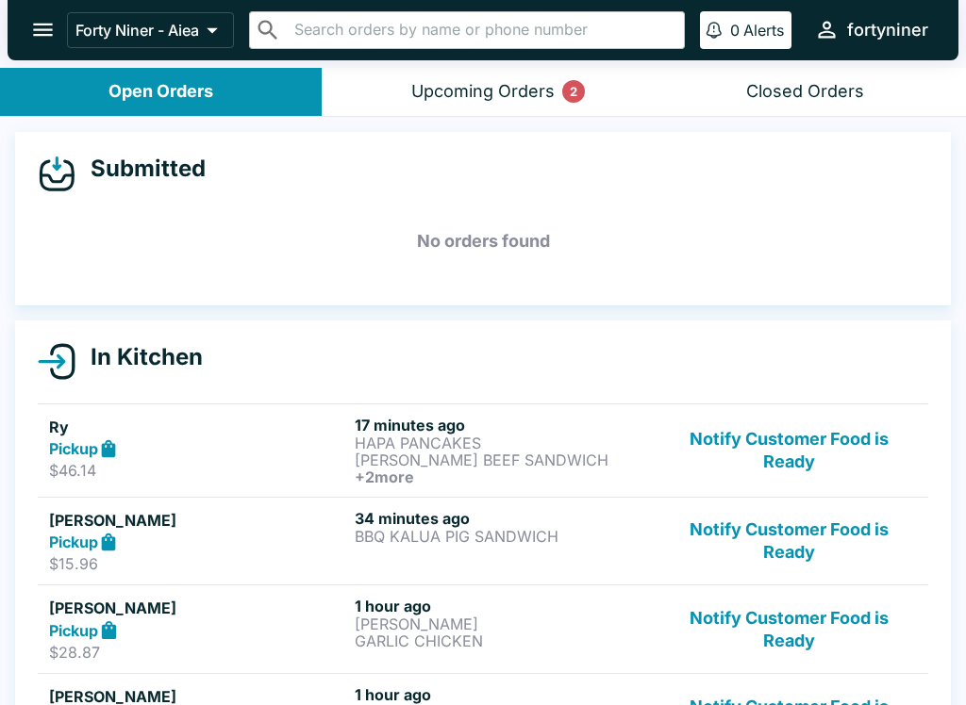
click at [467, 108] on button "Upcoming Orders 2" at bounding box center [483, 92] width 322 height 48
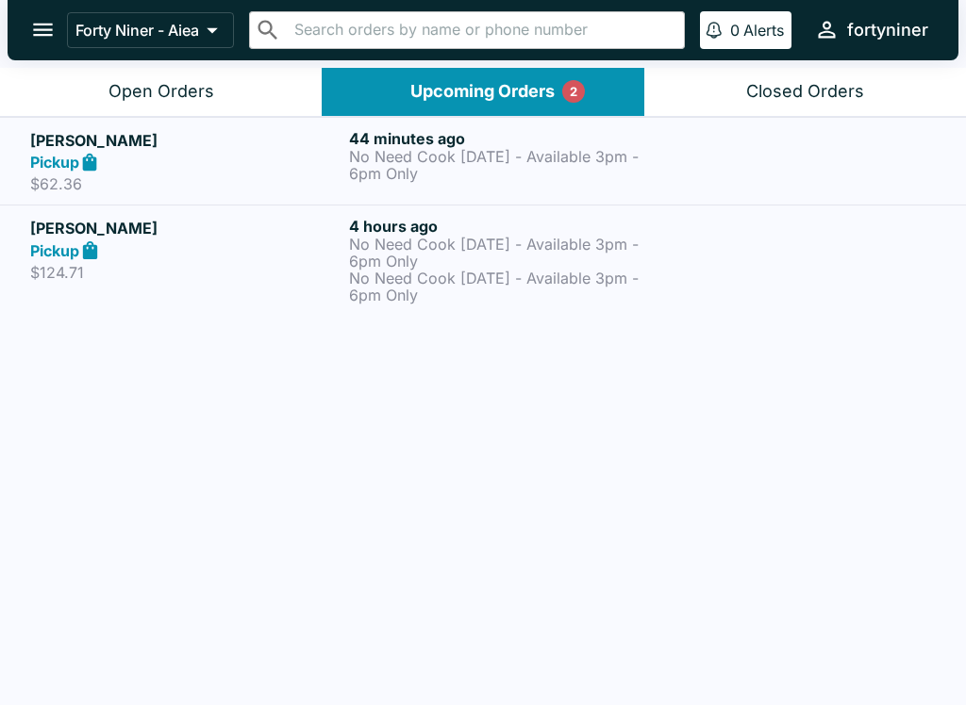
click at [657, 270] on p "No Need Cook [DATE] - Available 3pm - 6pm Only" at bounding box center [504, 287] width 311 height 34
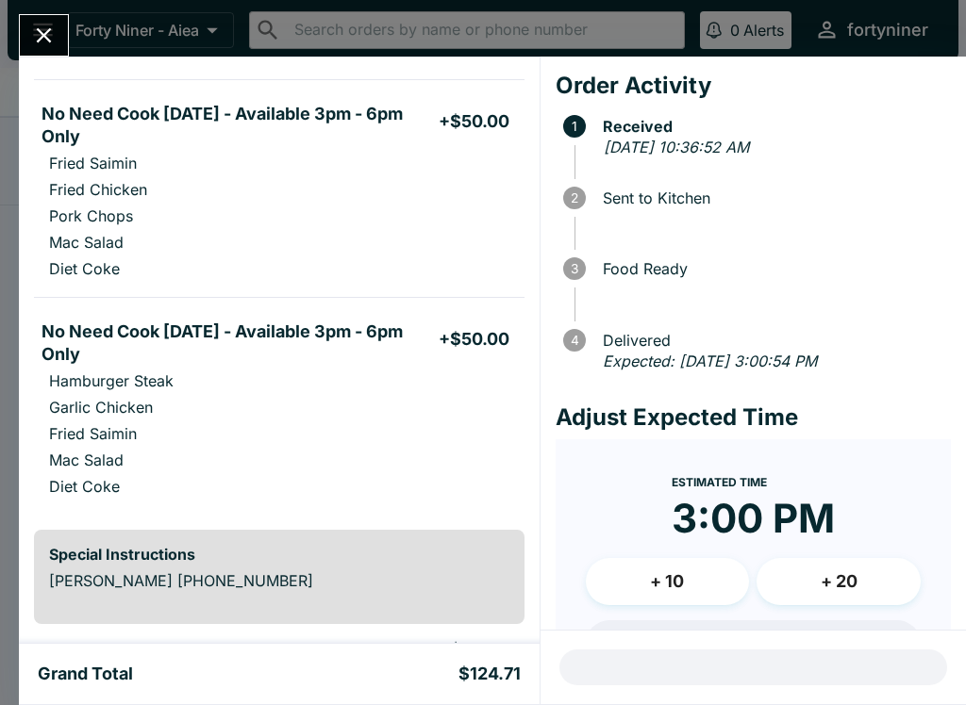
scroll to position [153, 0]
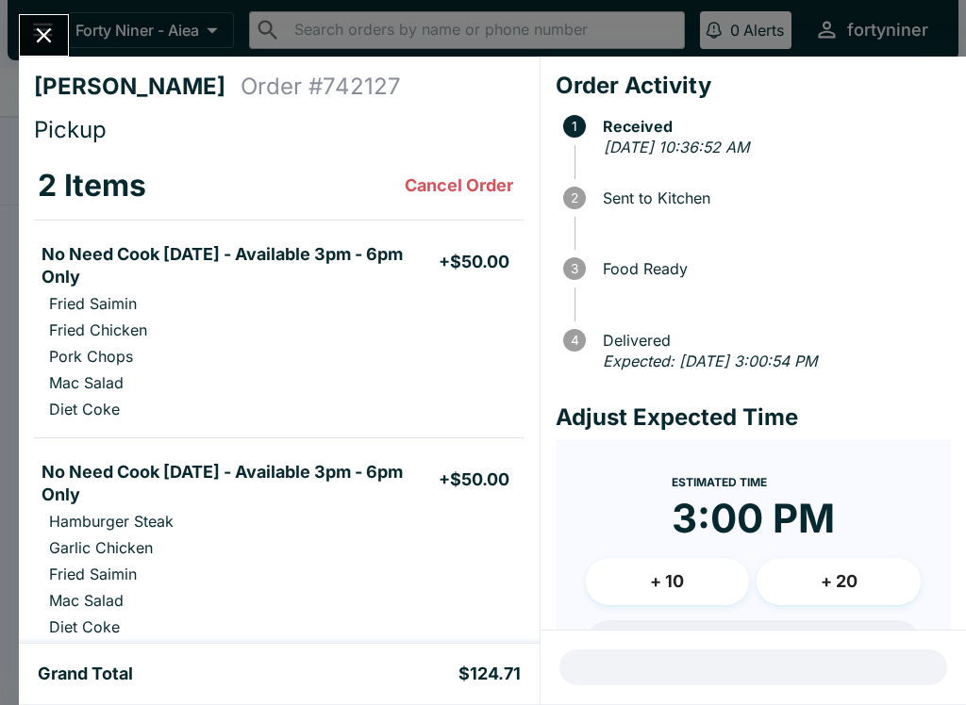
click at [54, 23] on icon "Close" at bounding box center [43, 35] width 25 height 25
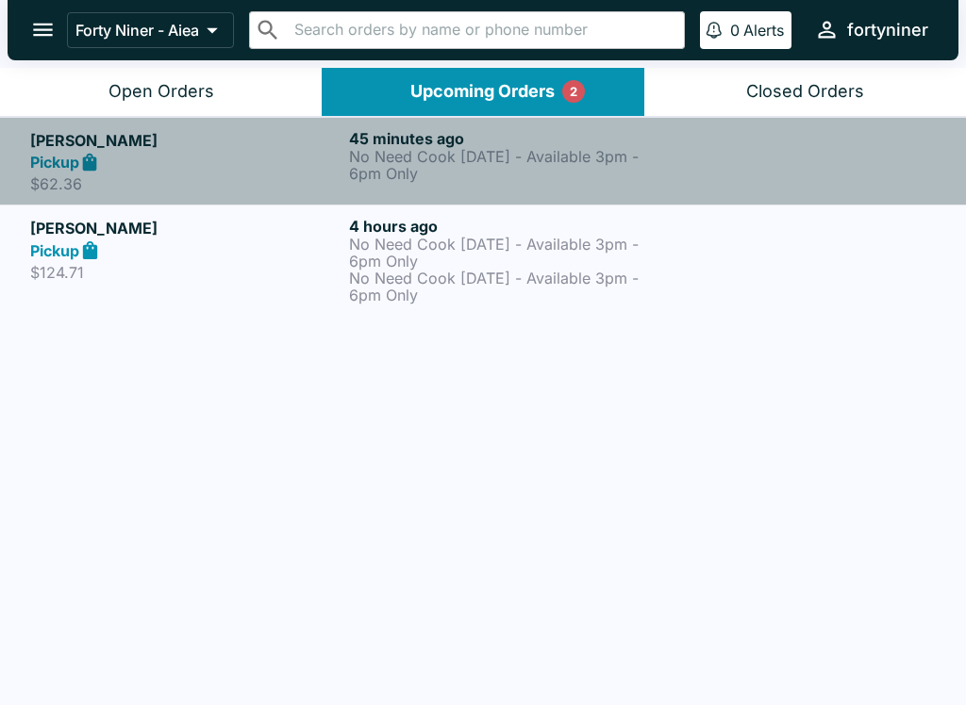
click at [276, 186] on p "$62.36" at bounding box center [185, 183] width 311 height 19
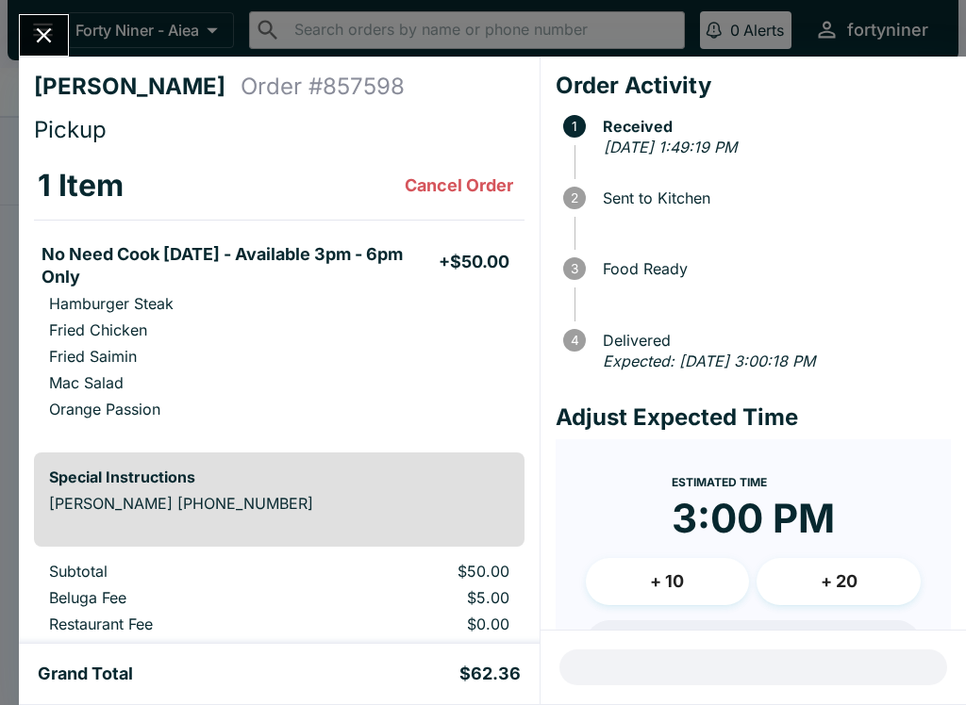
click at [44, 25] on icon "Close" at bounding box center [43, 35] width 25 height 25
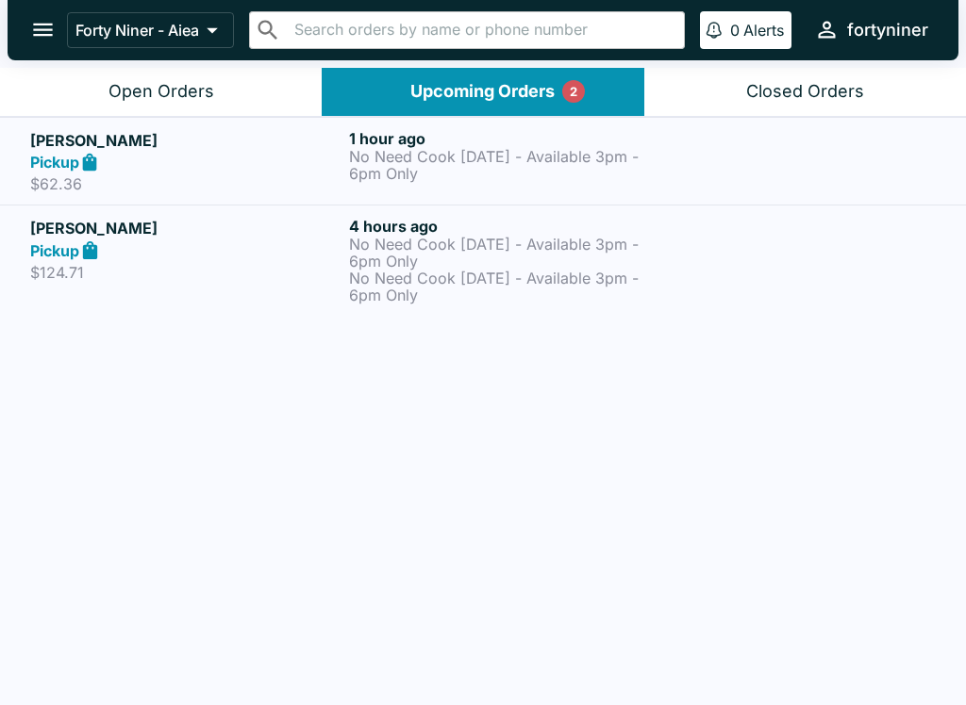
click at [156, 84] on div "Open Orders" at bounding box center [161, 92] width 106 height 22
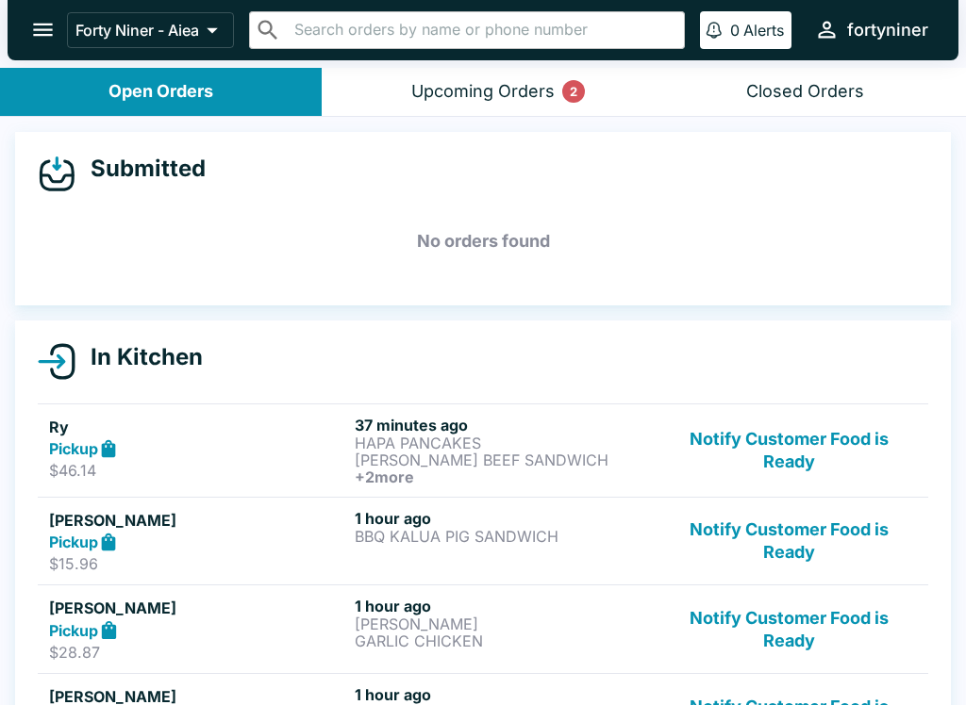
click at [767, 454] on button "Notify Customer Food is Ready" at bounding box center [789, 451] width 256 height 70
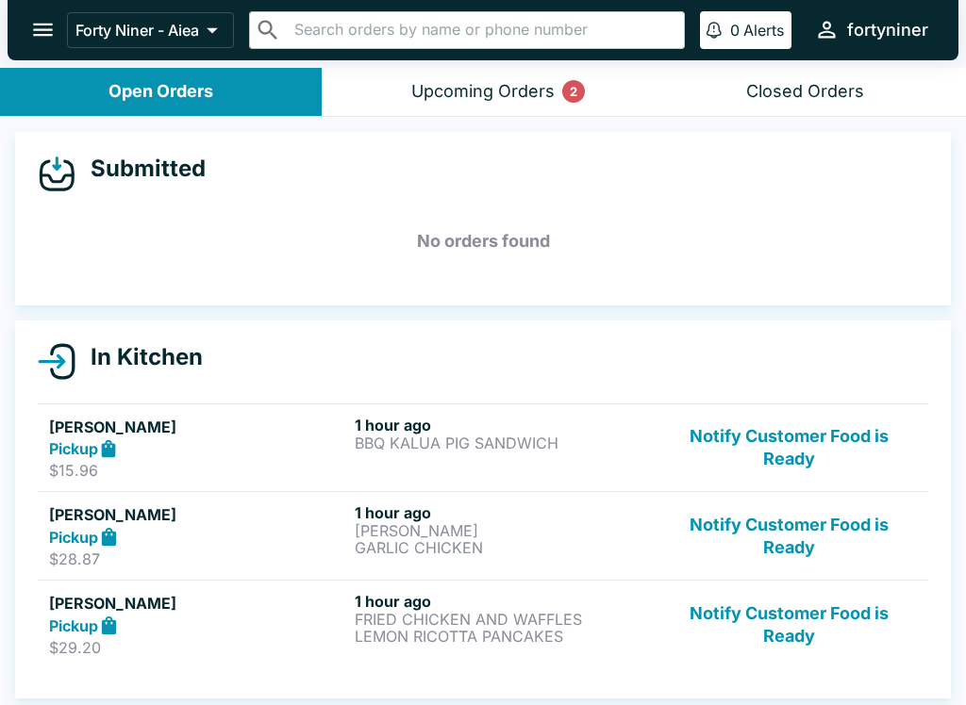
click at [821, 465] on button "Notify Customer Food is Ready" at bounding box center [789, 448] width 256 height 65
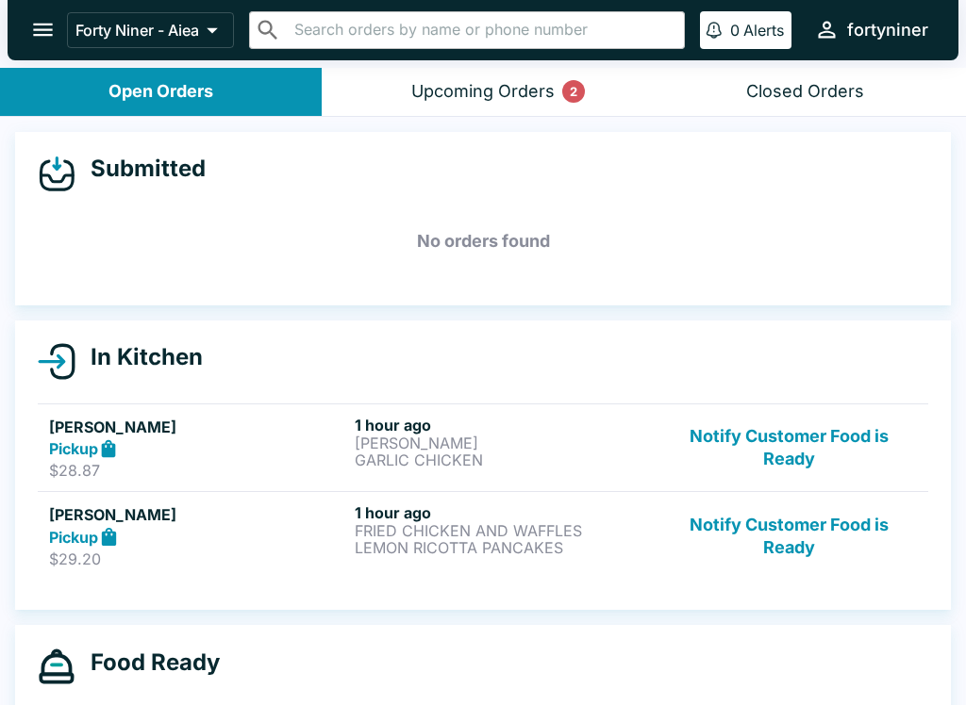
click at [841, 442] on button "Notify Customer Food is Ready" at bounding box center [789, 448] width 256 height 65
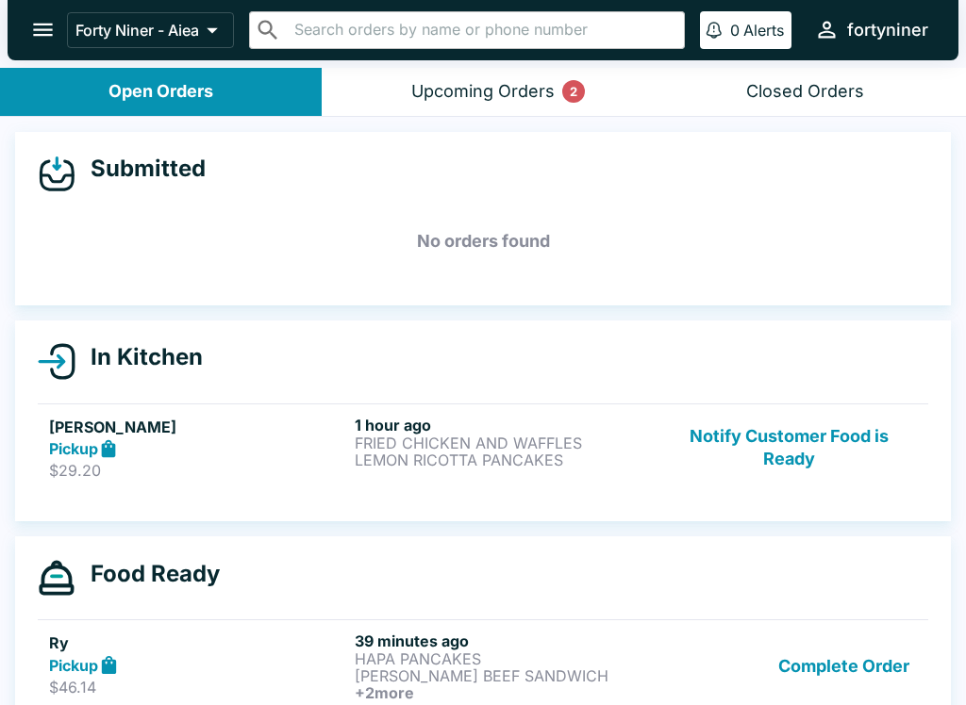
click at [841, 442] on button "Notify Customer Food is Ready" at bounding box center [789, 448] width 256 height 65
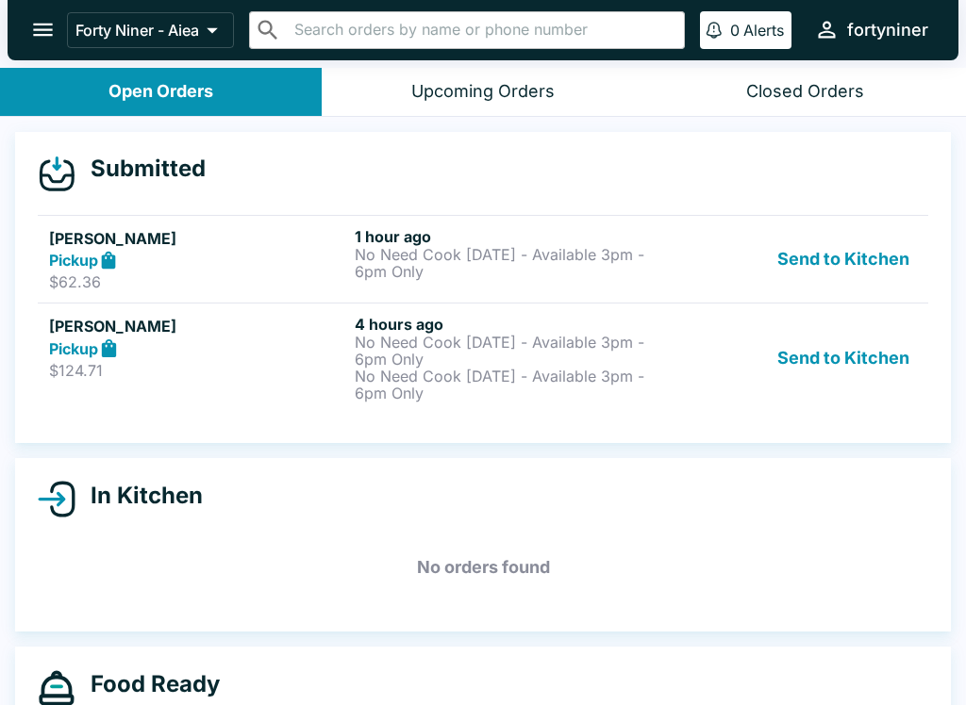
click at [805, 367] on button "Send to Kitchen" at bounding box center [843, 358] width 147 height 87
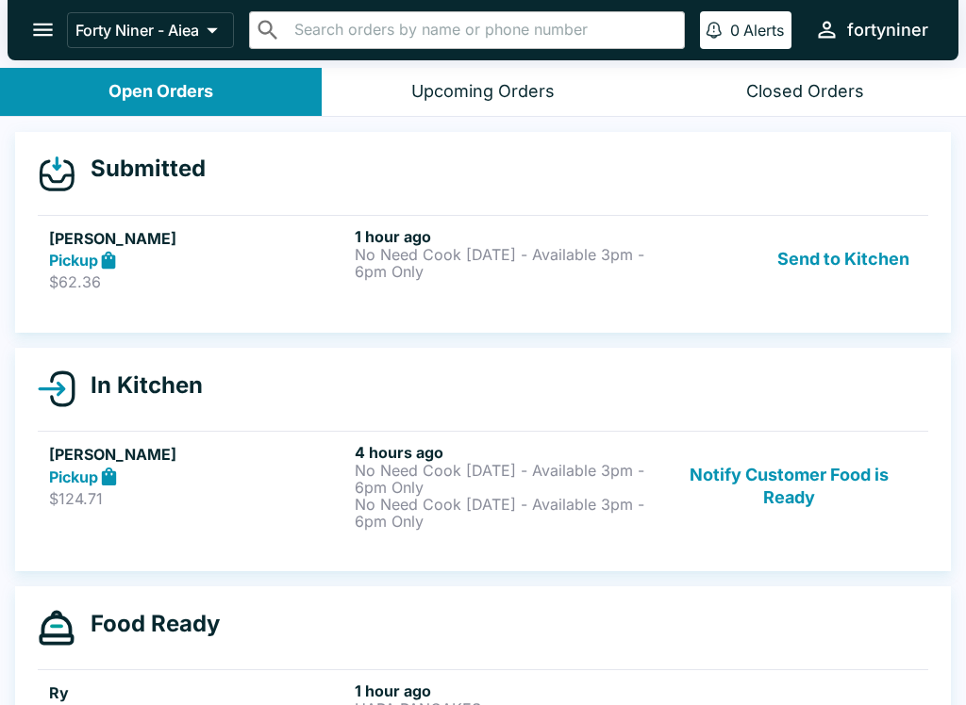
click at [837, 252] on button "Send to Kitchen" at bounding box center [843, 259] width 147 height 65
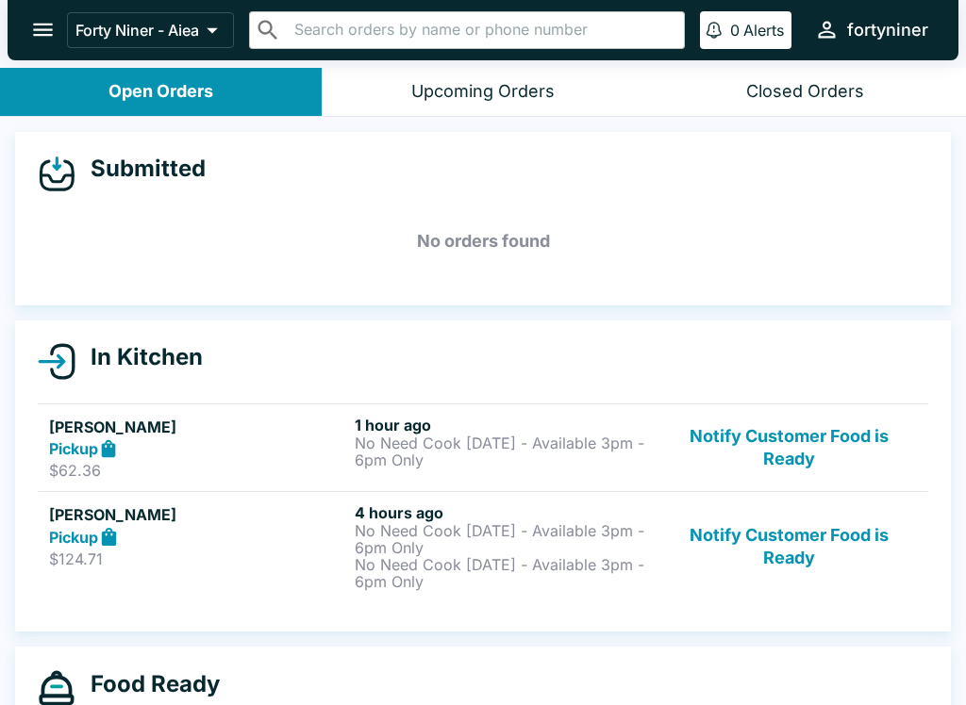
click at [755, 471] on button "Notify Customer Food is Ready" at bounding box center [789, 448] width 256 height 65
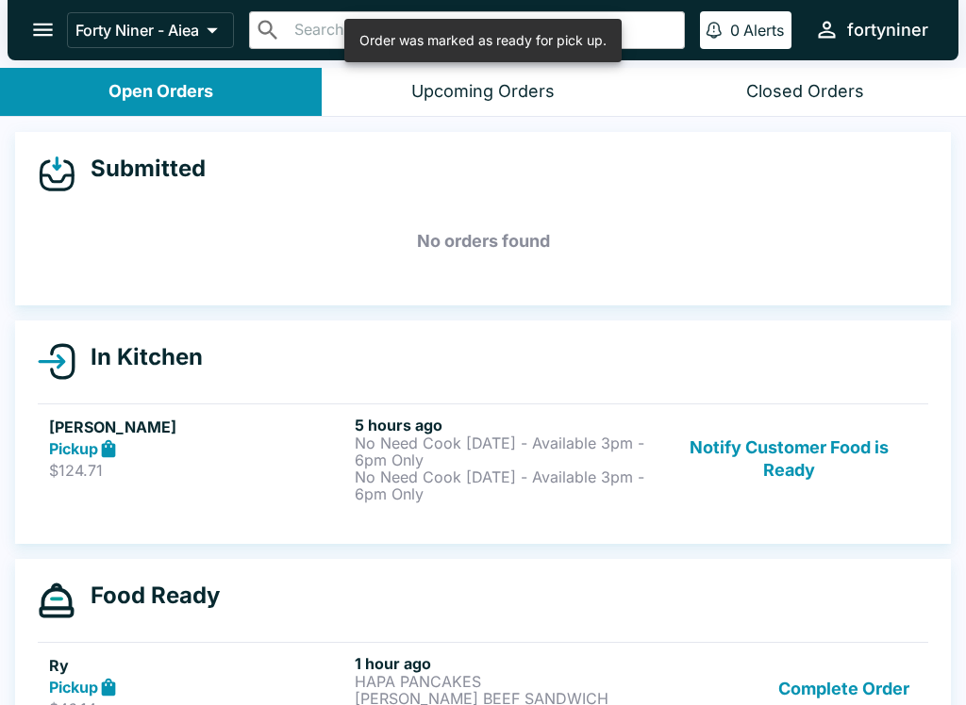
click at [768, 456] on button "Notify Customer Food is Ready" at bounding box center [789, 459] width 256 height 87
